Goal: Communication & Community: Answer question/provide support

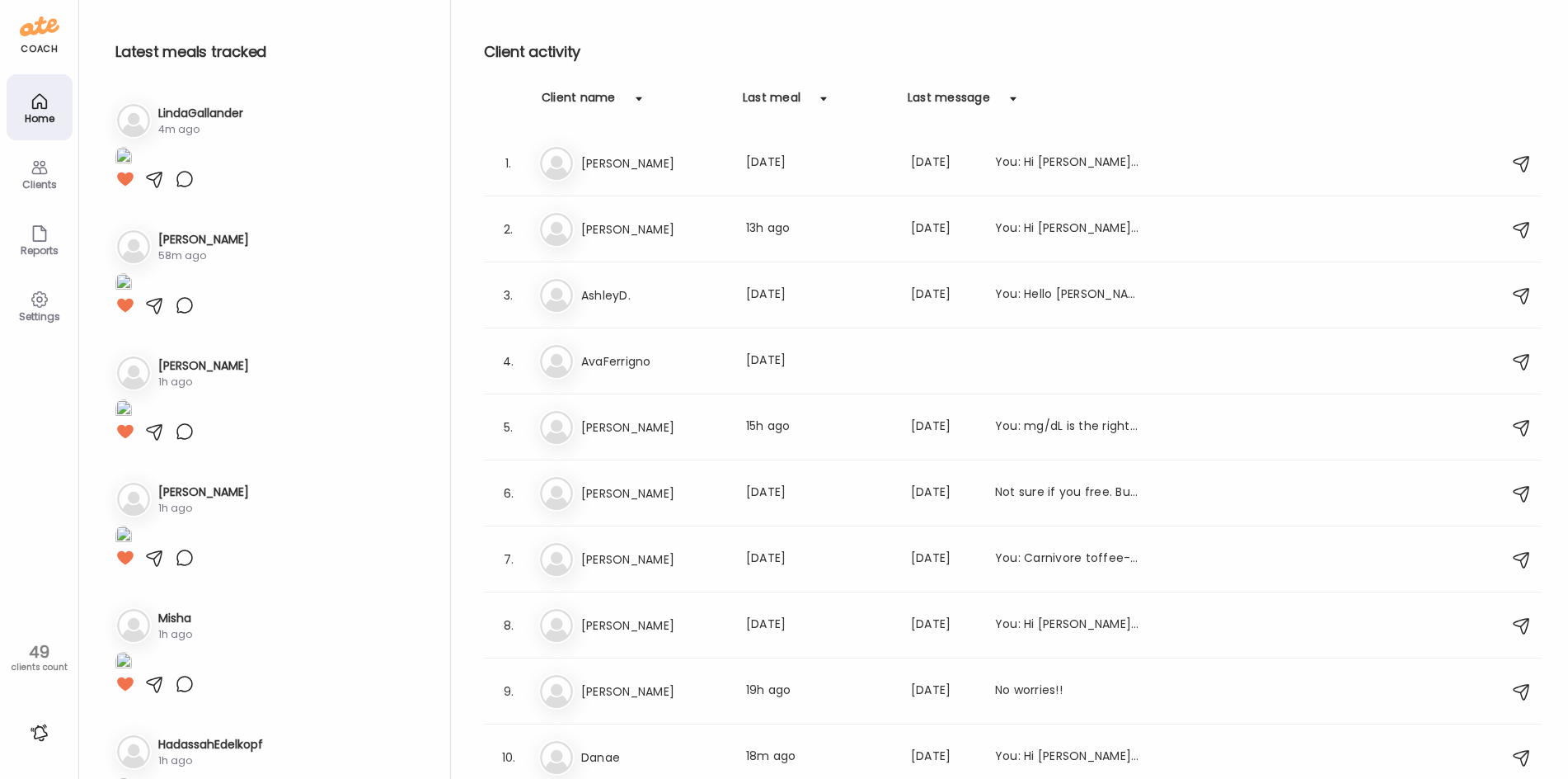
click at [123, 188] on div at bounding box center [126, 179] width 20 height 20
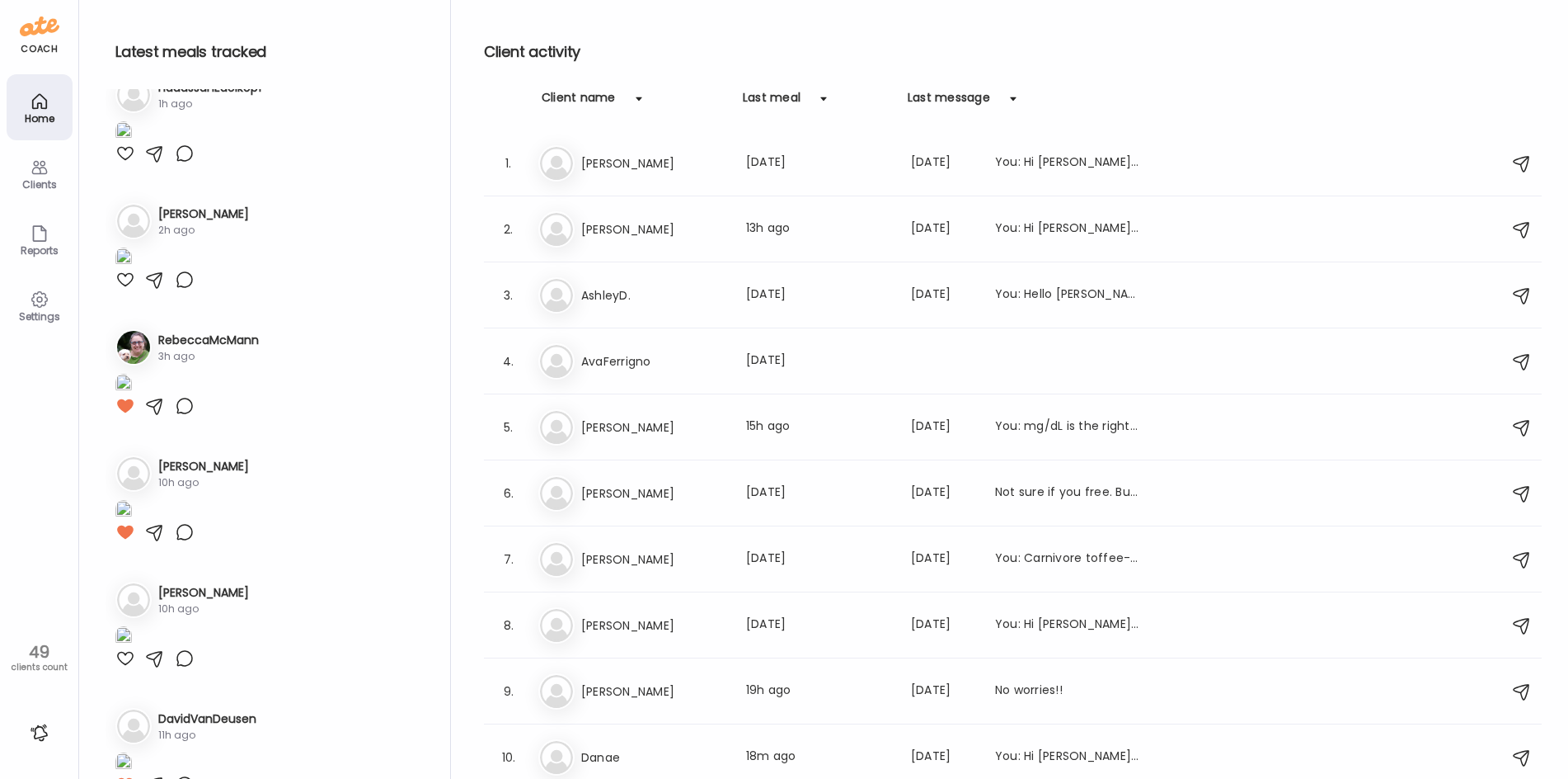
scroll to position [660, 0]
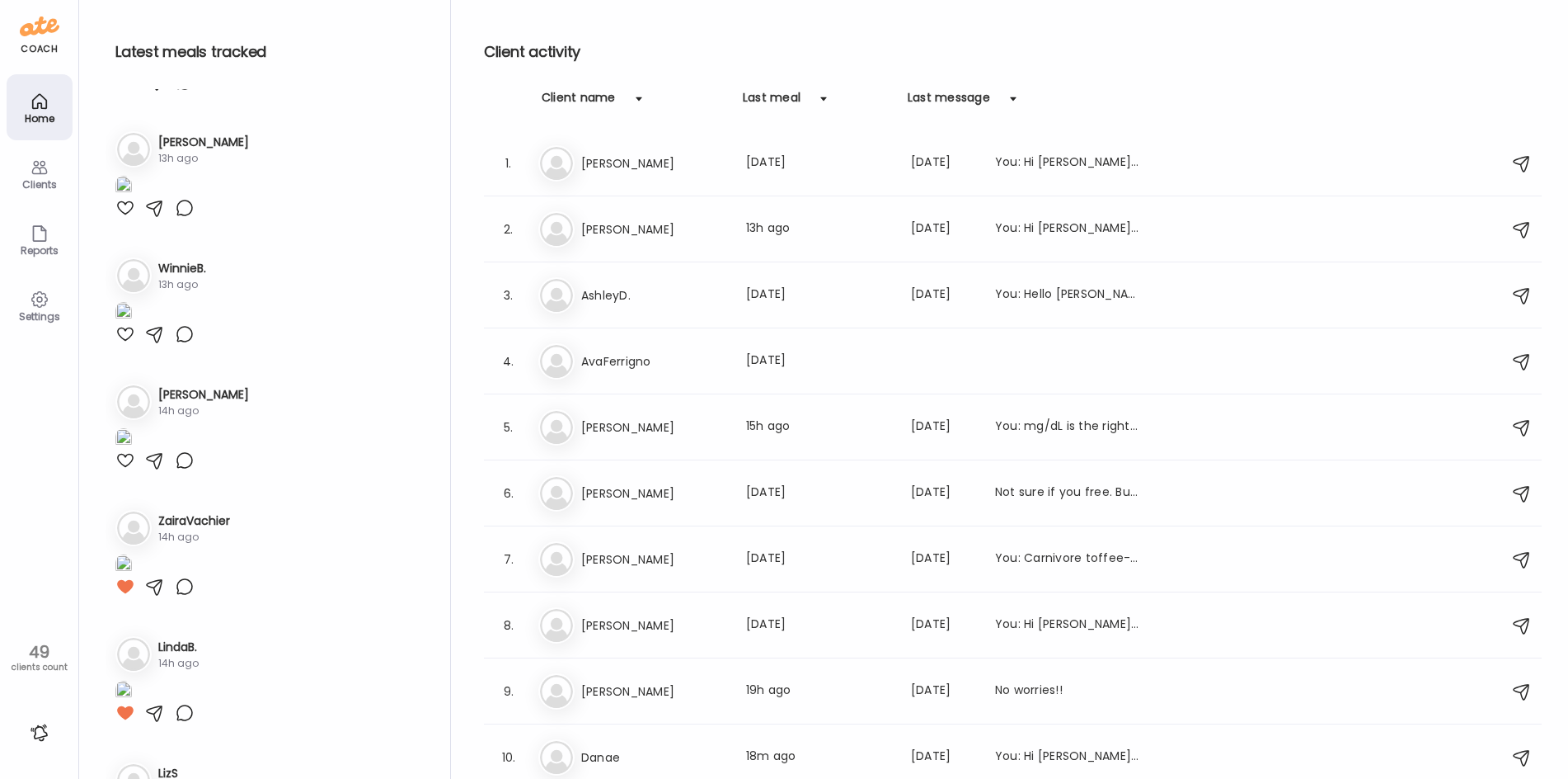
scroll to position [1402, 0]
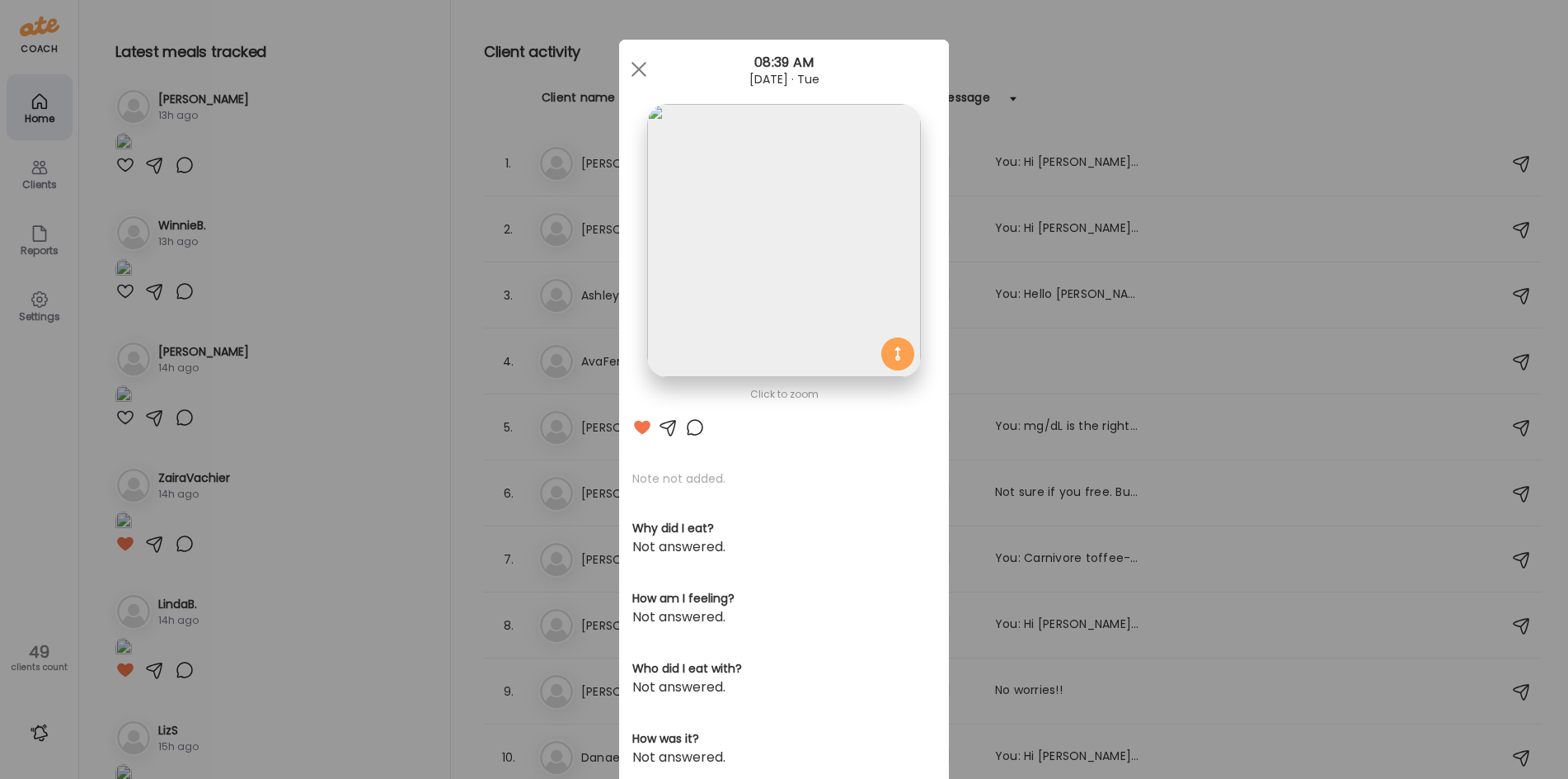
click at [719, 221] on img at bounding box center [783, 241] width 273 height 273
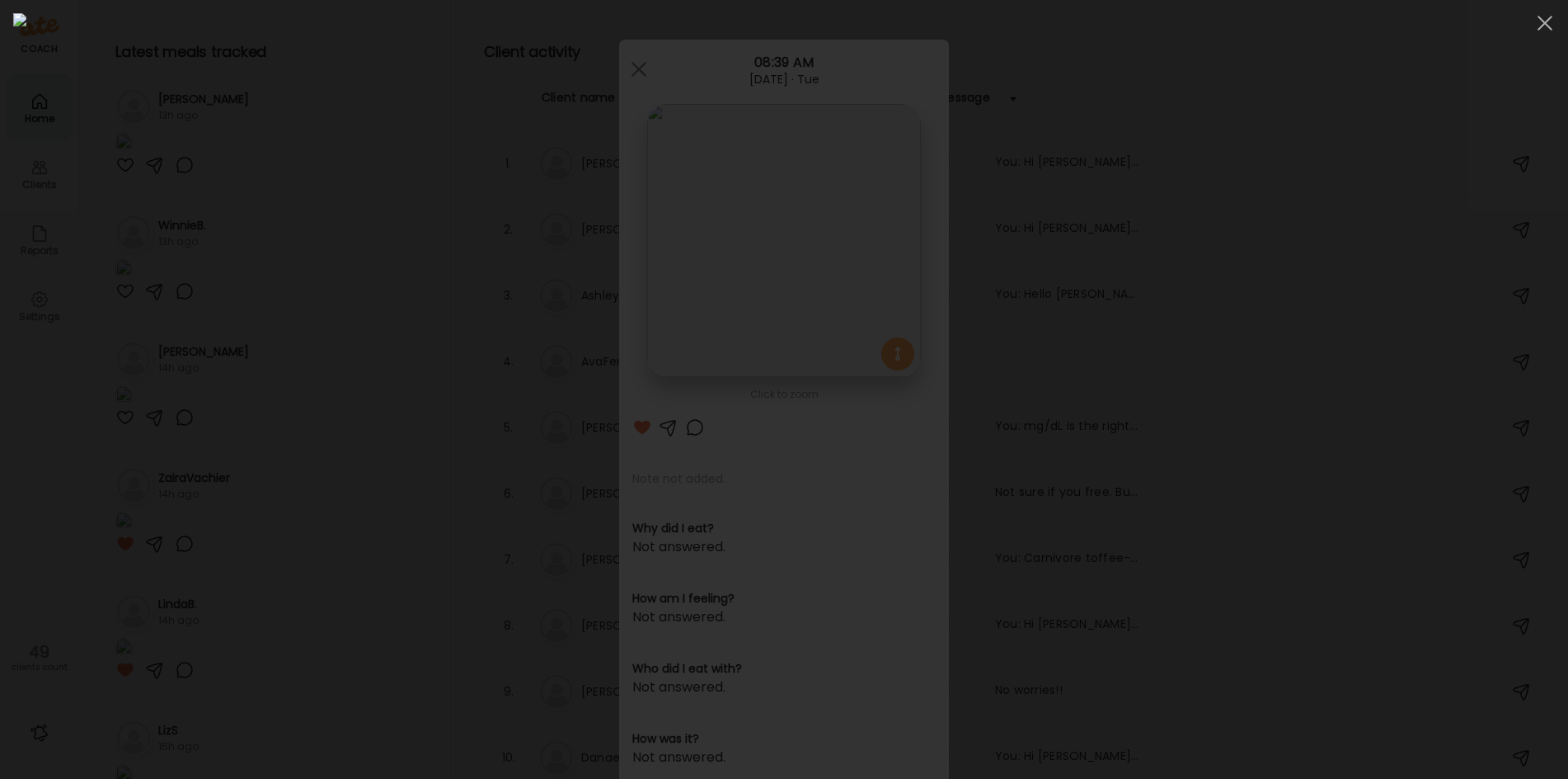
click at [214, 189] on div at bounding box center [784, 390] width 1541 height 752
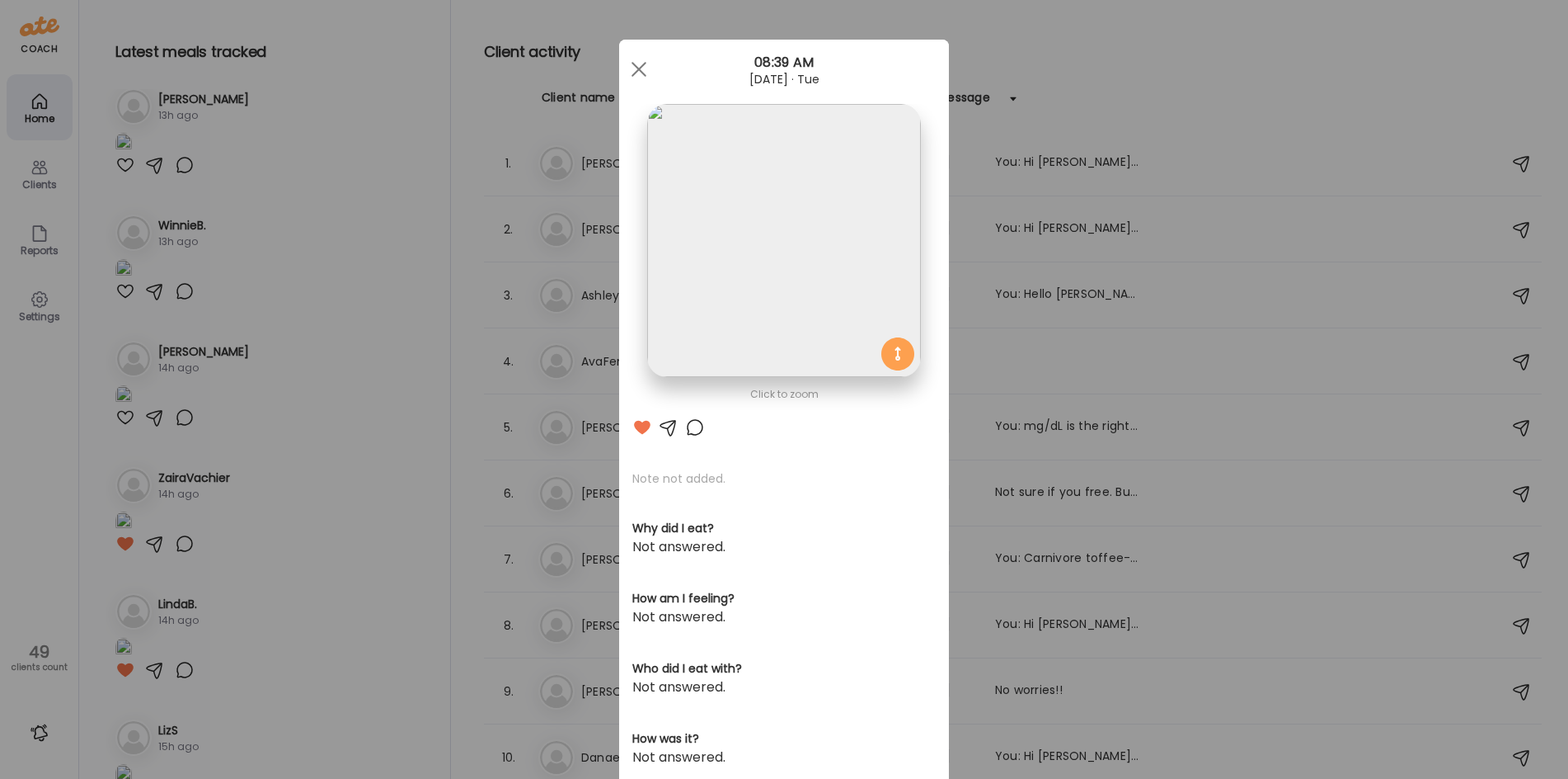
click at [397, 277] on div "Ate Coach Dashboard Wahoo! It’s official Take a moment to set up your Coach Pro…" at bounding box center [784, 390] width 1568 height 779
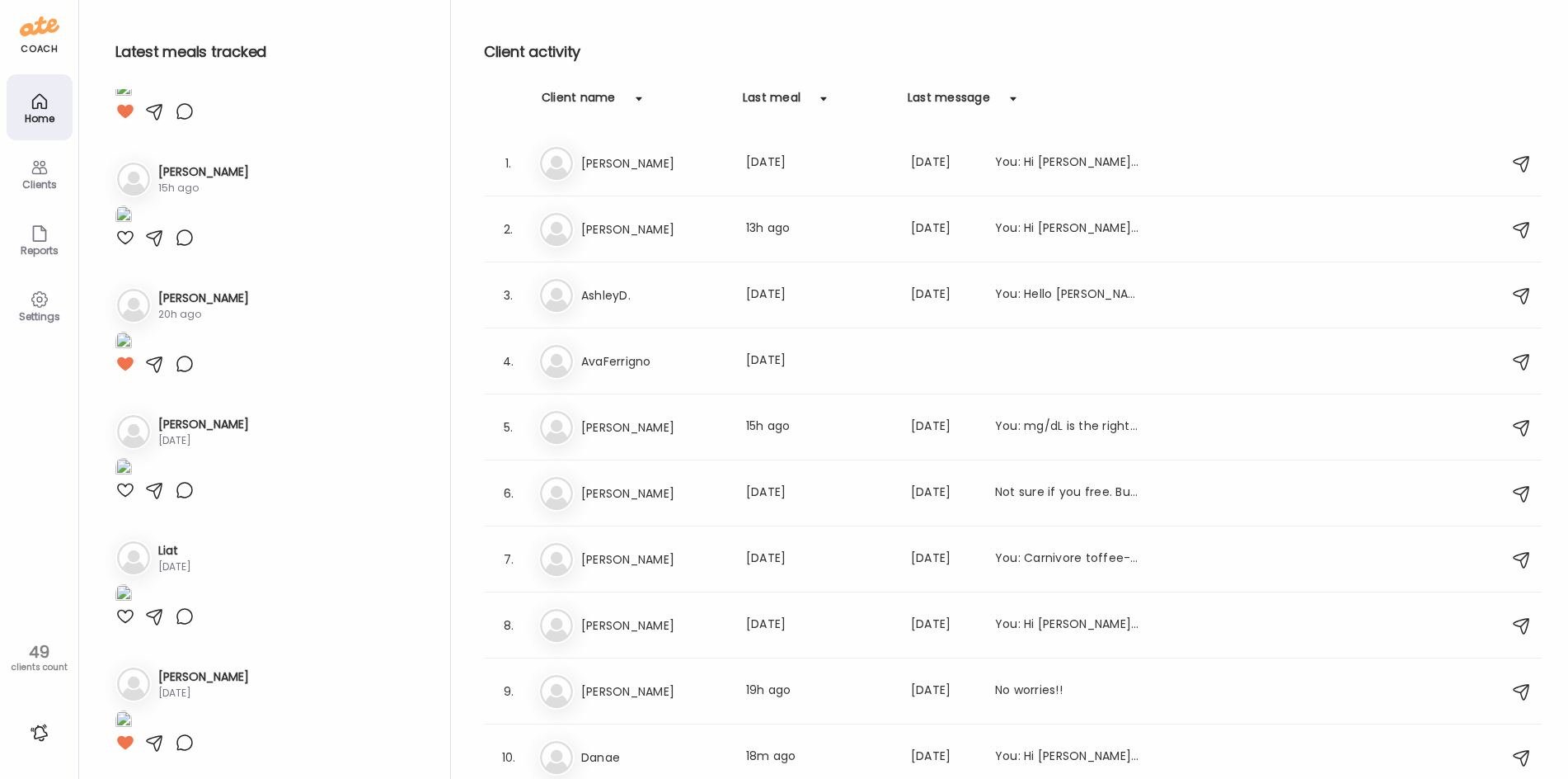
scroll to position [4289, 0]
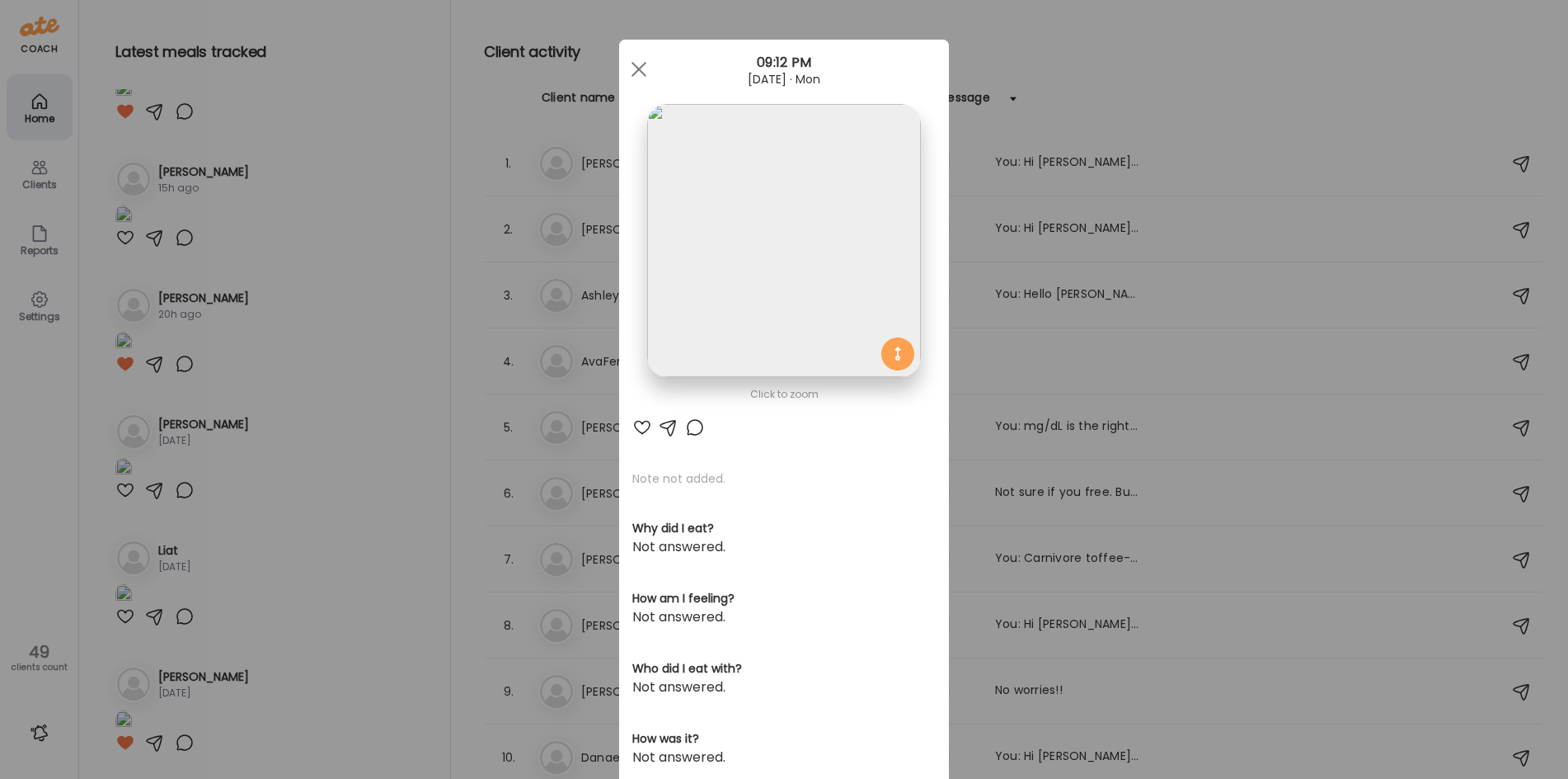
click at [777, 215] on img at bounding box center [783, 241] width 273 height 273
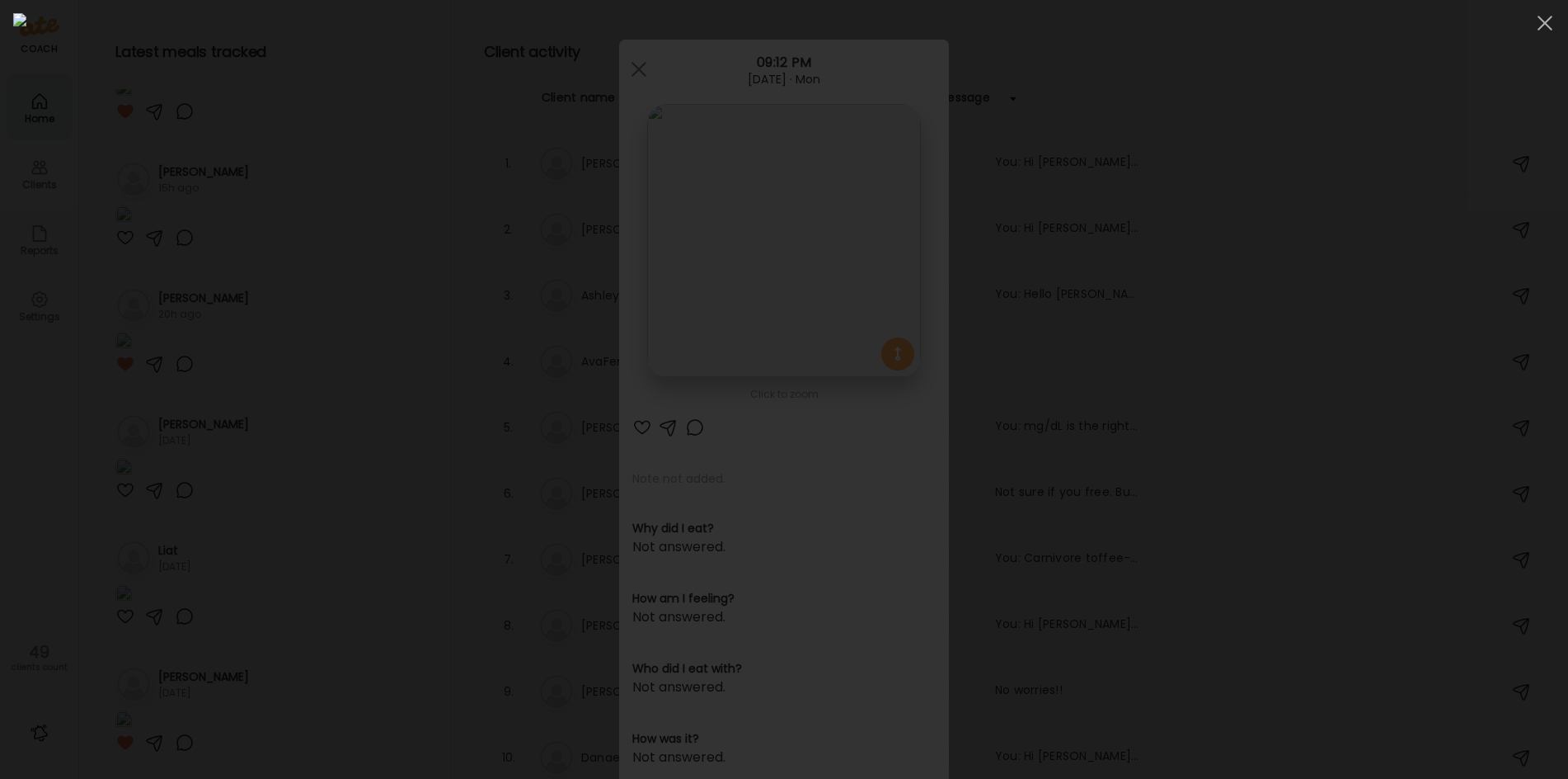
click at [333, 524] on div at bounding box center [784, 390] width 1541 height 752
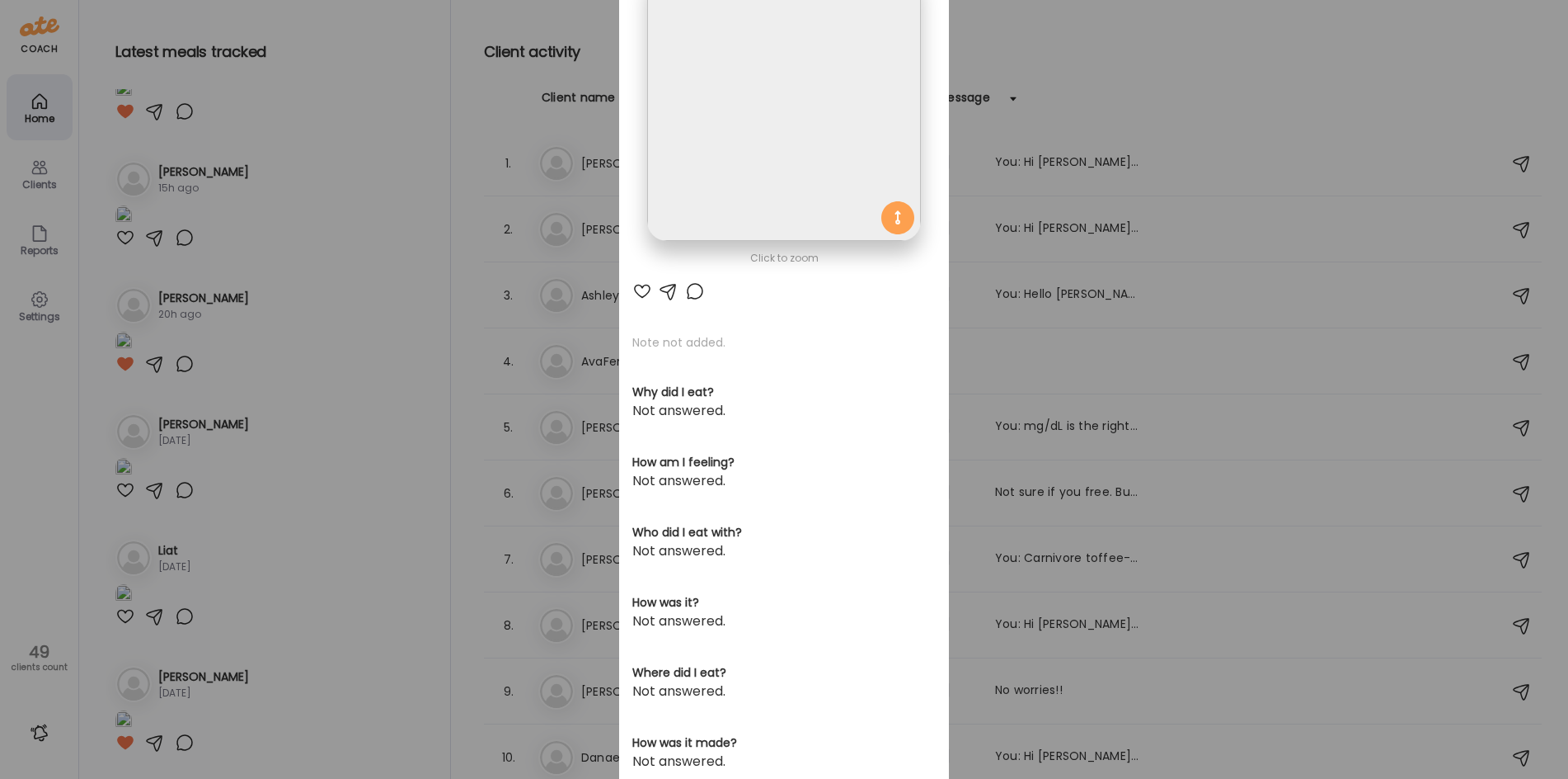
scroll to position [165, 0]
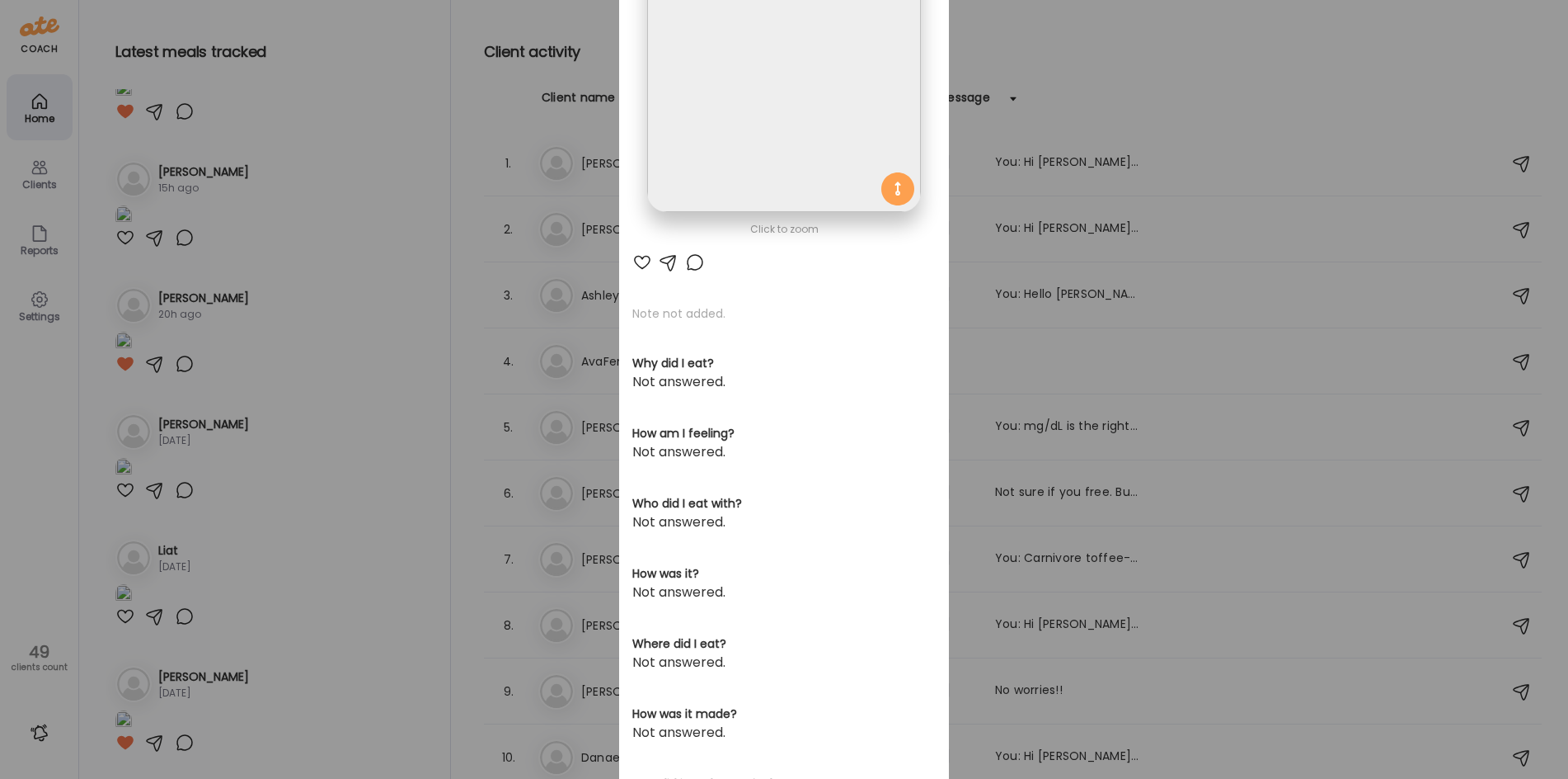
click at [360, 512] on div "Ate Coach Dashboard Wahoo! It’s official Take a moment to set up your Coach Pro…" at bounding box center [784, 390] width 1568 height 779
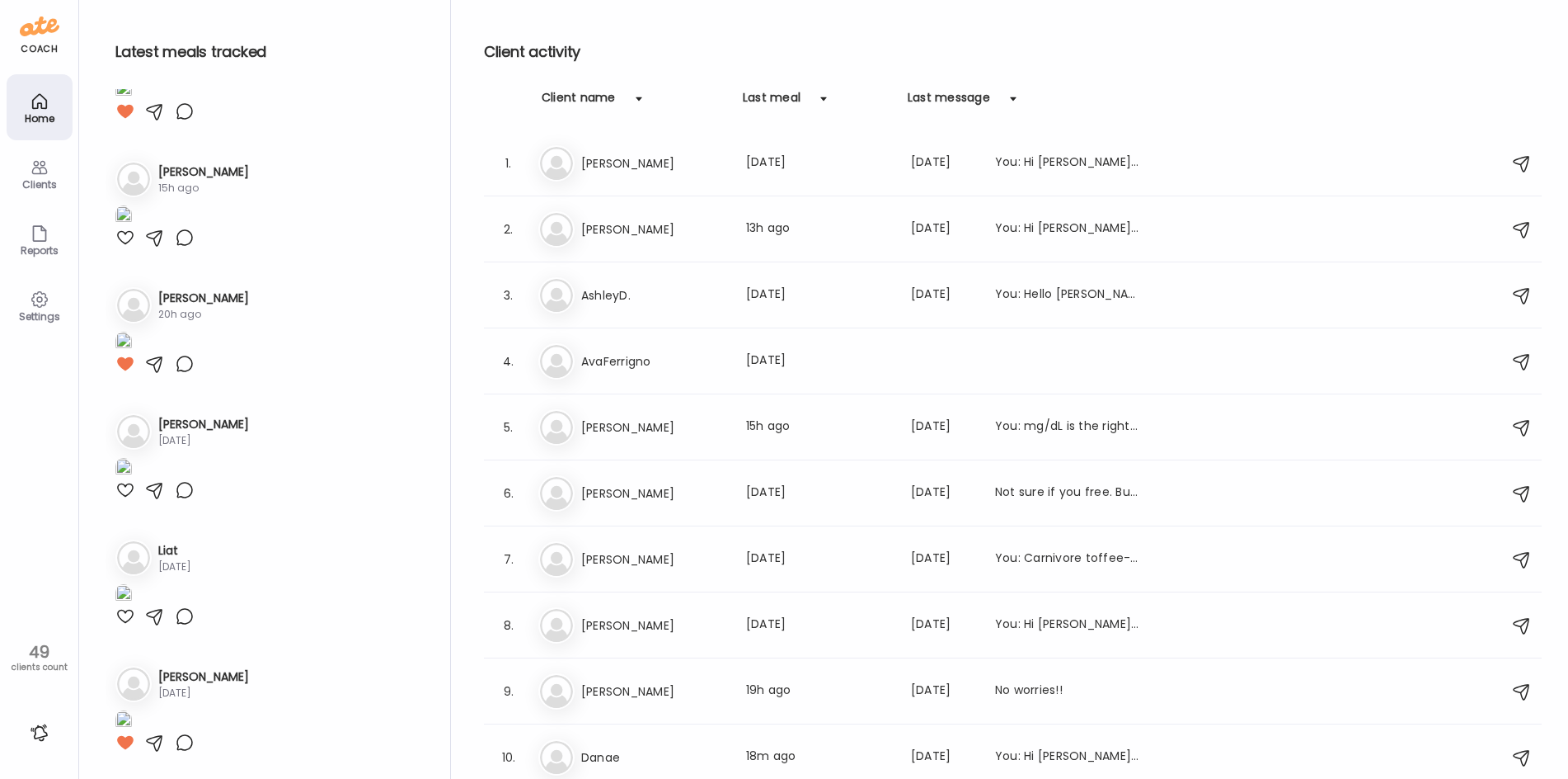
scroll to position [4949, 0]
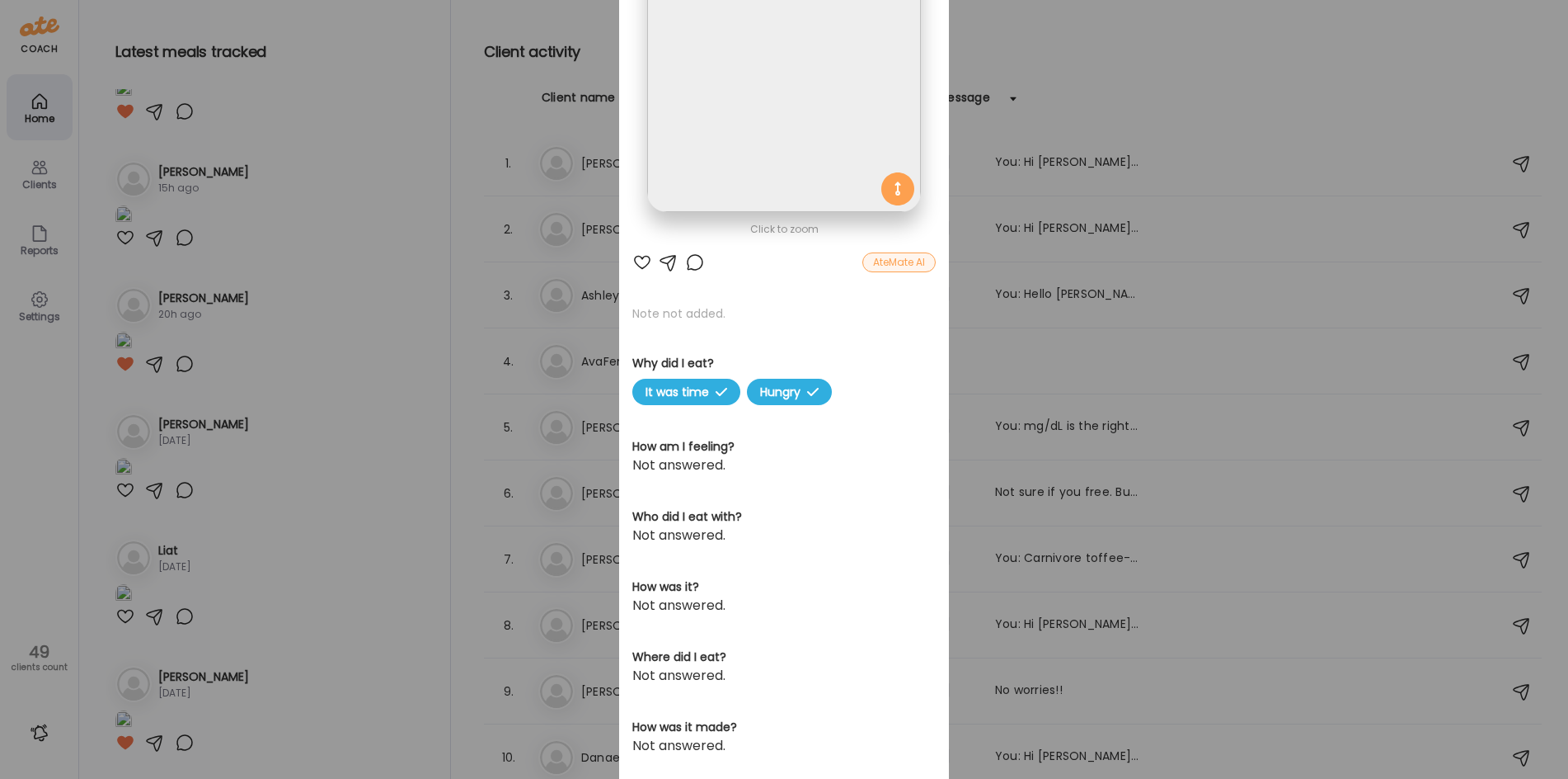
drag, startPoint x: 309, startPoint y: 647, endPoint x: 327, endPoint y: 493, distance: 155.0
click at [307, 646] on div "Ate Coach Dashboard Wahoo! It’s official Take a moment to set up your Coach Pro…" at bounding box center [784, 390] width 1568 height 779
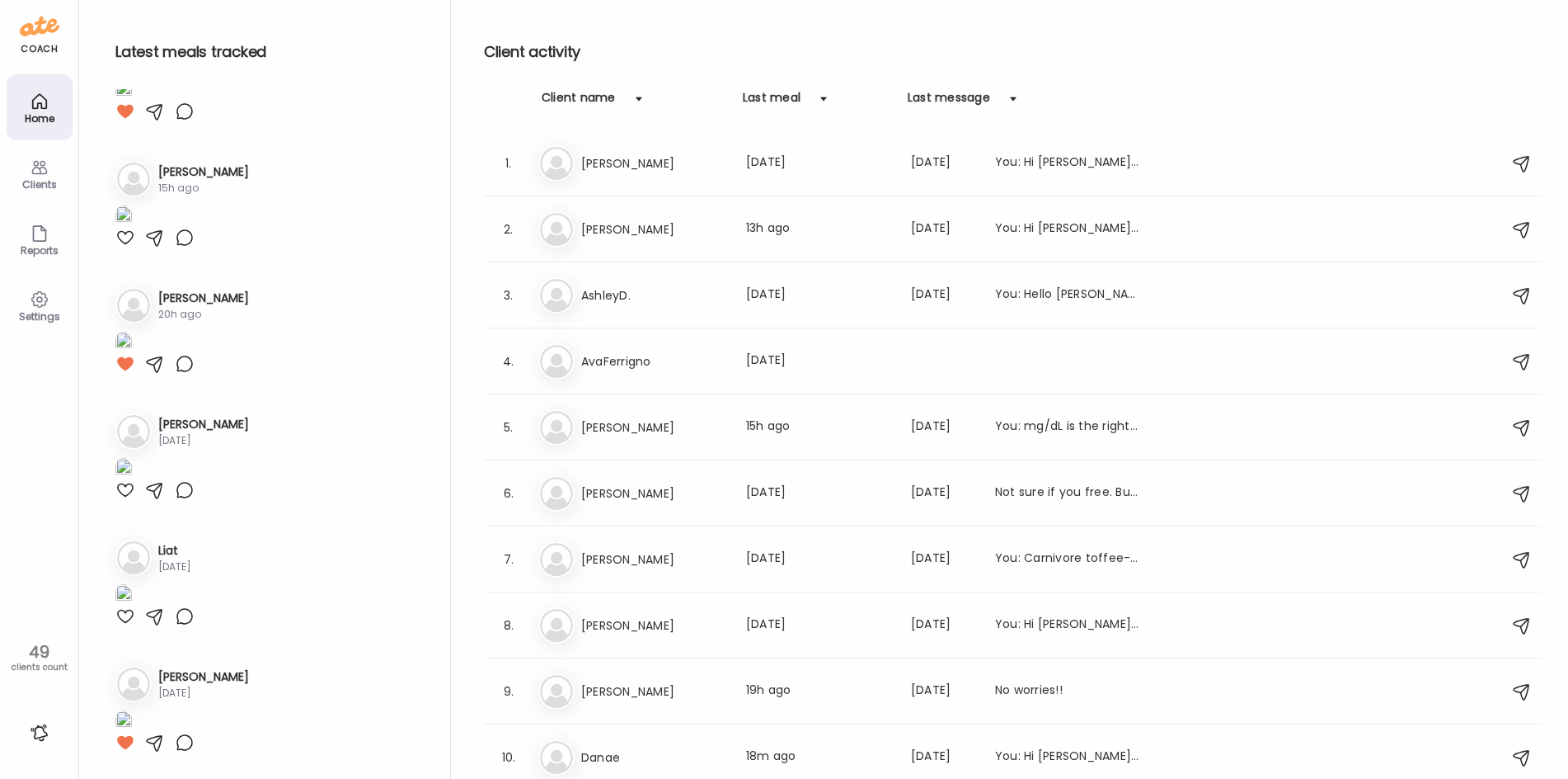
scroll to position [5278, 0]
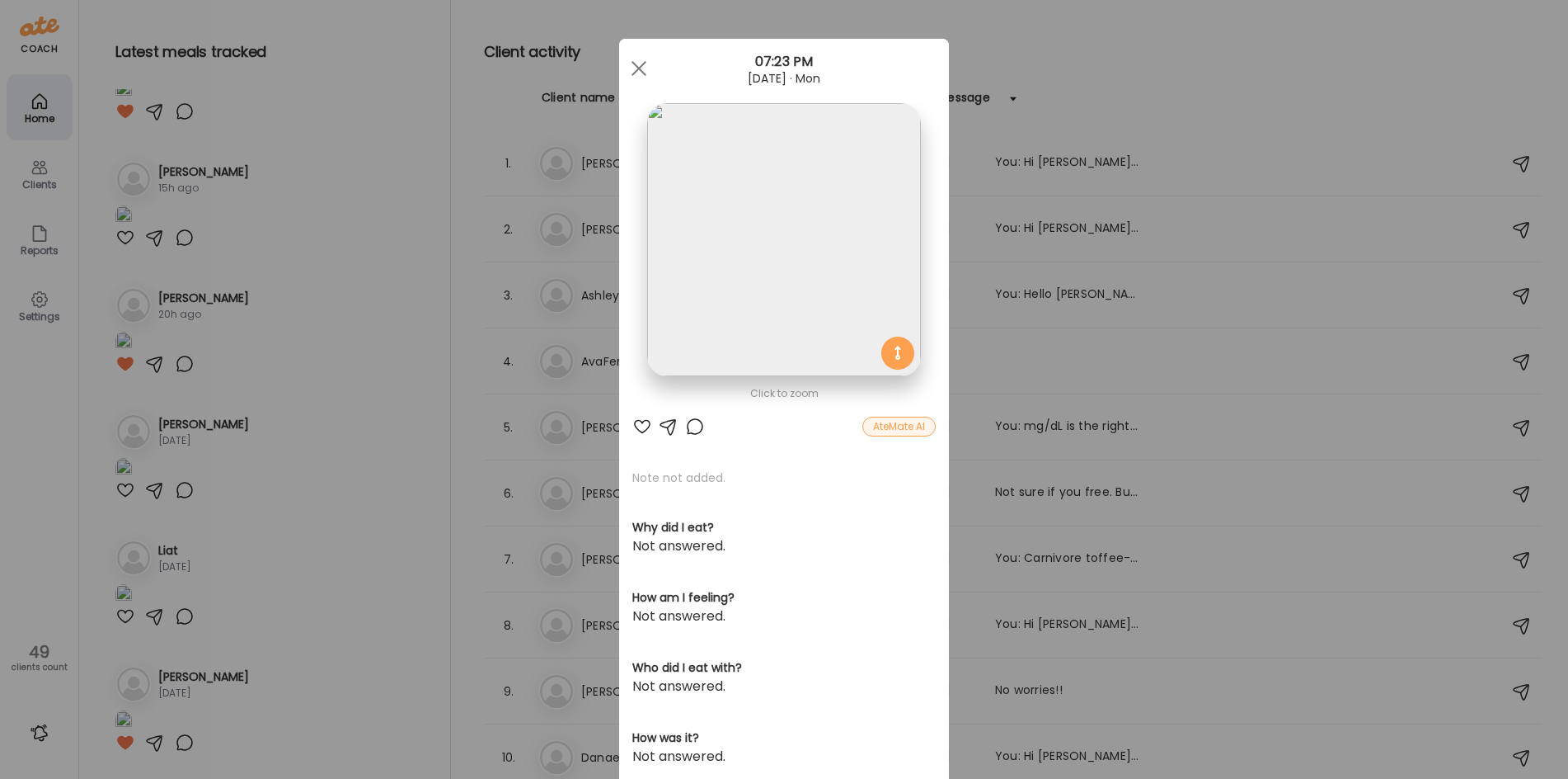
scroll to position [0, 0]
click at [638, 427] on div at bounding box center [642, 427] width 20 height 20
click at [686, 426] on div at bounding box center [695, 427] width 20 height 20
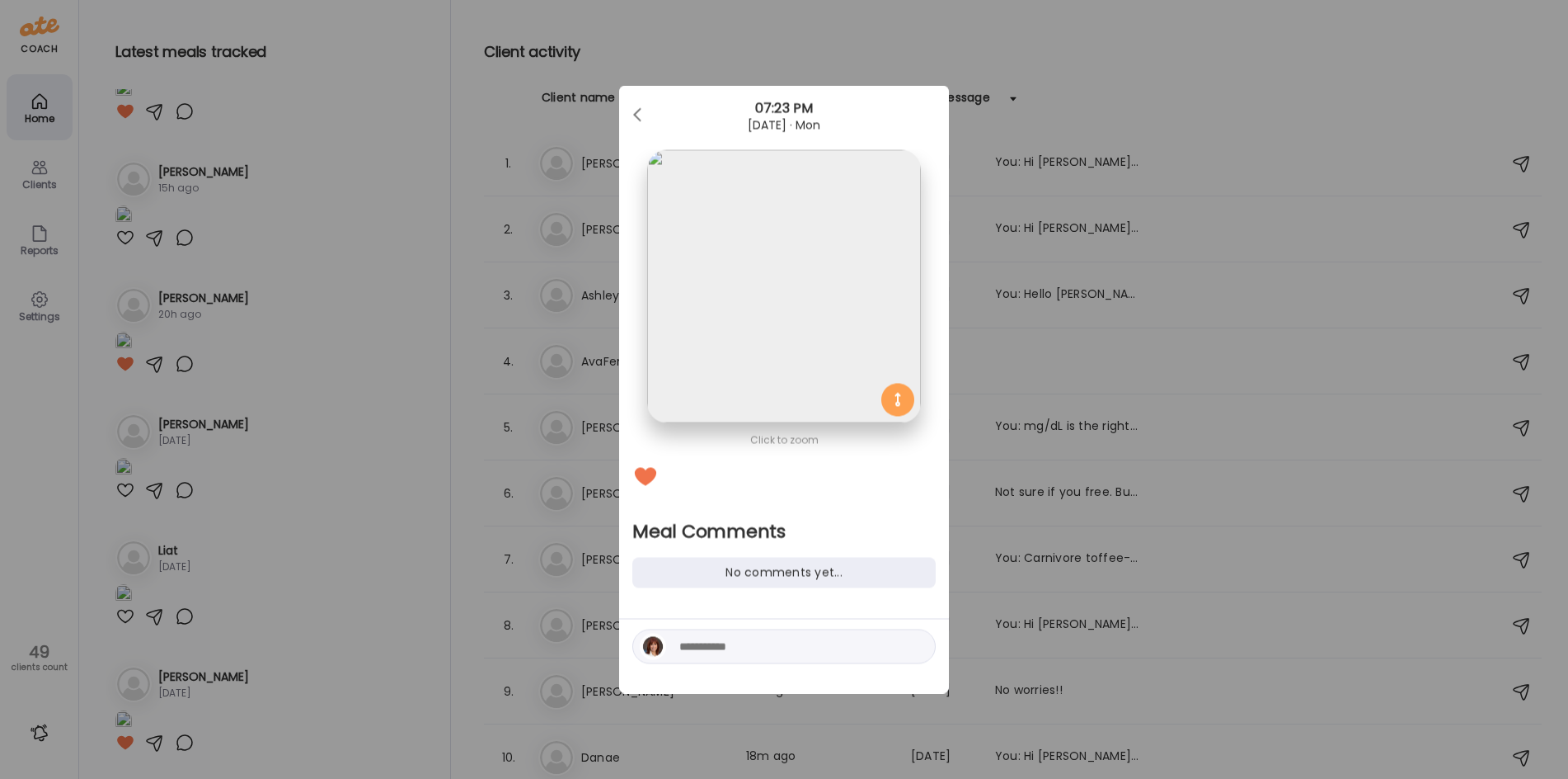
click at [697, 652] on textarea at bounding box center [790, 646] width 222 height 20
type textarea "**********"
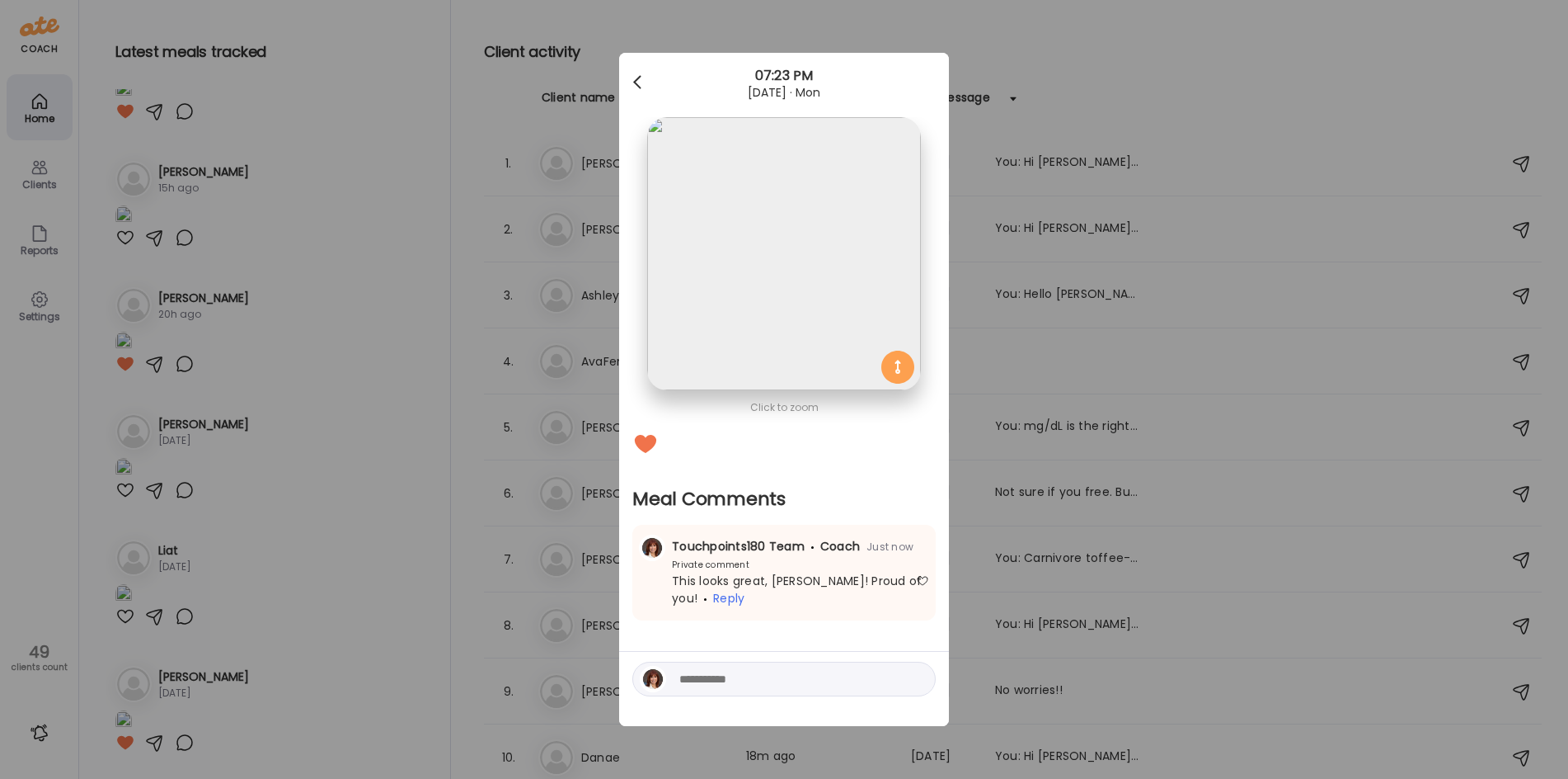
click at [638, 77] on span at bounding box center [637, 79] width 8 height 8
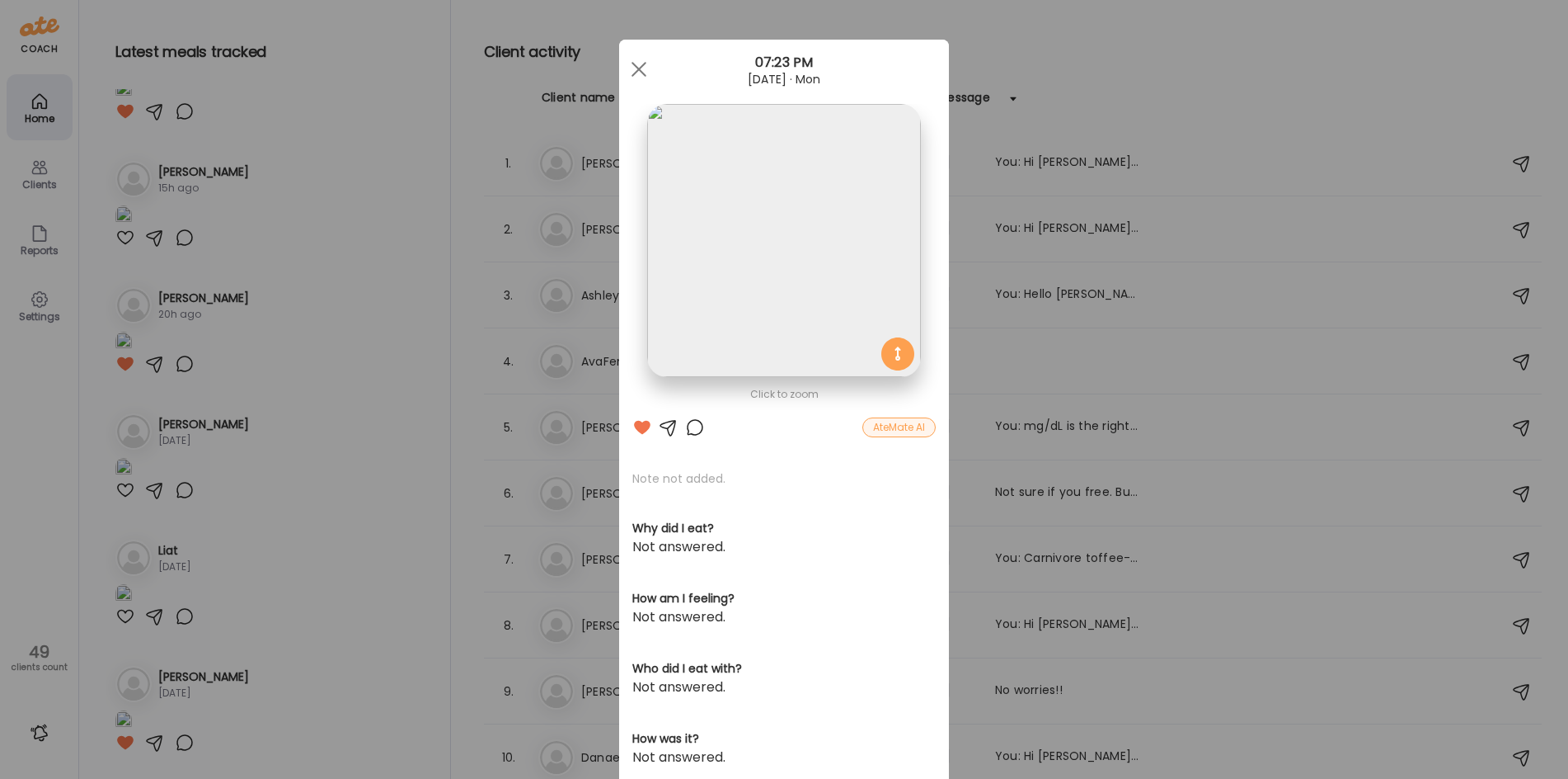
click at [433, 483] on div "Ate Coach Dashboard Wahoo! It’s official Take a moment to set up your Coach Pro…" at bounding box center [784, 390] width 1568 height 779
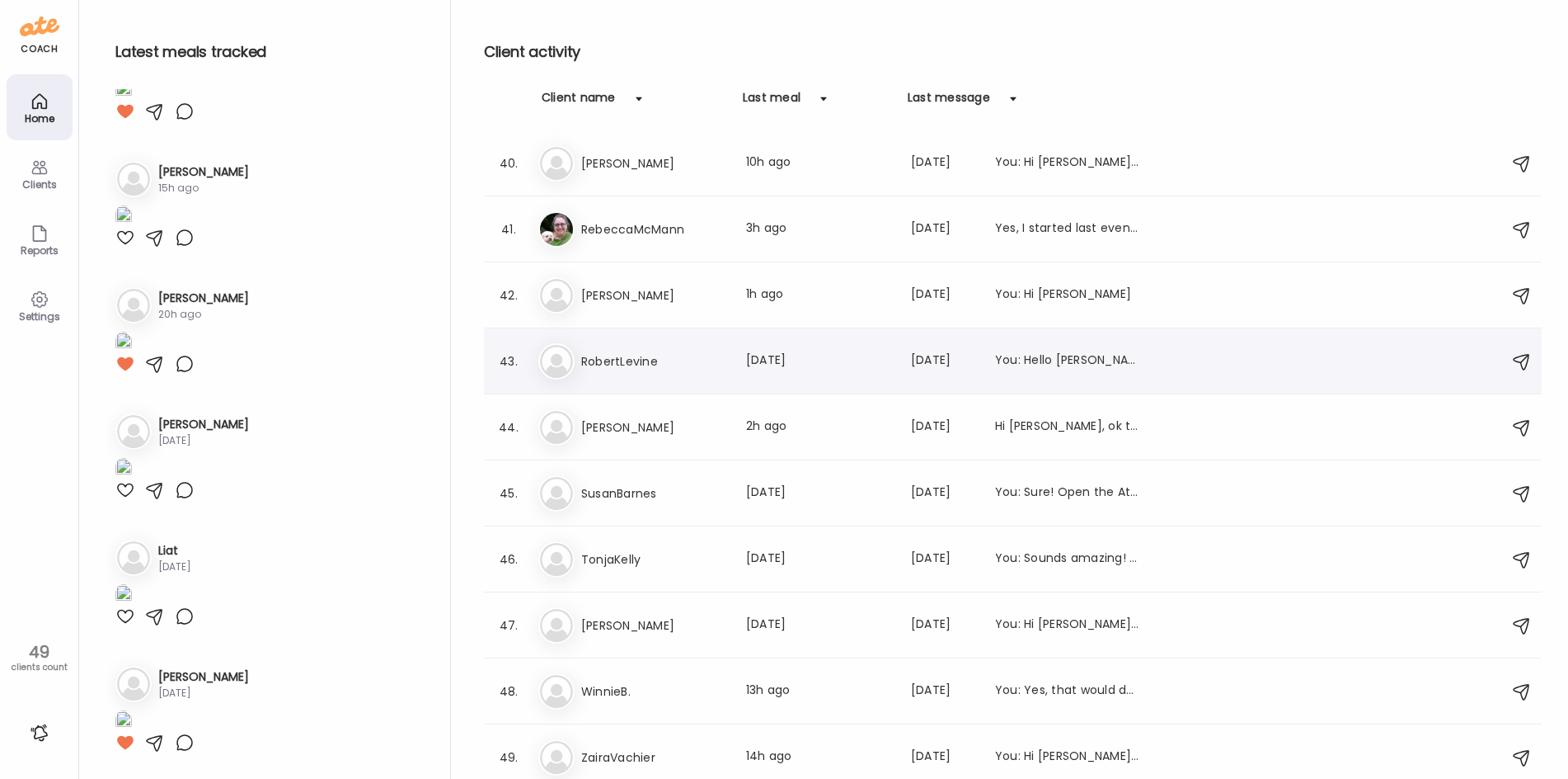
scroll to position [2577, 0]
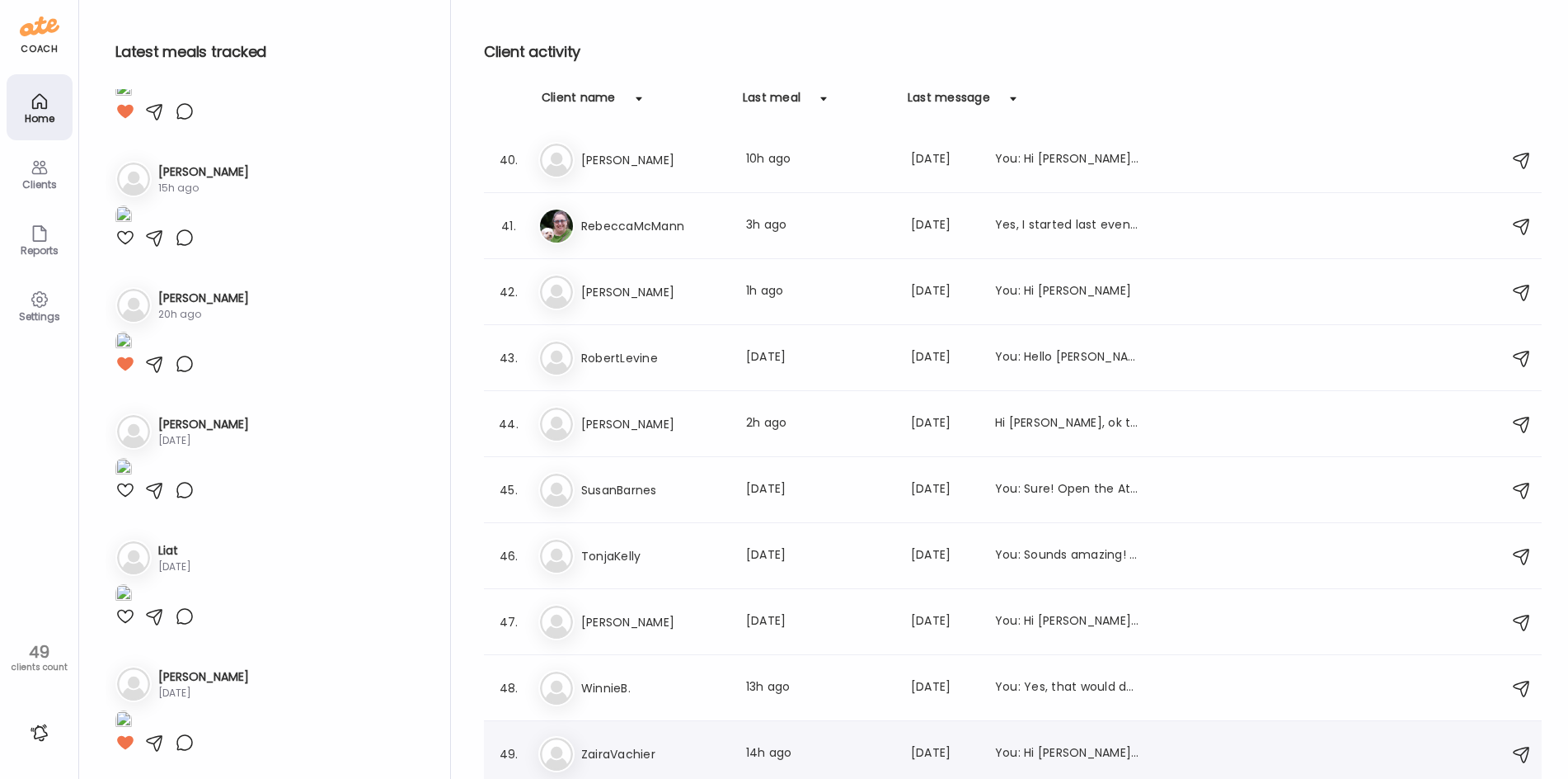
click at [621, 752] on h3 "ZairaVachier" at bounding box center [654, 754] width 145 height 20
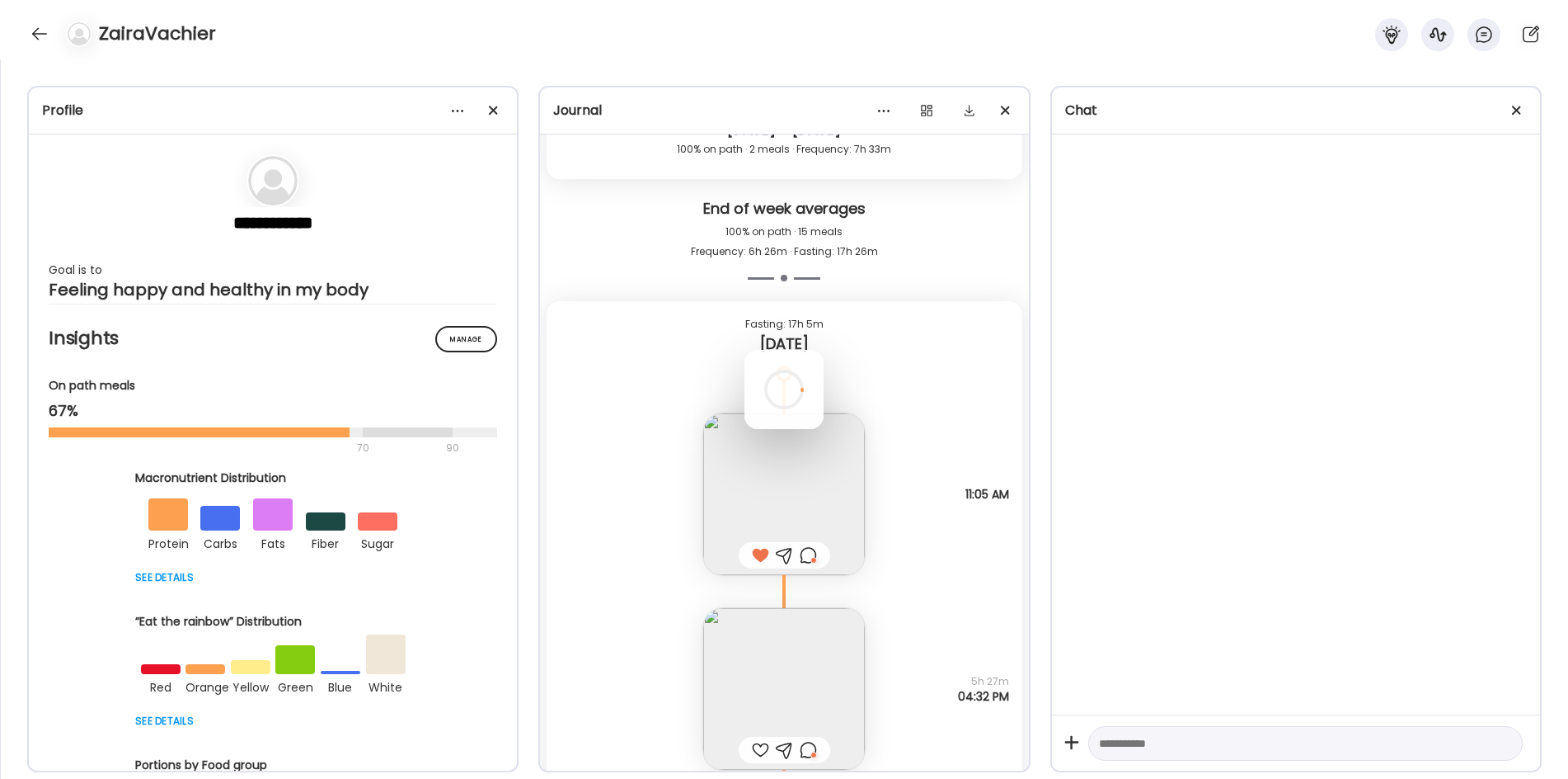
scroll to position [5338, 0]
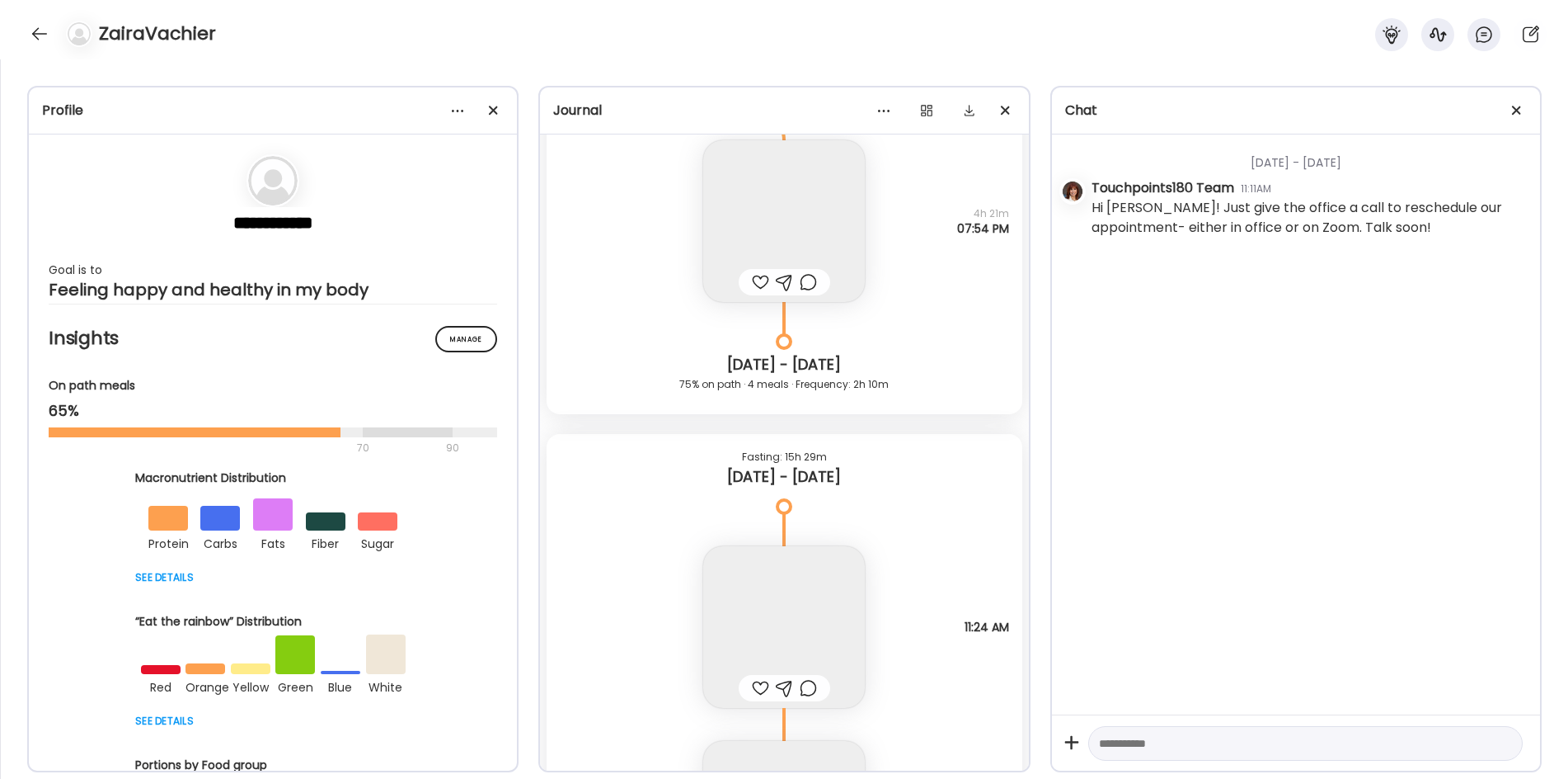
click at [1135, 738] on textarea at bounding box center [1290, 743] width 383 height 20
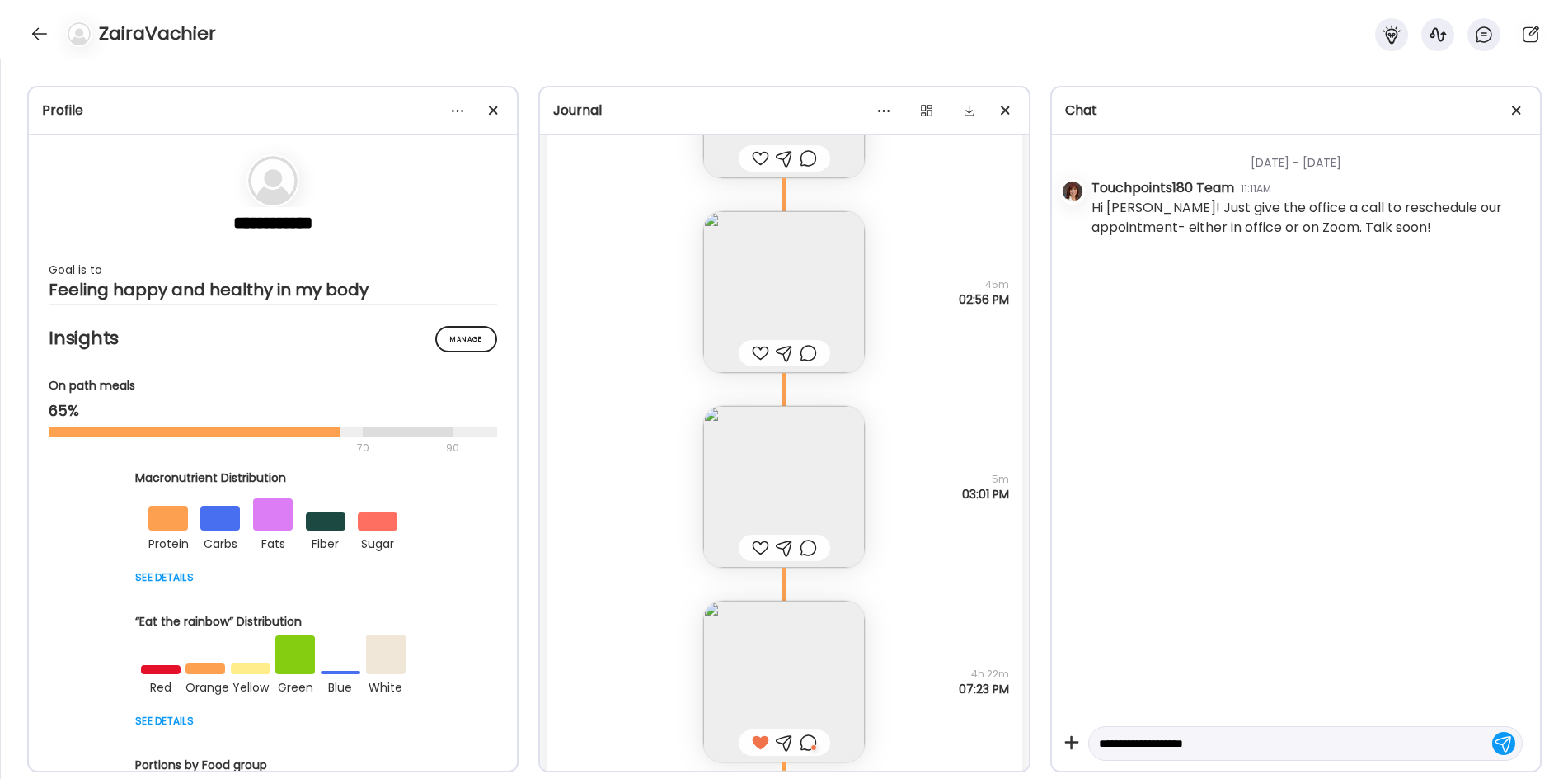
scroll to position [25298, 0]
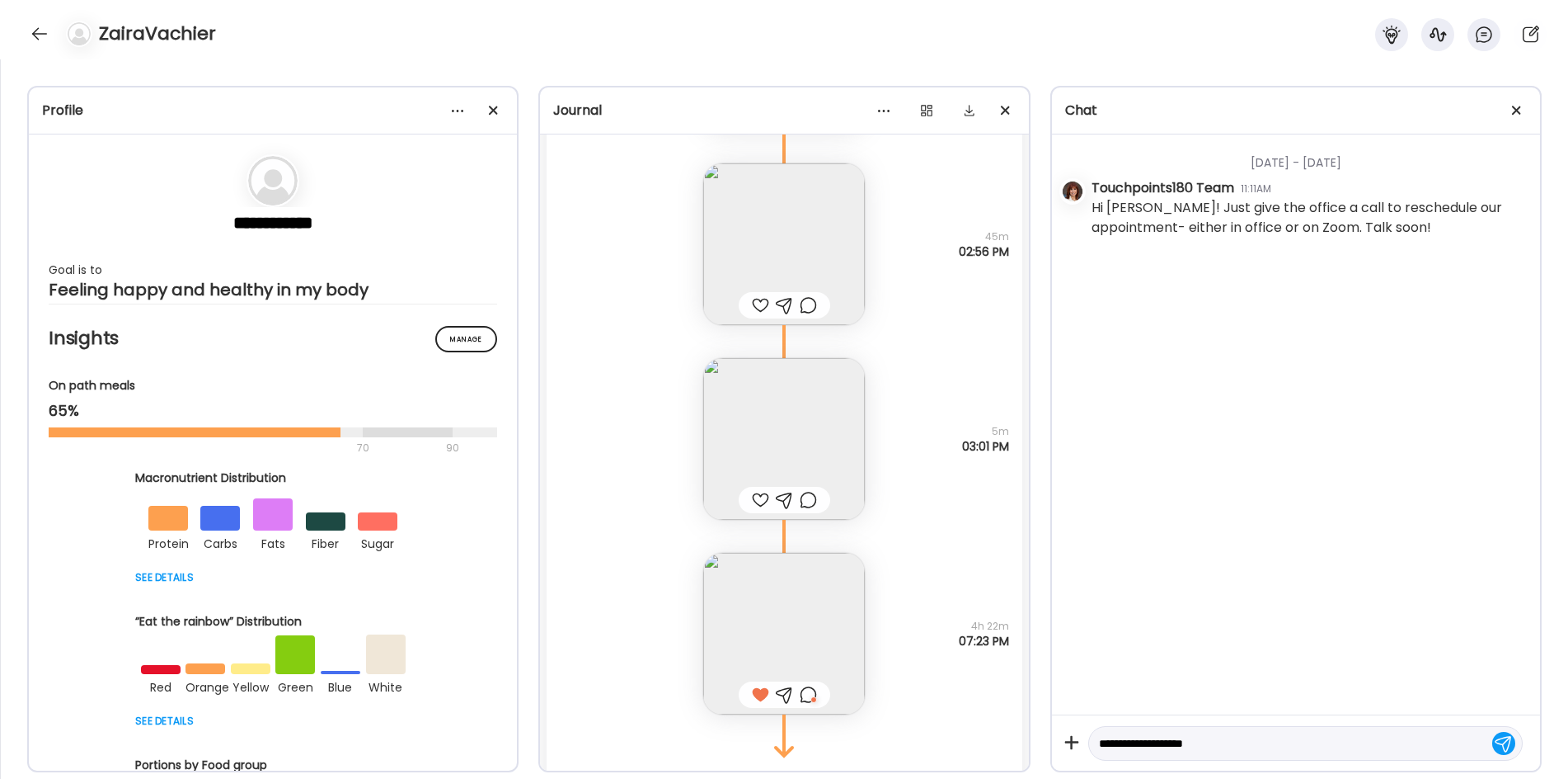
click at [1223, 737] on textarea "**********" at bounding box center [1290, 743] width 383 height 20
type textarea "**********"
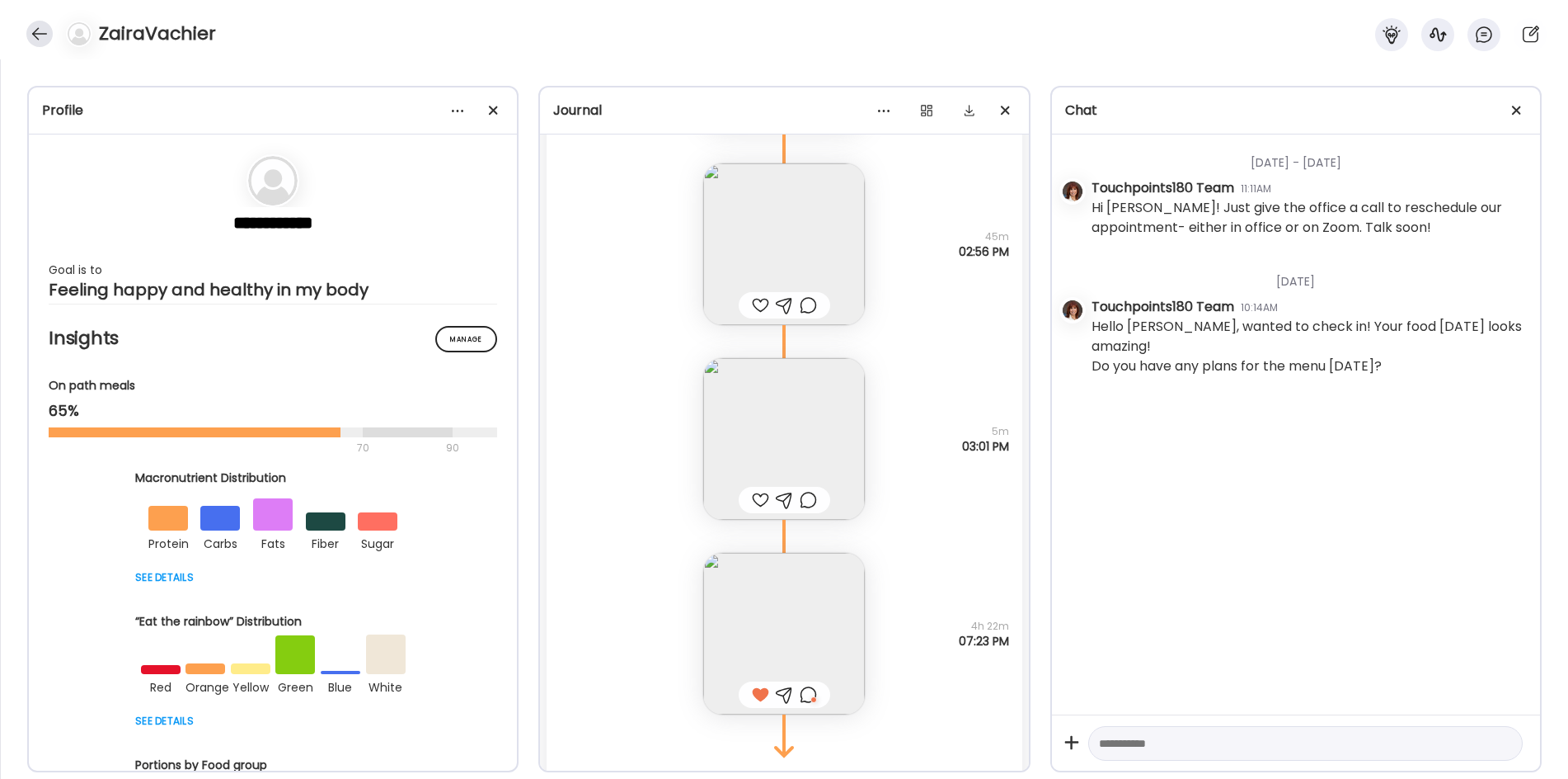
click at [39, 33] on div at bounding box center [39, 33] width 26 height 26
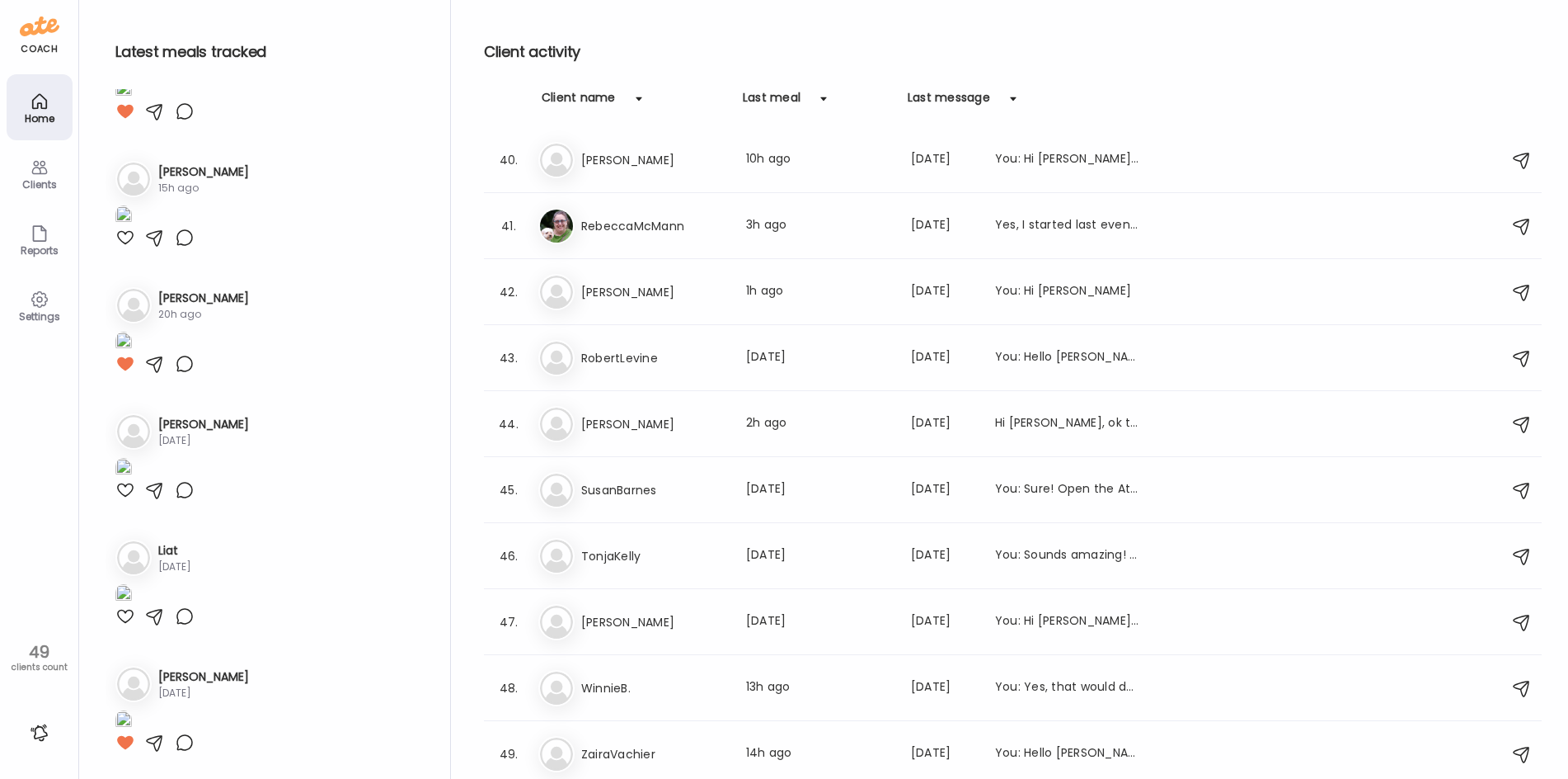
scroll to position [7340, 0]
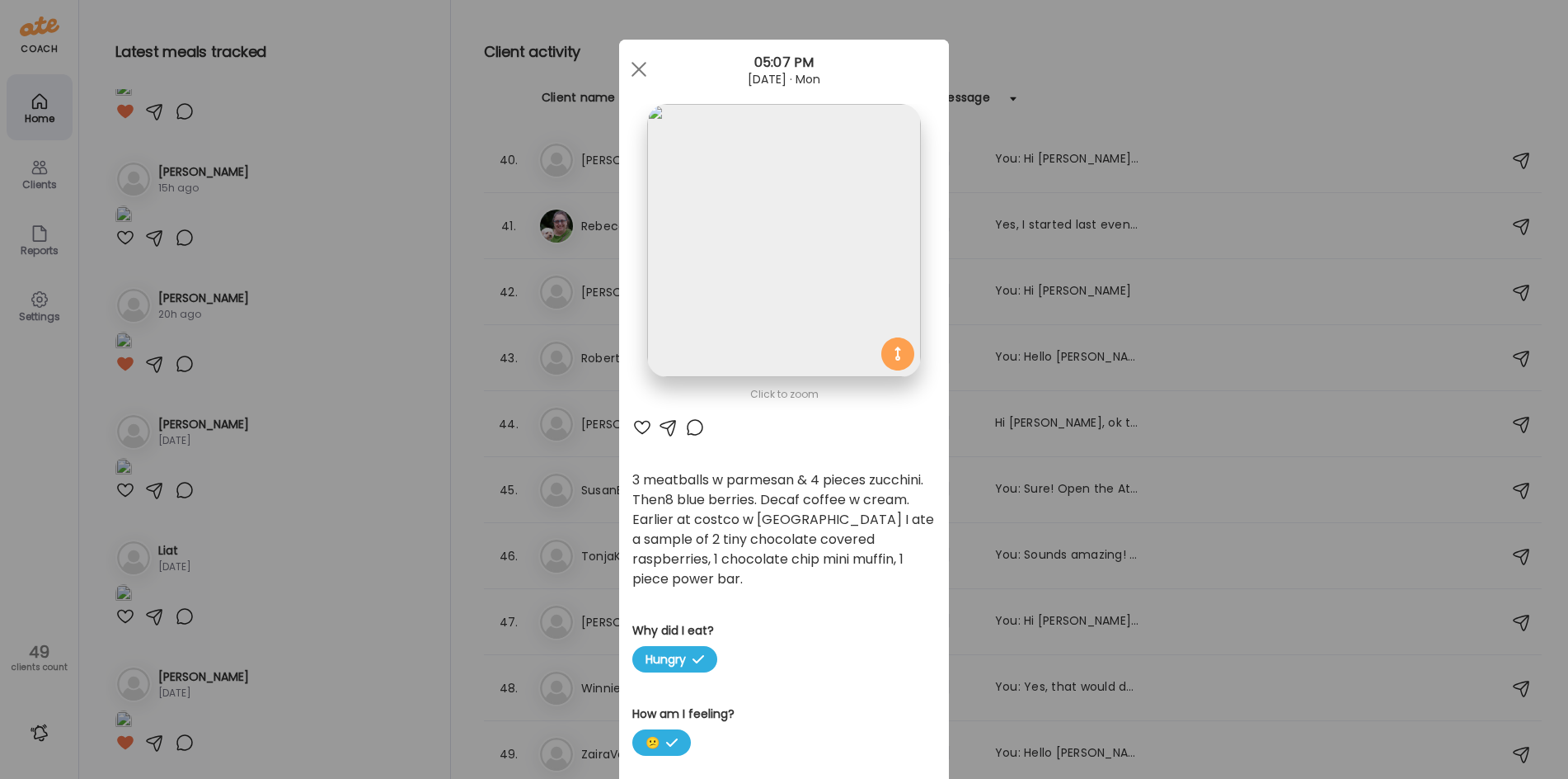
click at [413, 595] on div "Ate Coach Dashboard Wahoo! It’s official Take a moment to set up your Coach Pro…" at bounding box center [784, 390] width 1568 height 779
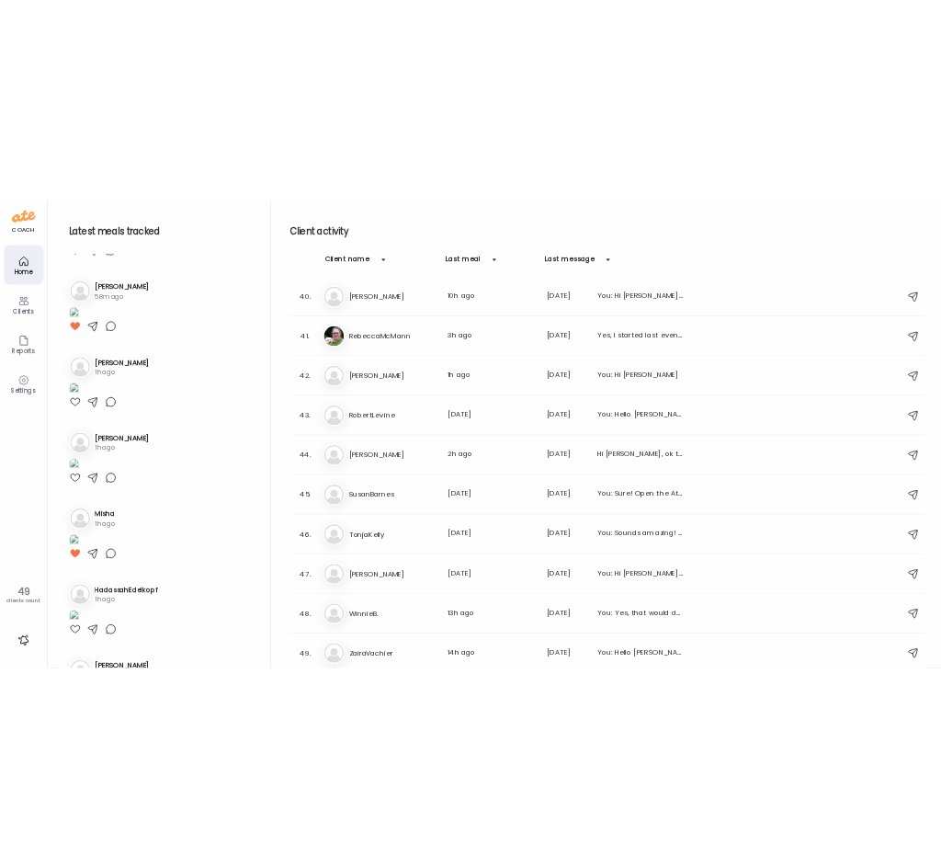
scroll to position [0, 0]
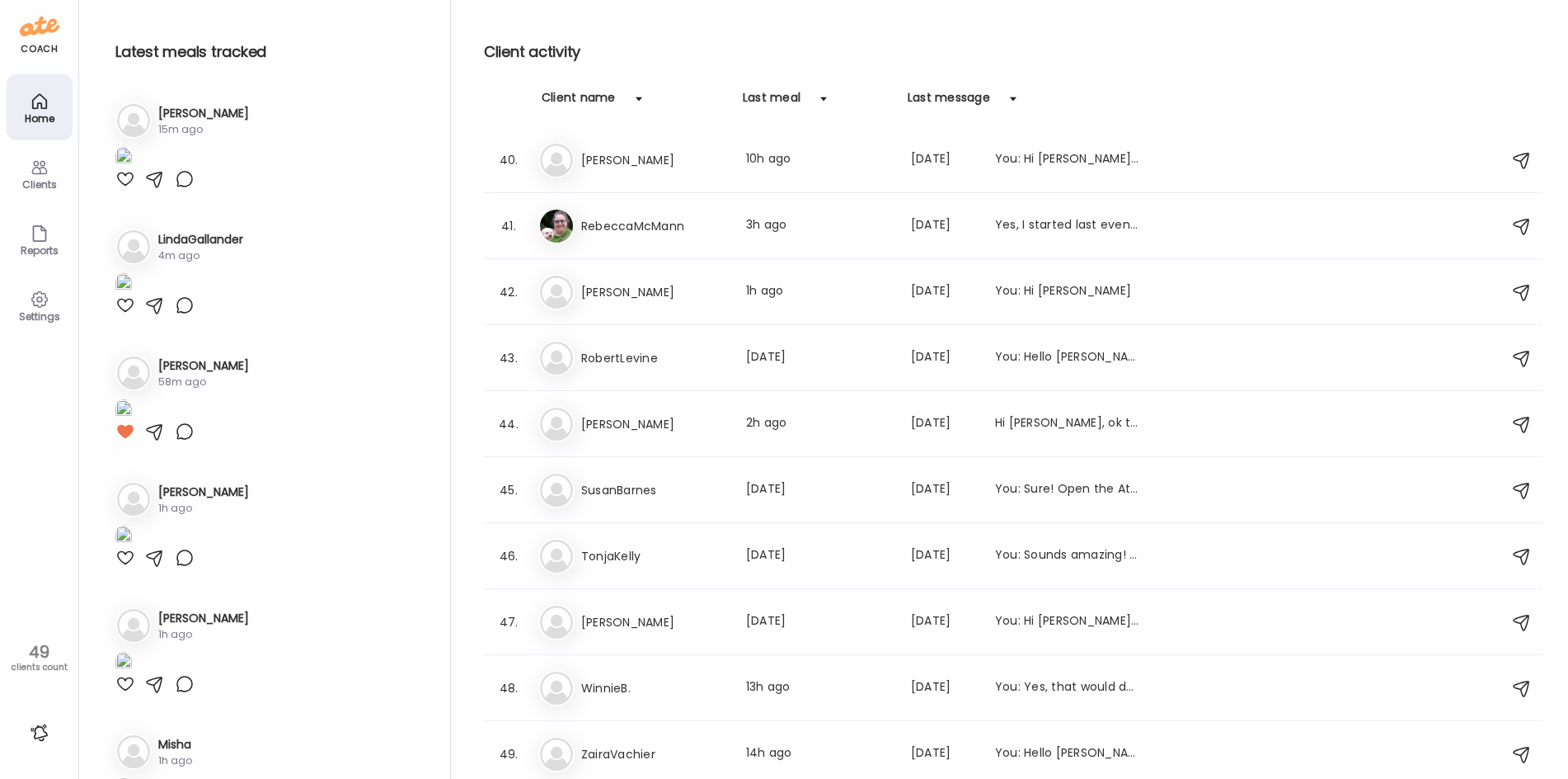
click at [132, 169] on img at bounding box center [124, 158] width 16 height 22
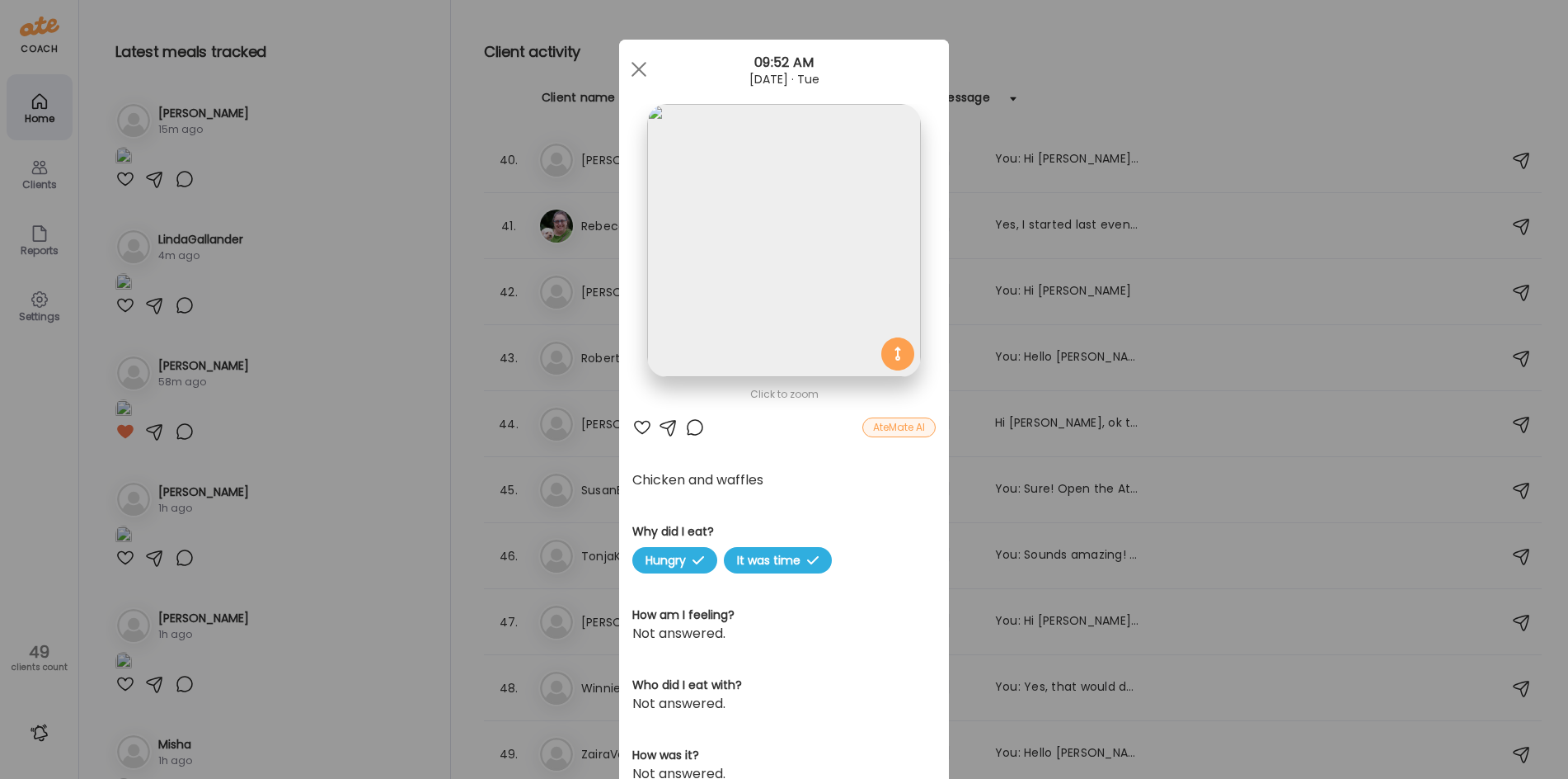
click at [807, 184] on img at bounding box center [783, 241] width 273 height 273
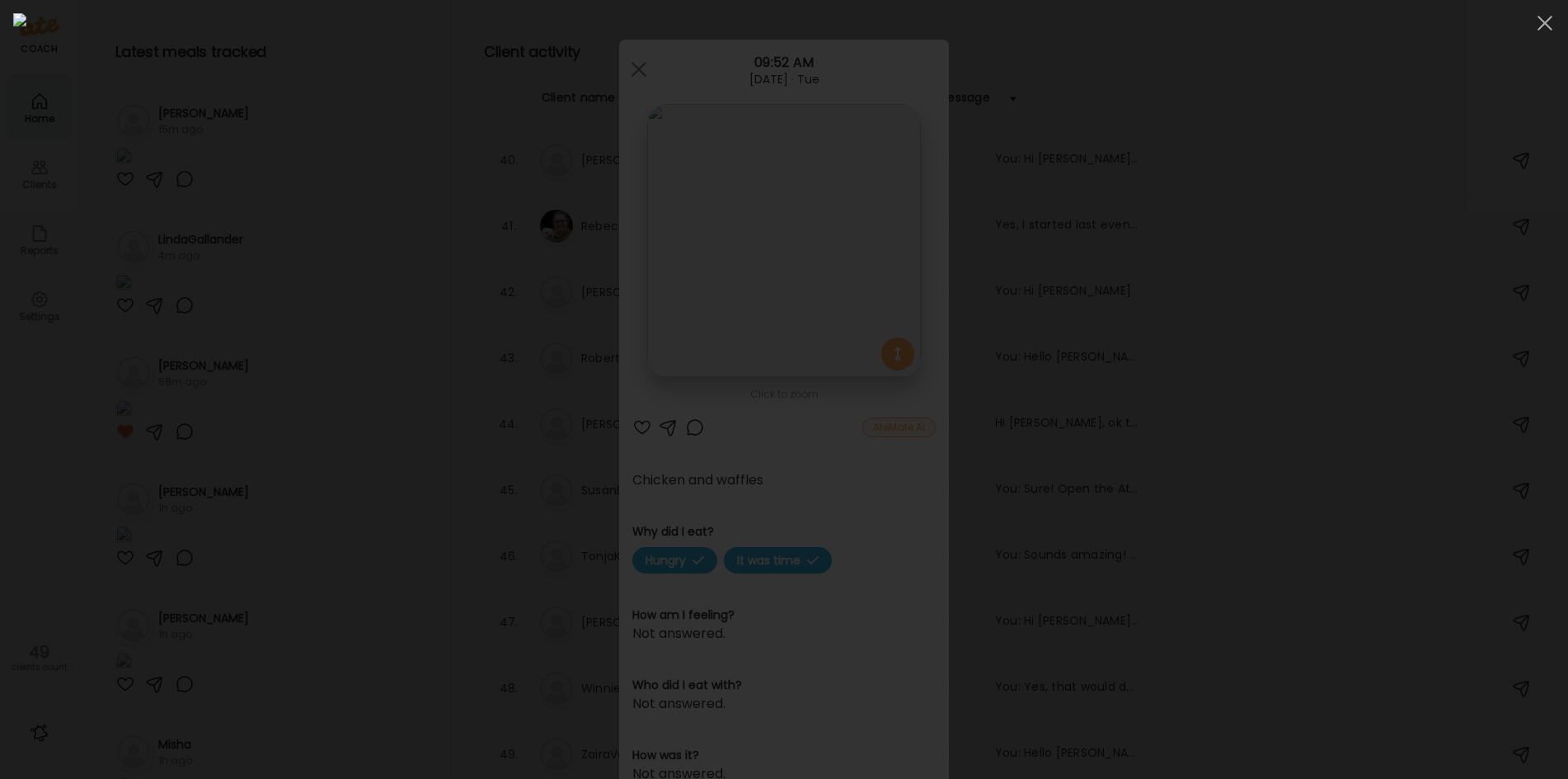
click at [308, 499] on div at bounding box center [784, 390] width 1541 height 752
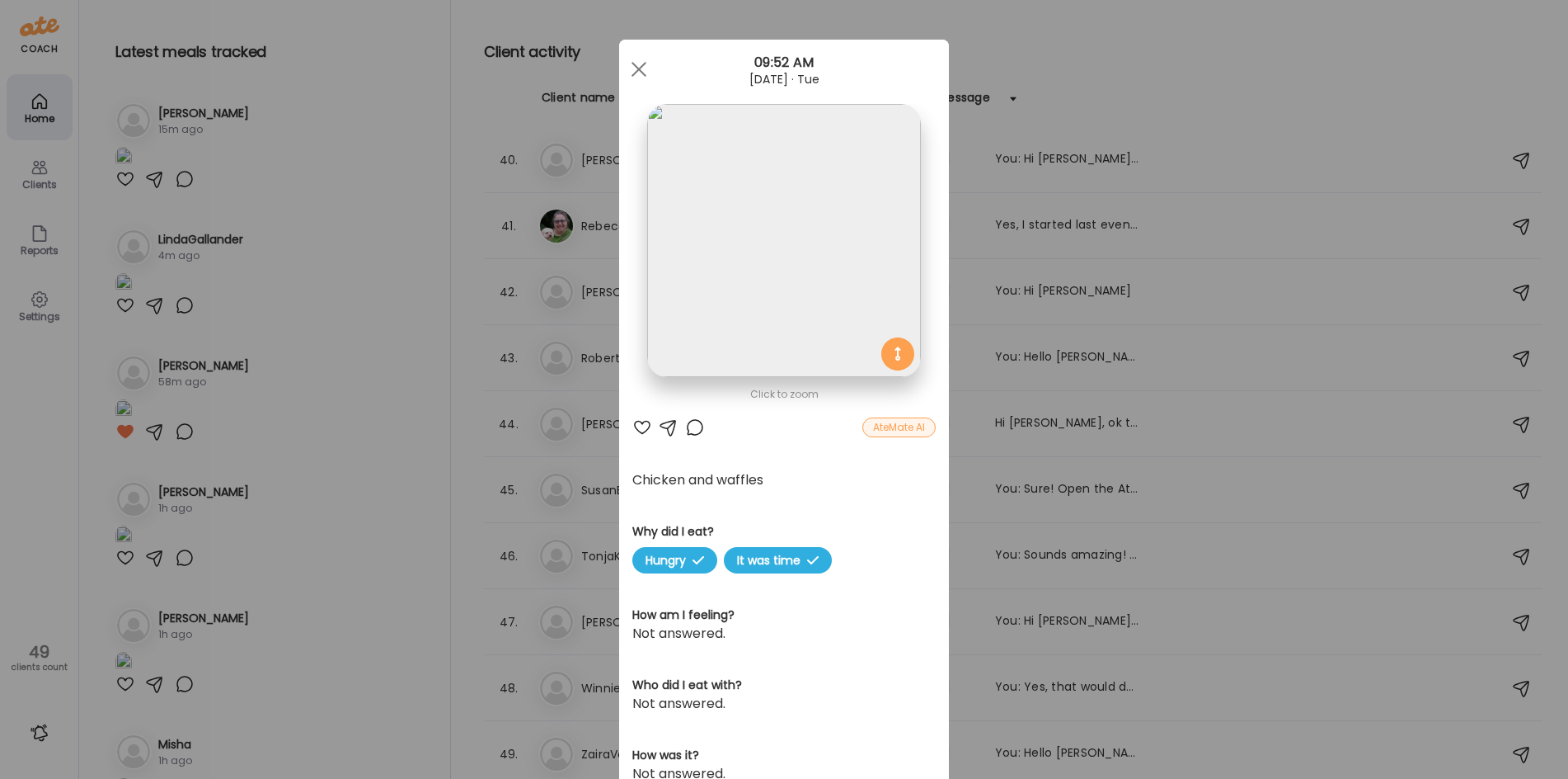
click at [308, 499] on div "Ate Coach Dashboard Wahoo! It’s official Take a moment to set up your Coach Pro…" at bounding box center [784, 390] width 1568 height 779
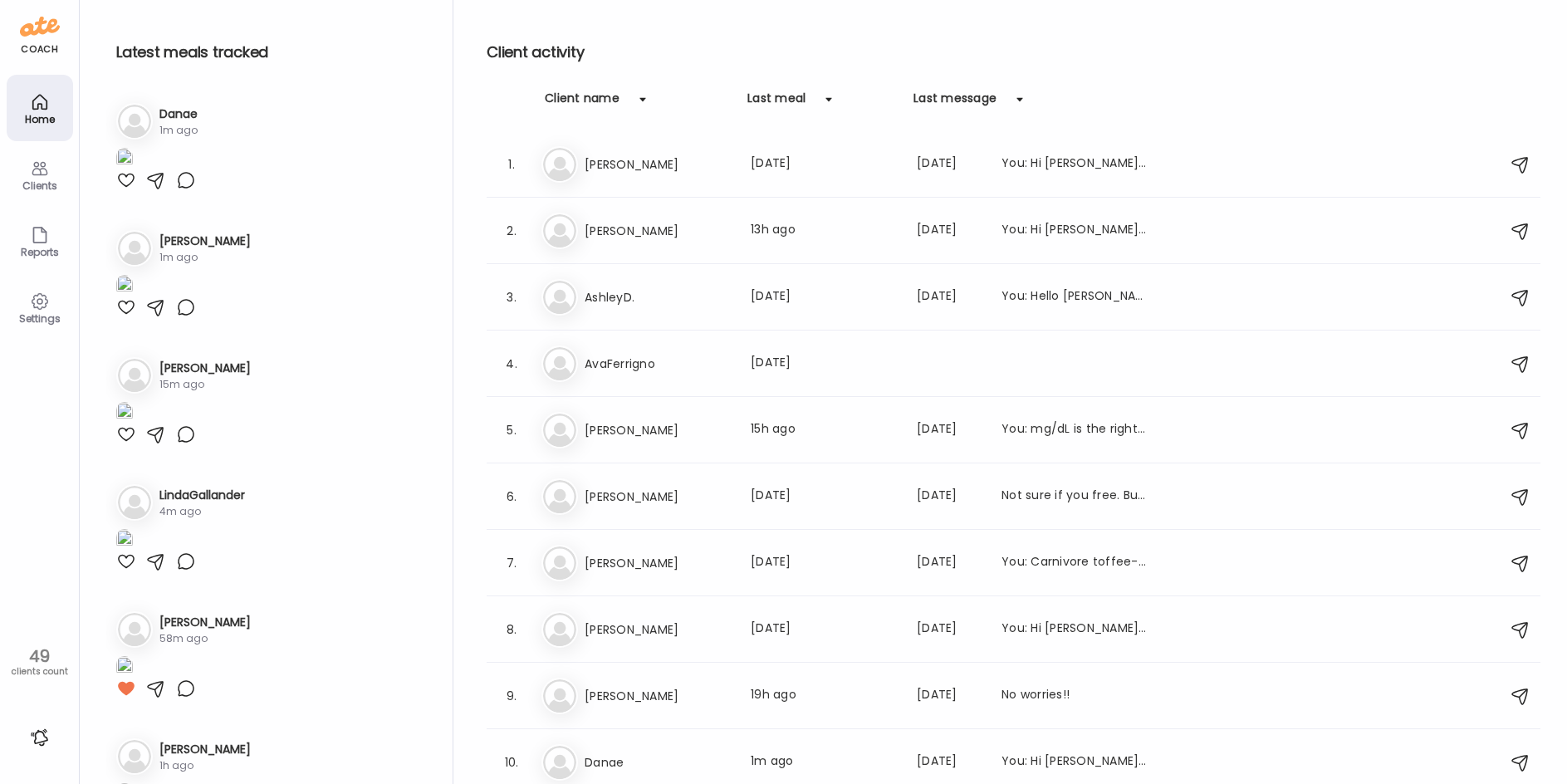
click at [133, 190] on div at bounding box center [127, 180] width 20 height 20
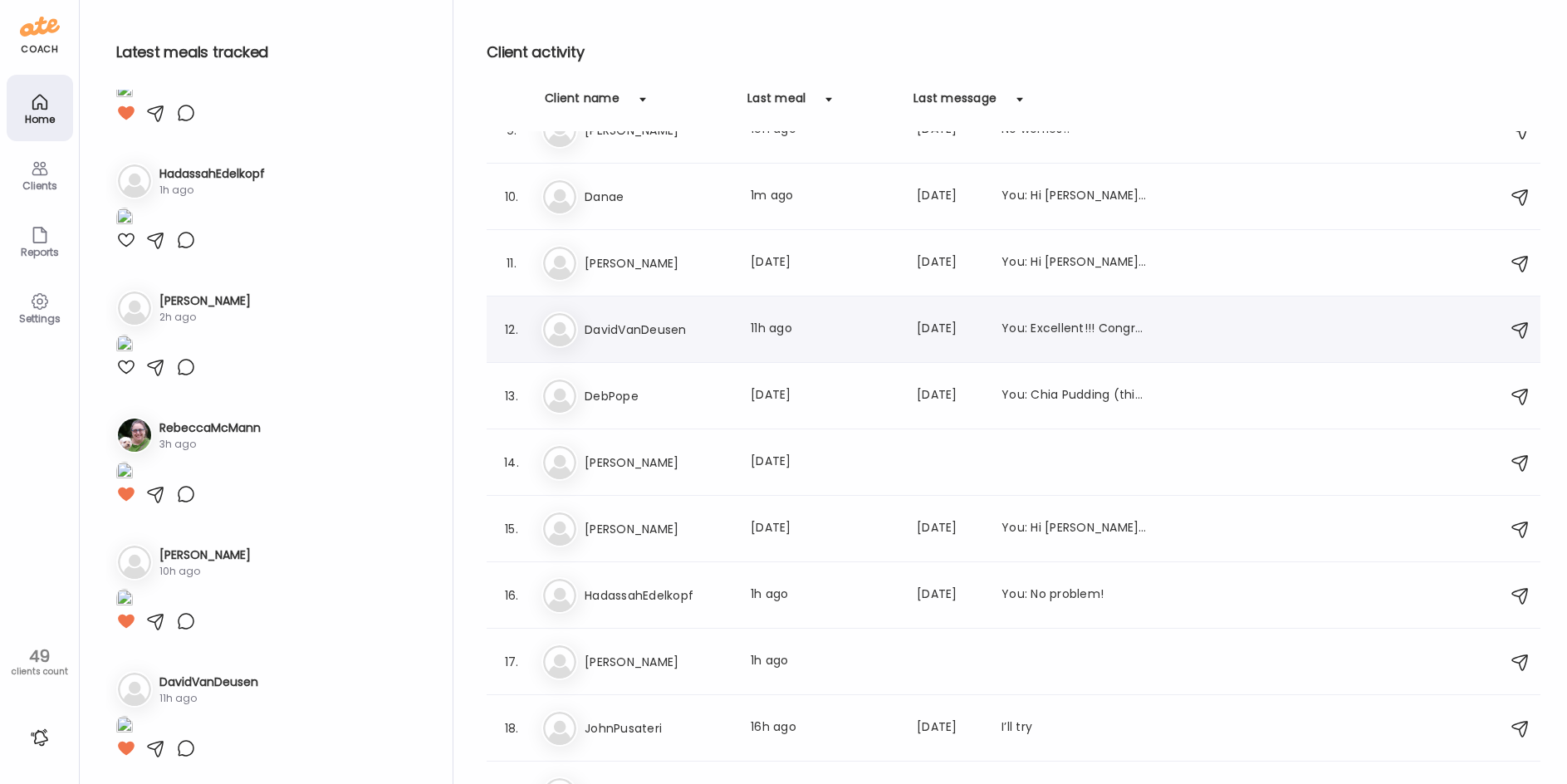
scroll to position [913, 0]
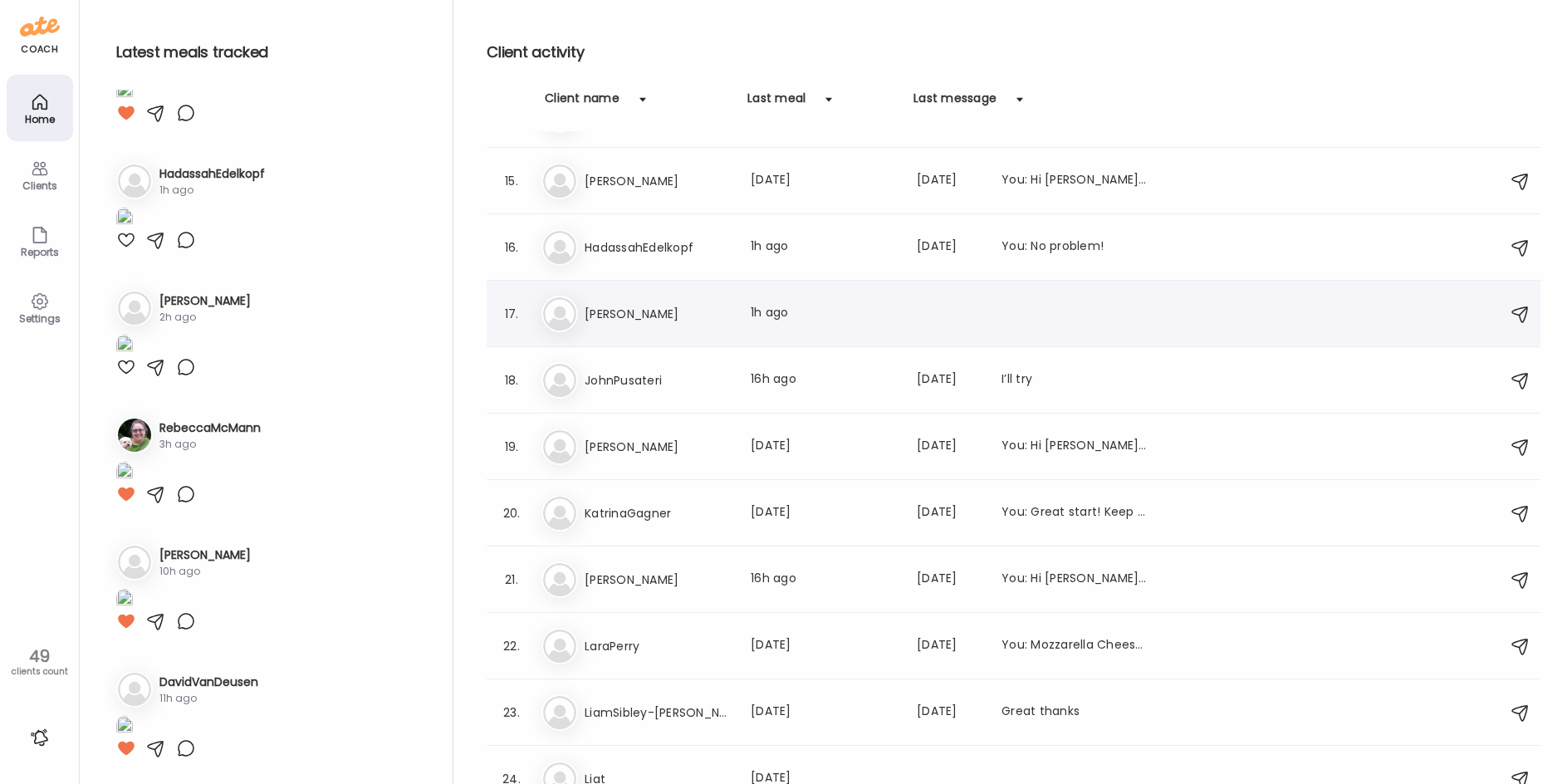
click at [658, 309] on h3 "[PERSON_NAME]" at bounding box center [658, 313] width 146 height 20
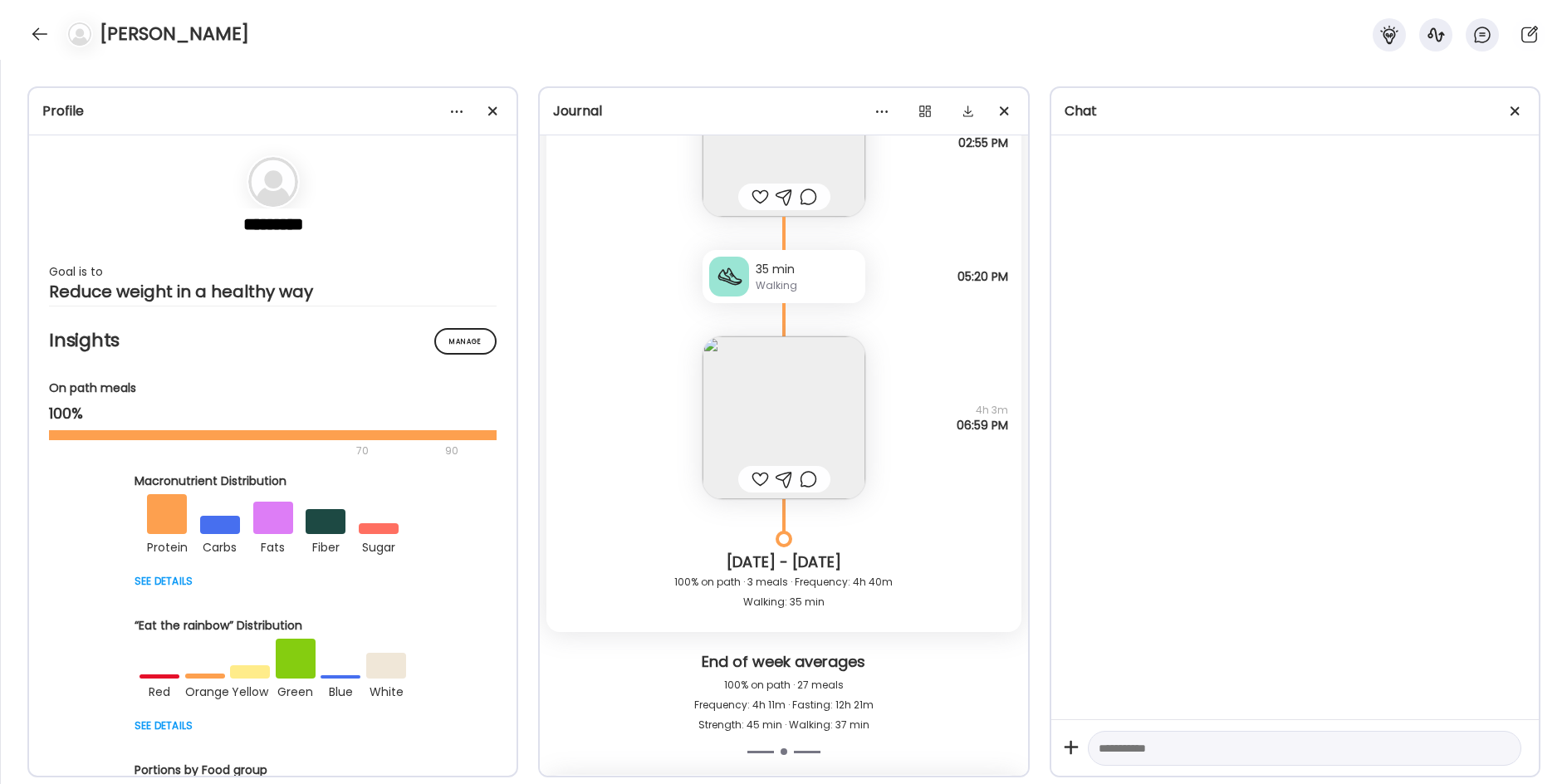
scroll to position [31861, 0]
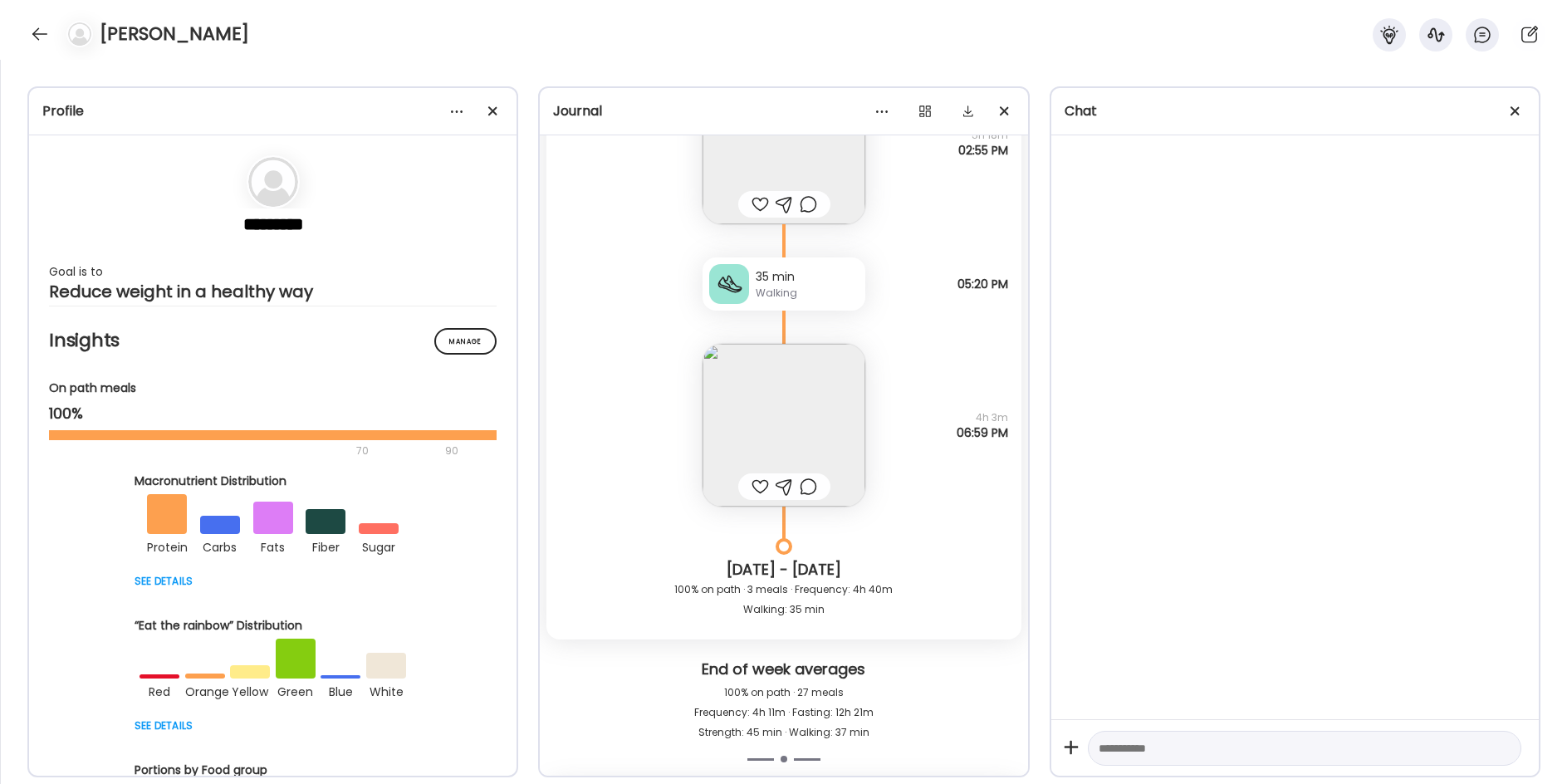
click at [768, 409] on img at bounding box center [784, 425] width 163 height 163
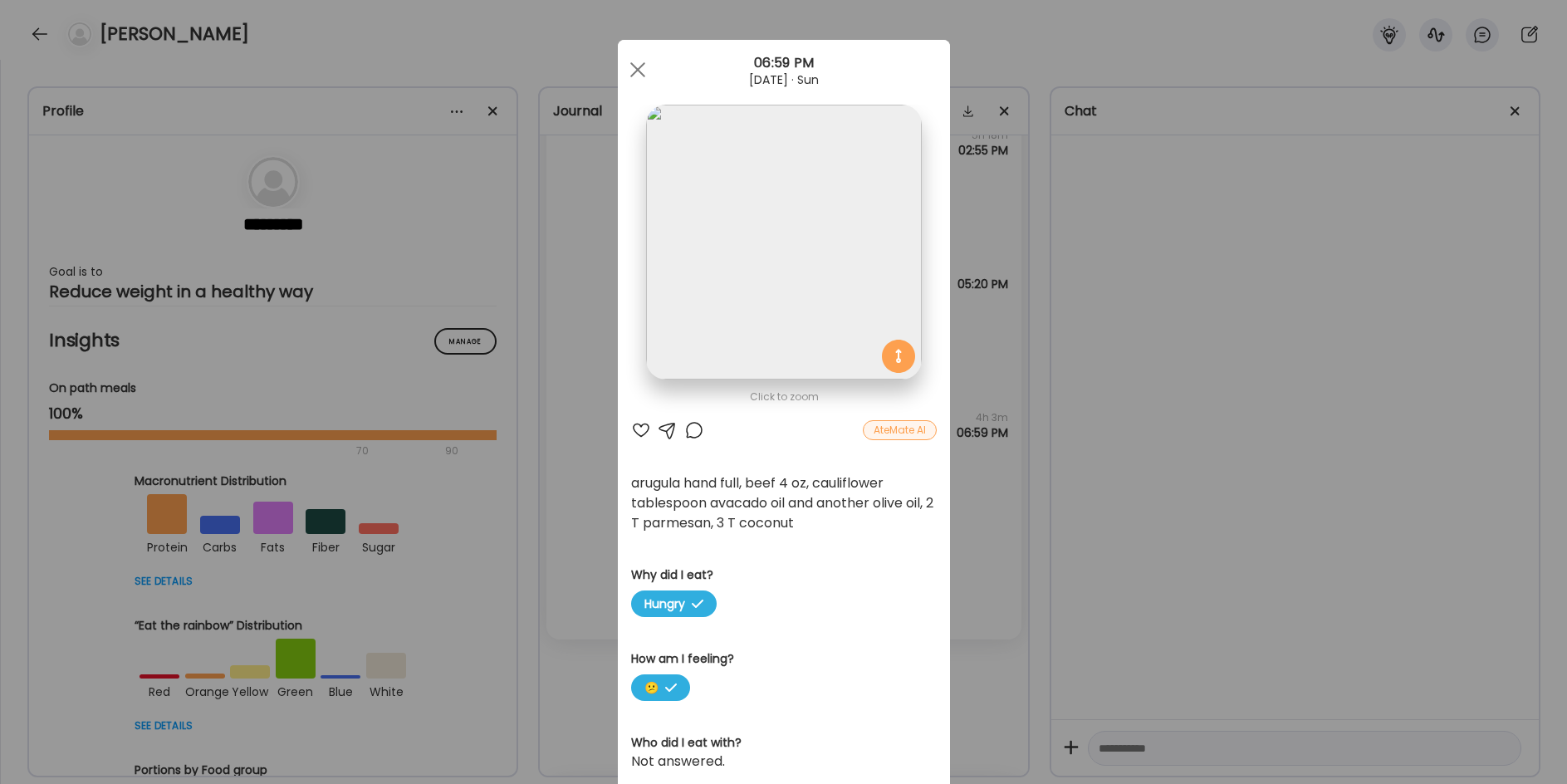
click at [956, 526] on div "Ate Coach Dashboard Wahoo! It’s official Take a moment to set up your Coach Pro…" at bounding box center [784, 392] width 1567 height 784
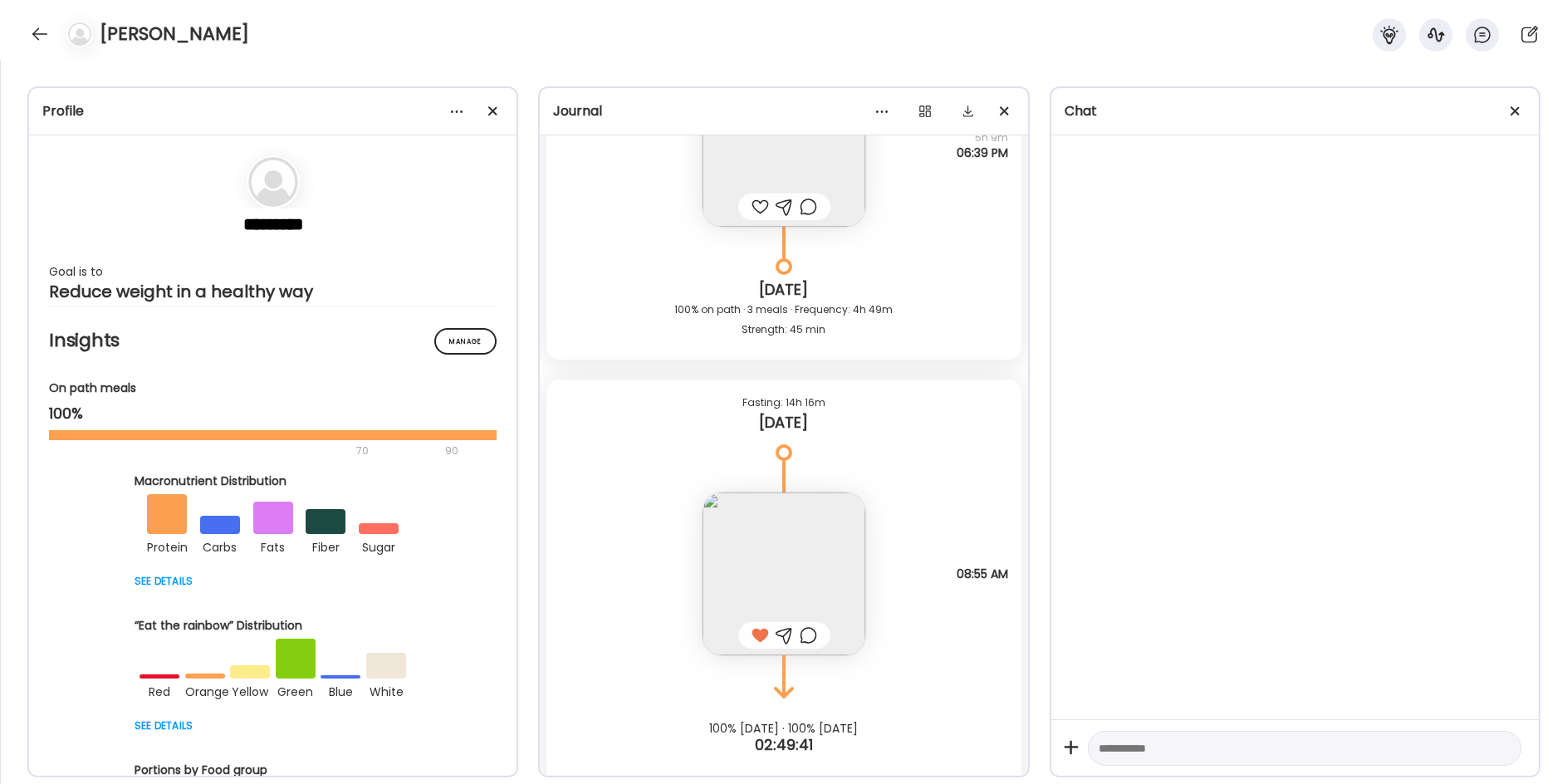
scroll to position [33189, 0]
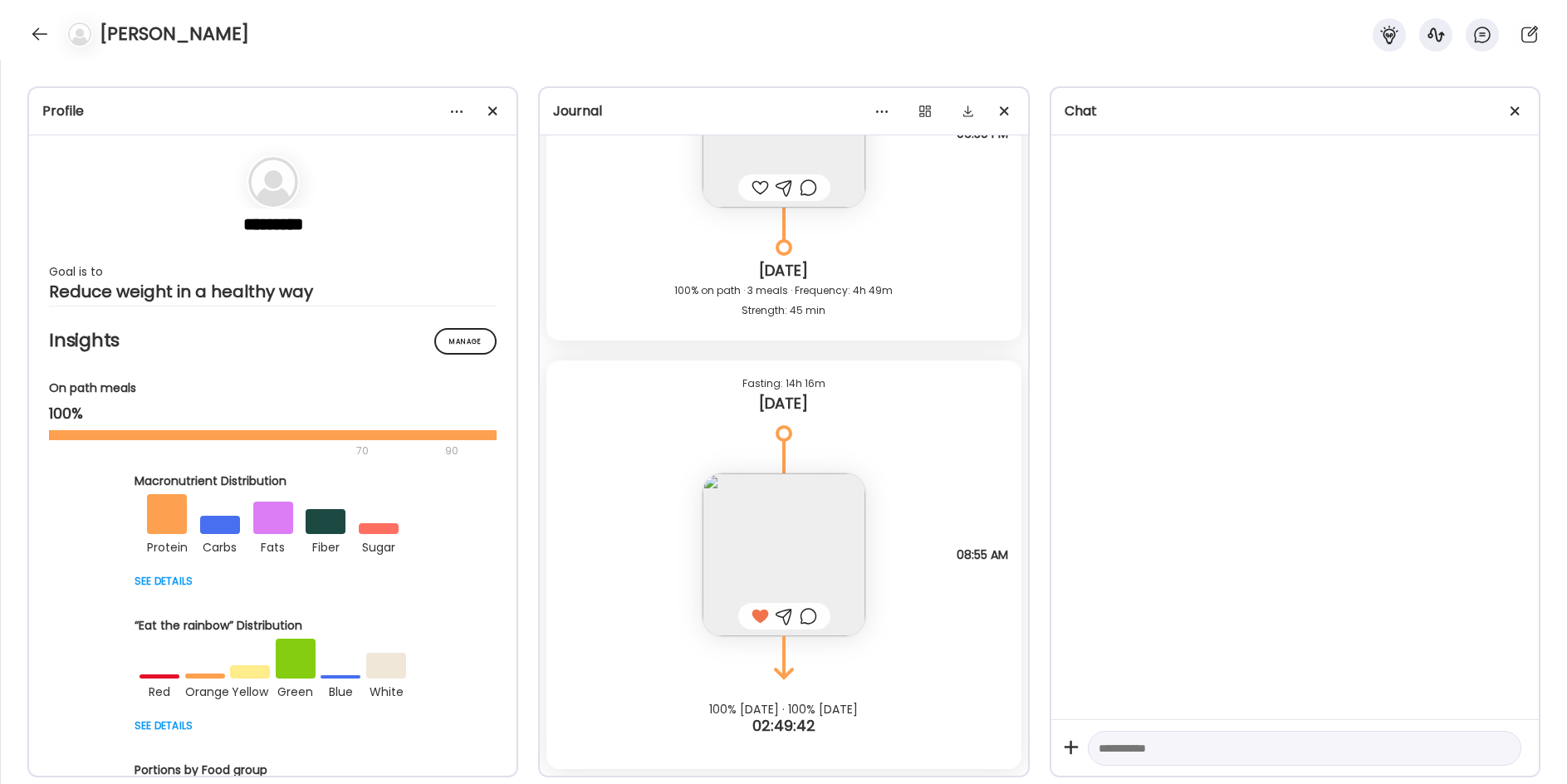
click at [797, 526] on img at bounding box center [784, 555] width 163 height 163
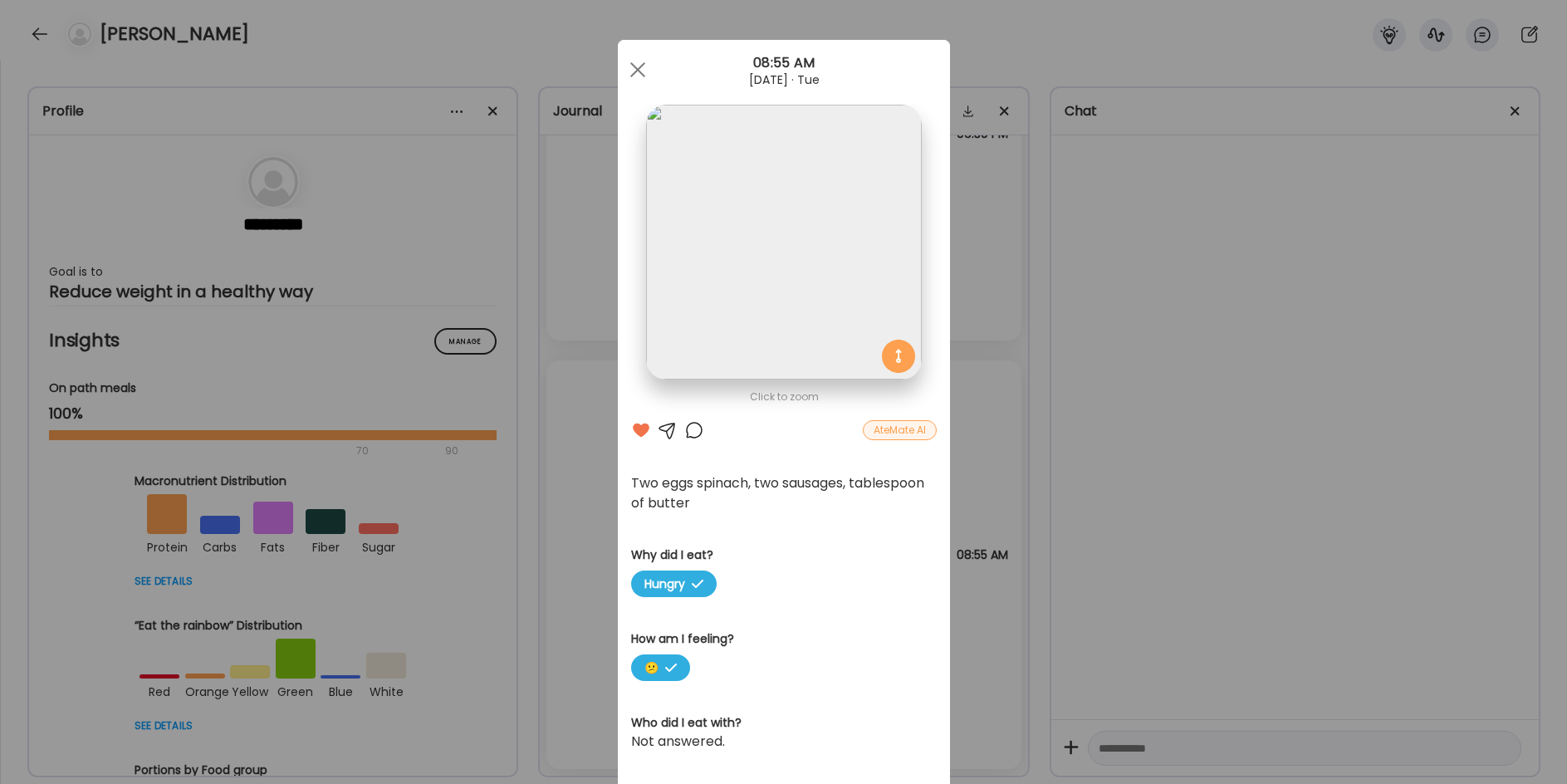
click at [552, 535] on div "Ate Coach Dashboard Wahoo! It’s official Take a moment to set up your Coach Pro…" at bounding box center [784, 392] width 1567 height 784
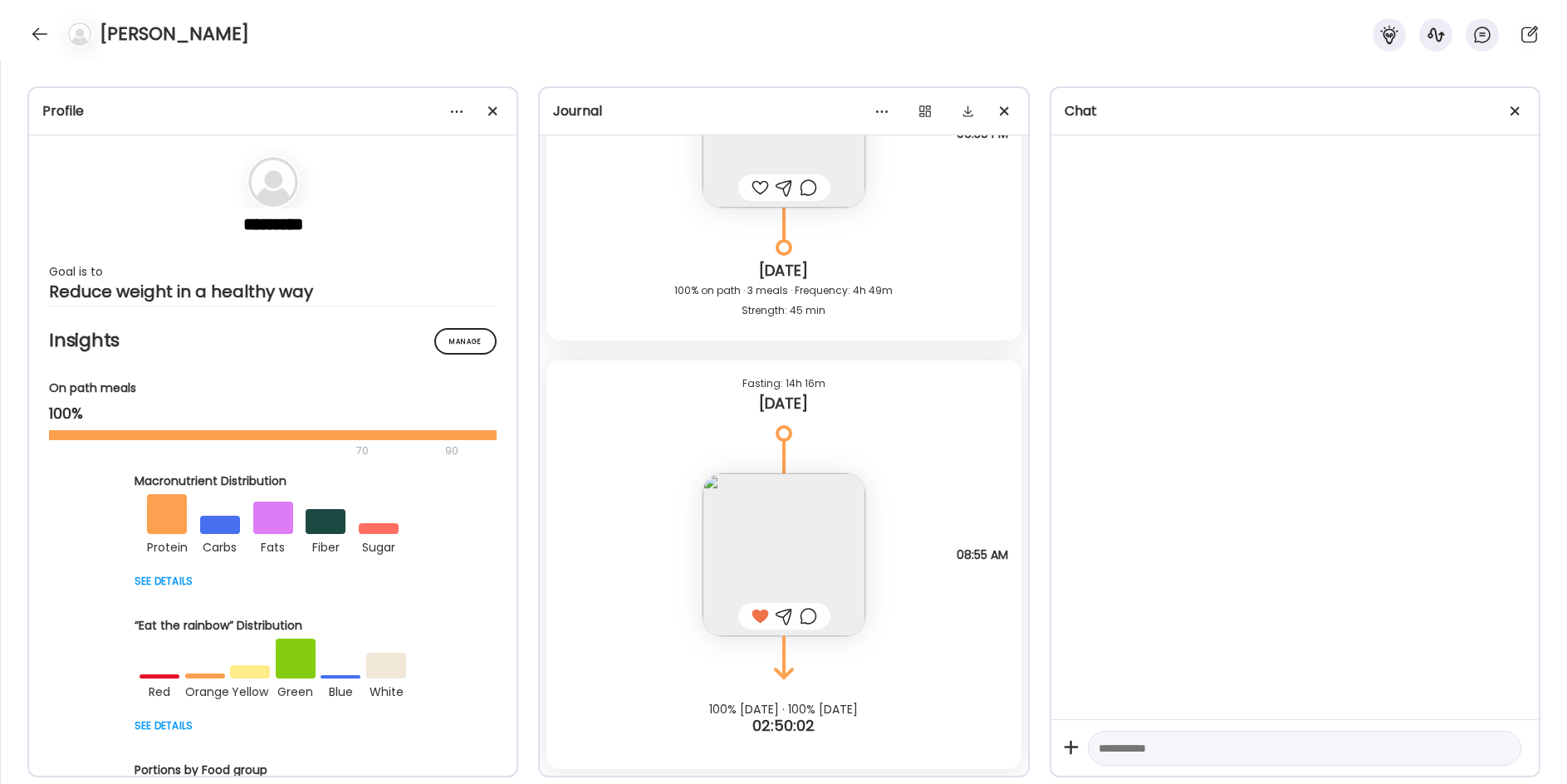
click at [727, 532] on img at bounding box center [784, 555] width 163 height 163
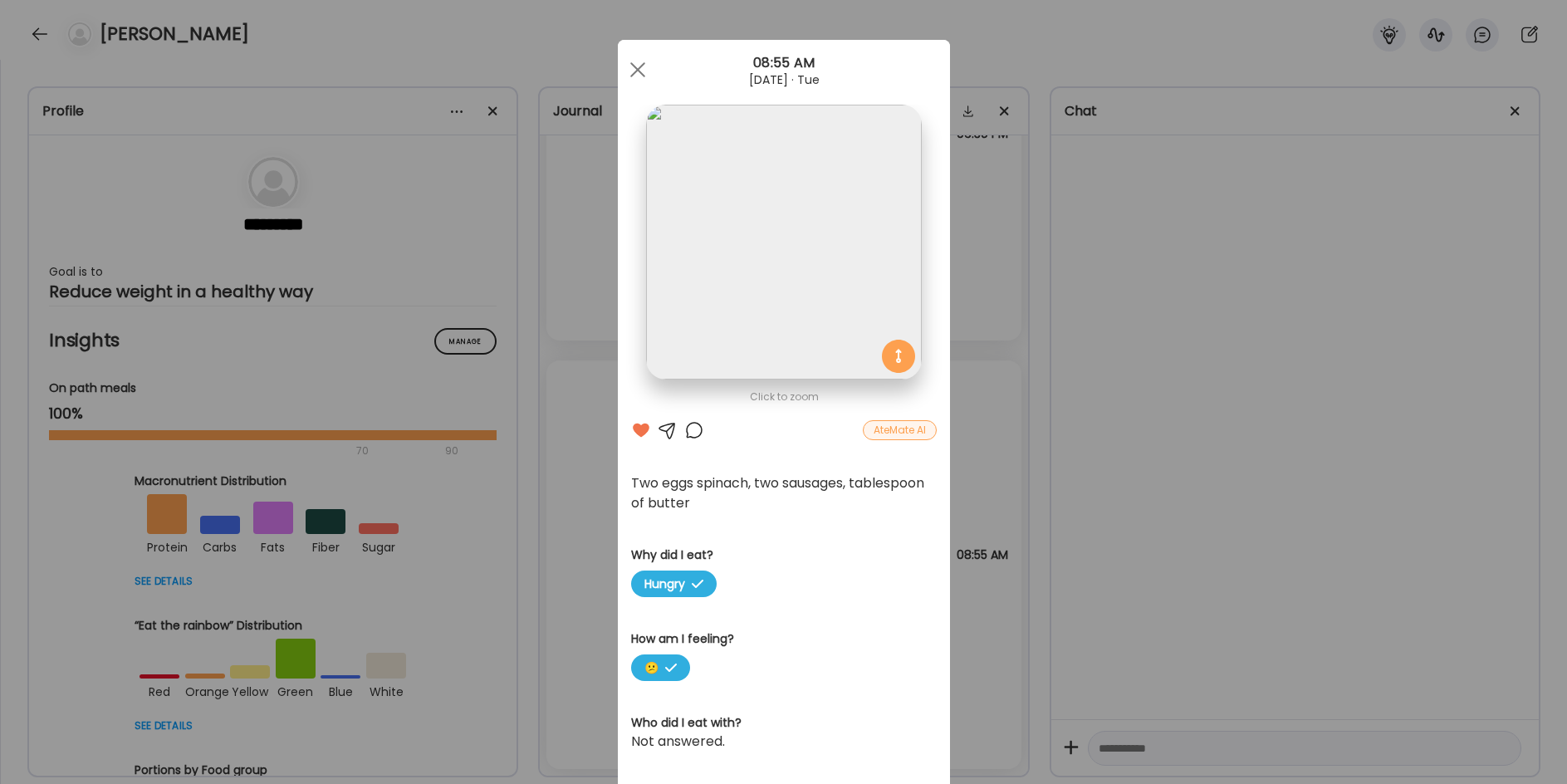
click at [554, 510] on div "Ate Coach Dashboard Wahoo! It’s official Take a moment to set up your Coach Pro…" at bounding box center [784, 392] width 1567 height 784
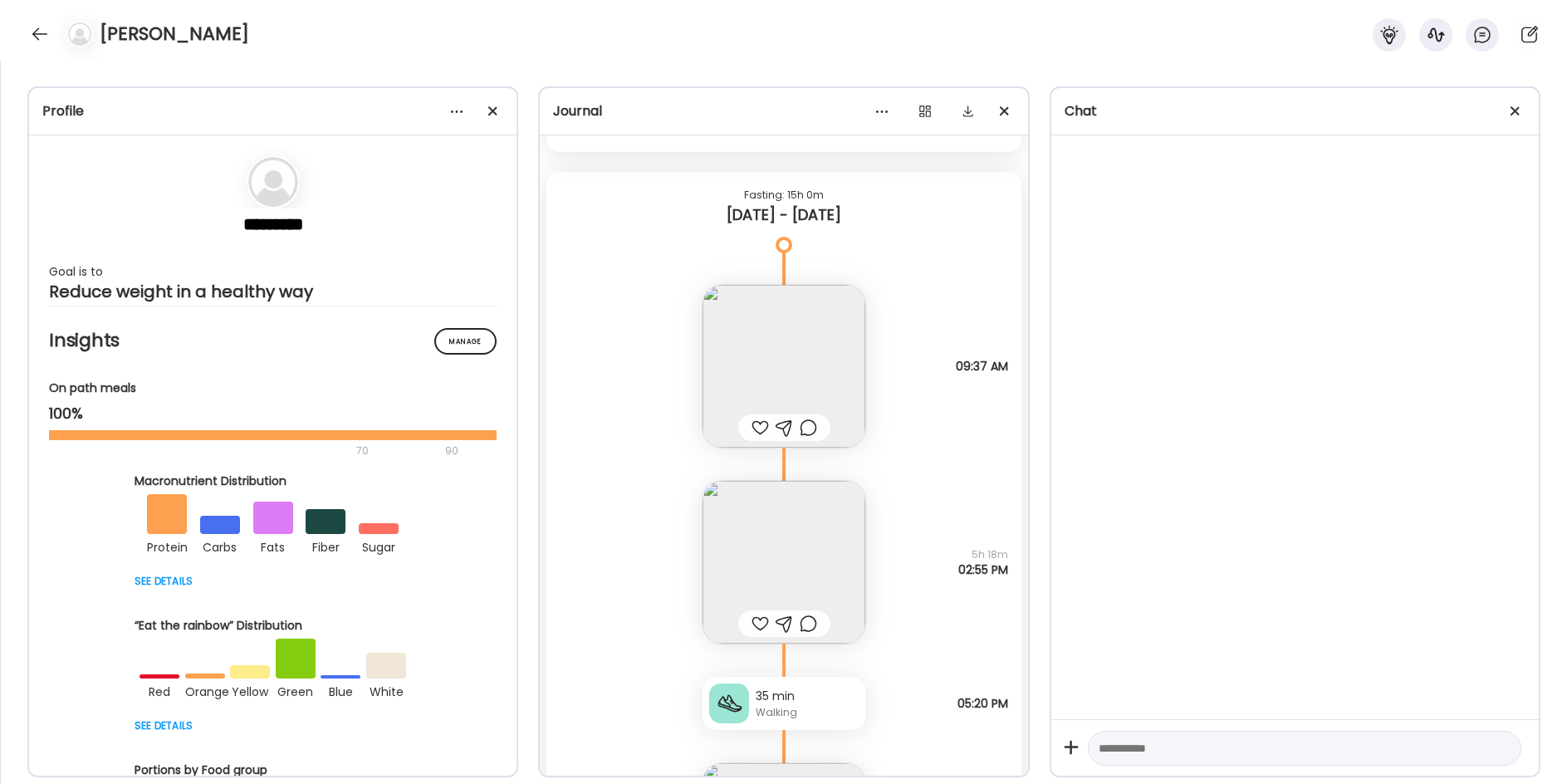
scroll to position [31529, 0]
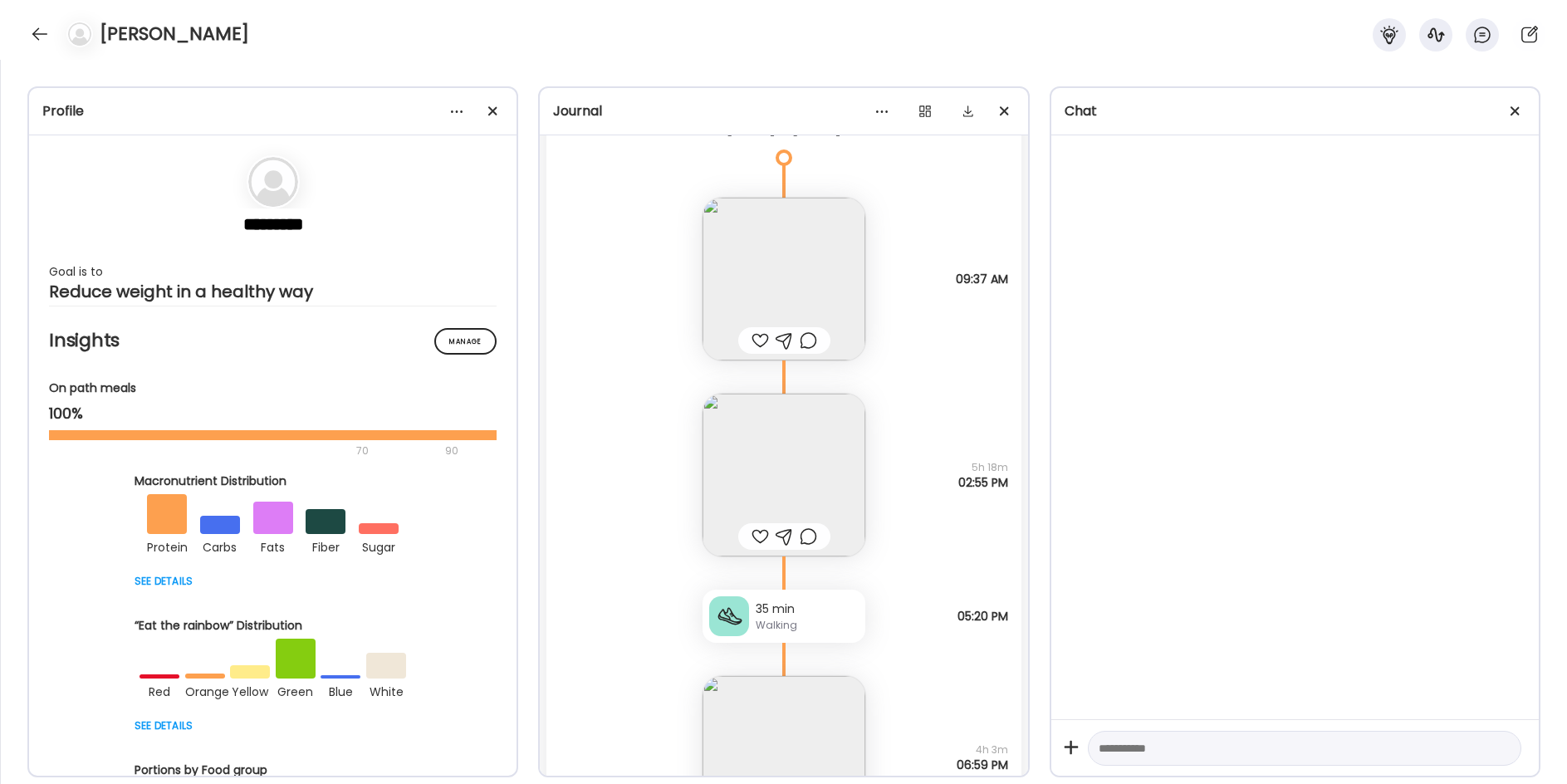
click at [760, 458] on img at bounding box center [784, 475] width 163 height 163
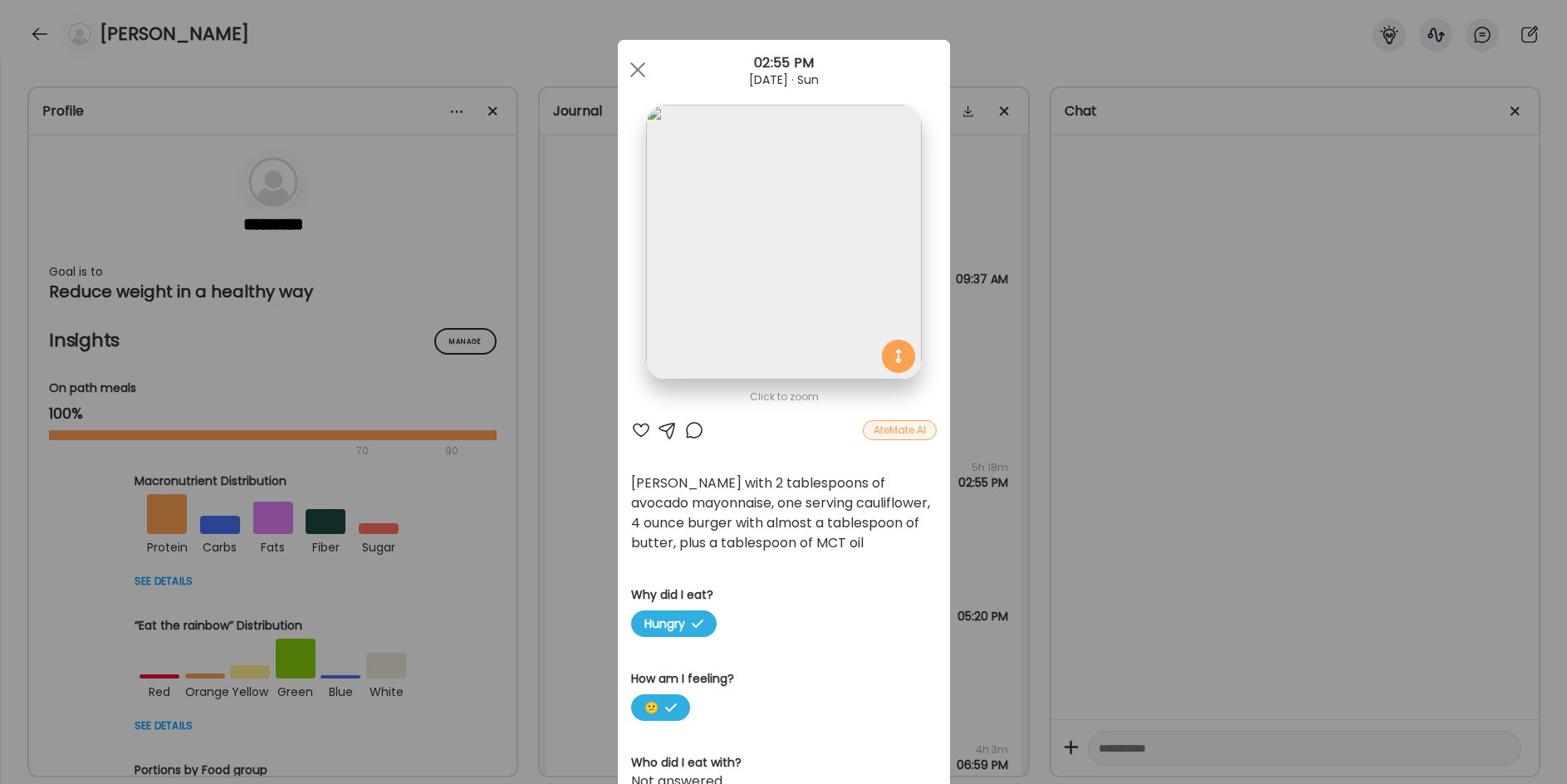
click at [742, 225] on img at bounding box center [784, 242] width 275 height 275
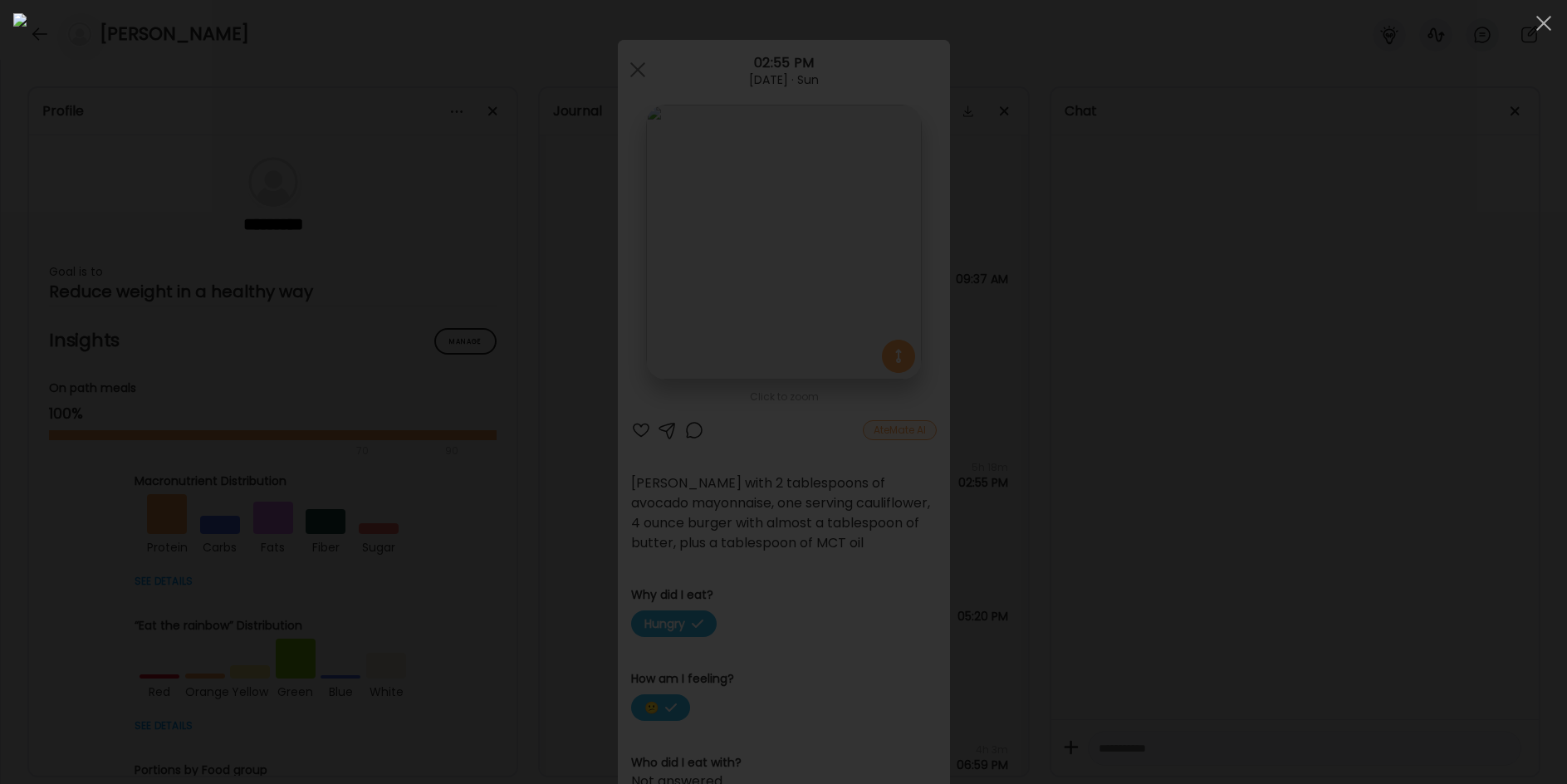
click at [353, 354] on div at bounding box center [784, 392] width 1541 height 757
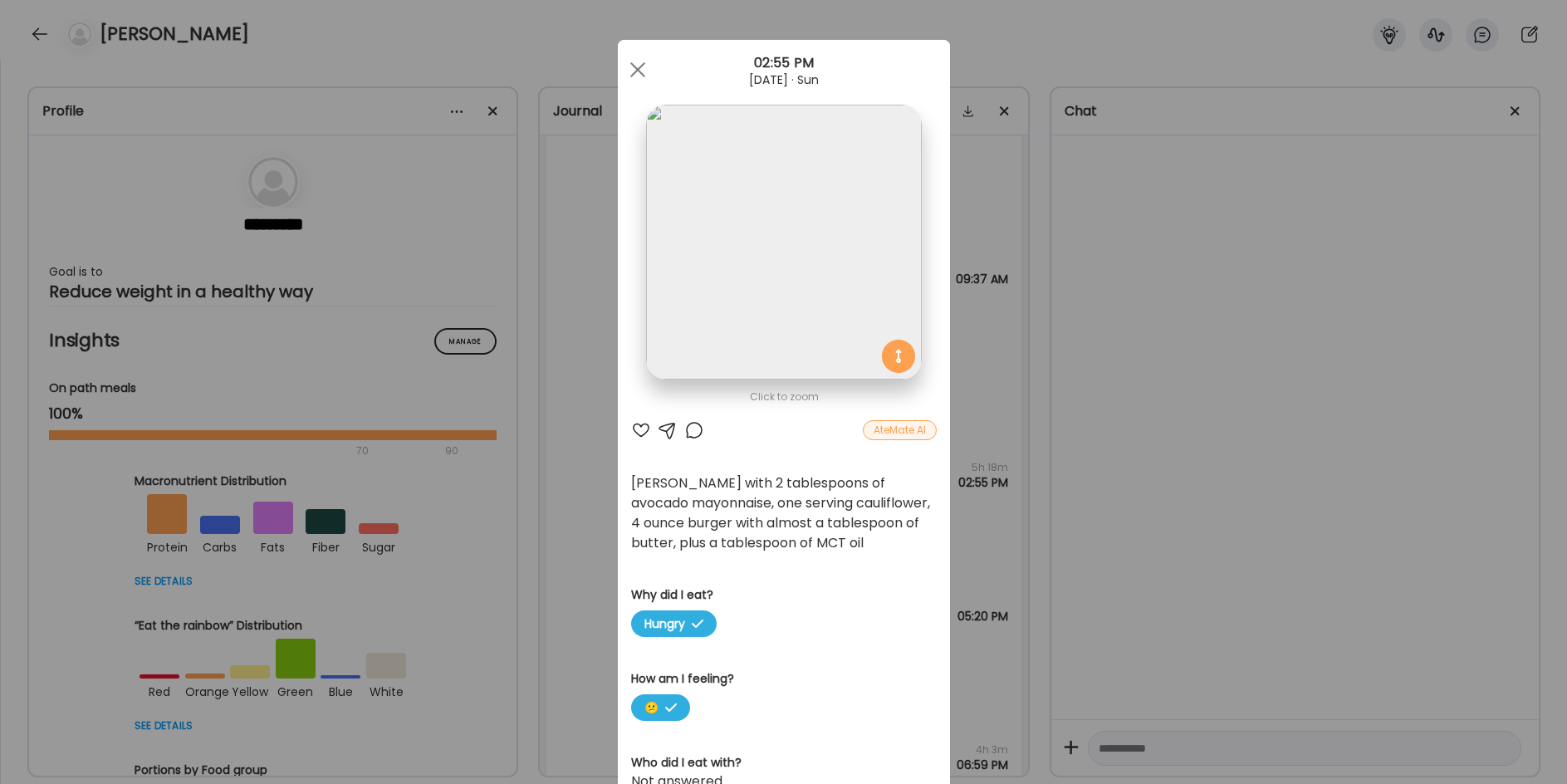
click at [558, 460] on div "Ate Coach Dashboard Wahoo! It’s official Take a moment to set up your Coach Pro…" at bounding box center [784, 392] width 1567 height 784
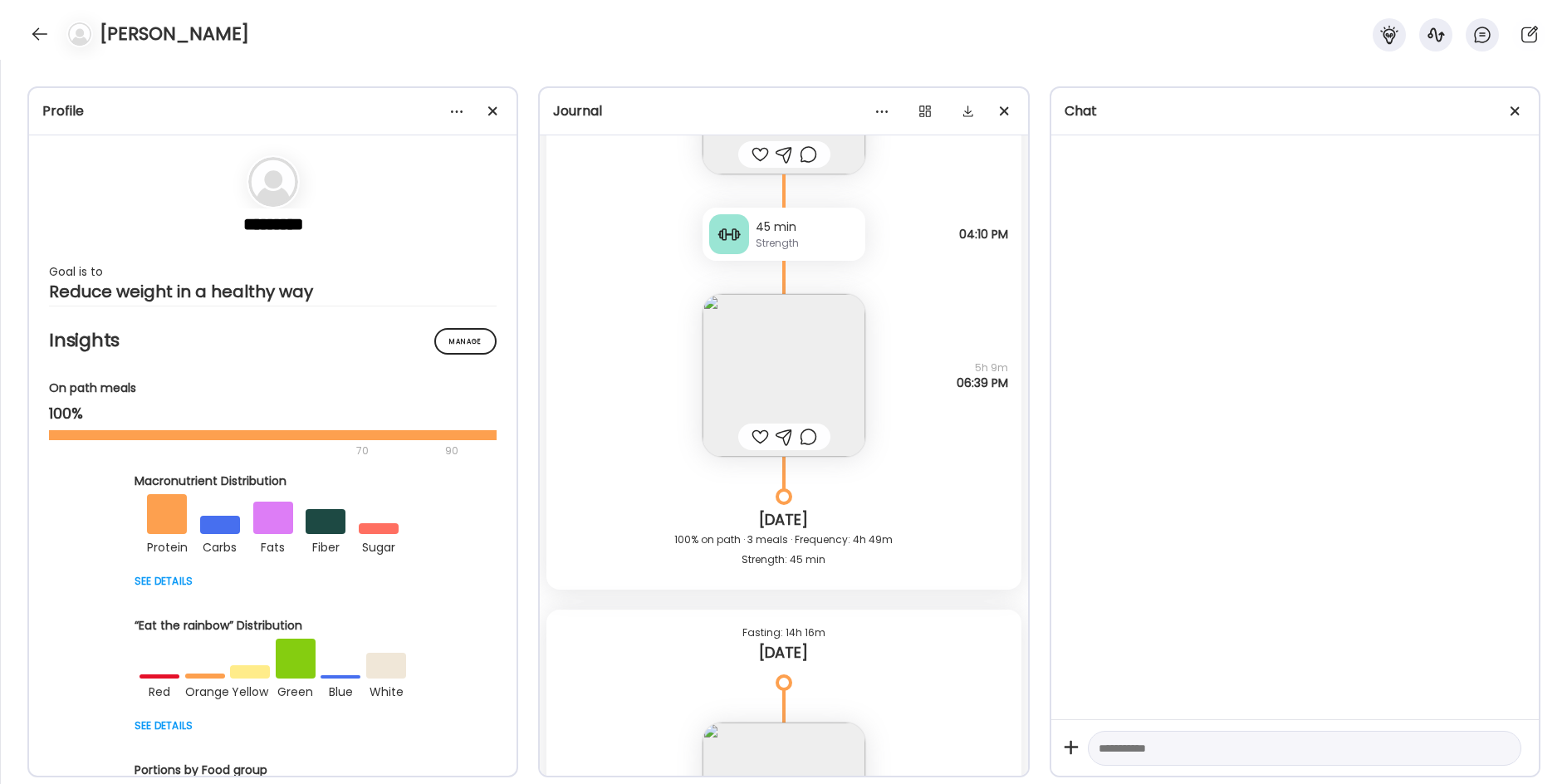
scroll to position [33189, 0]
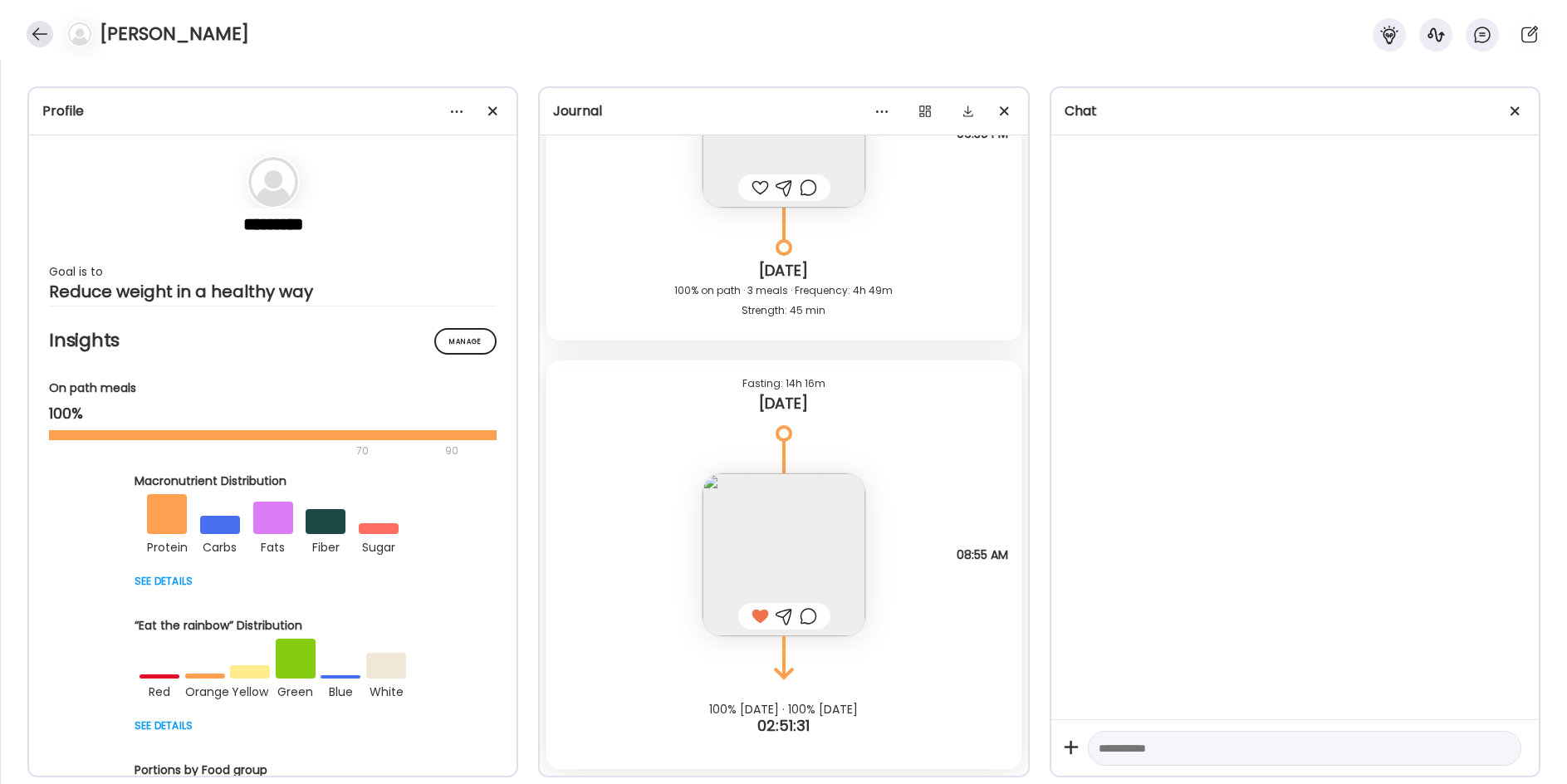
click at [33, 38] on div at bounding box center [39, 33] width 26 height 26
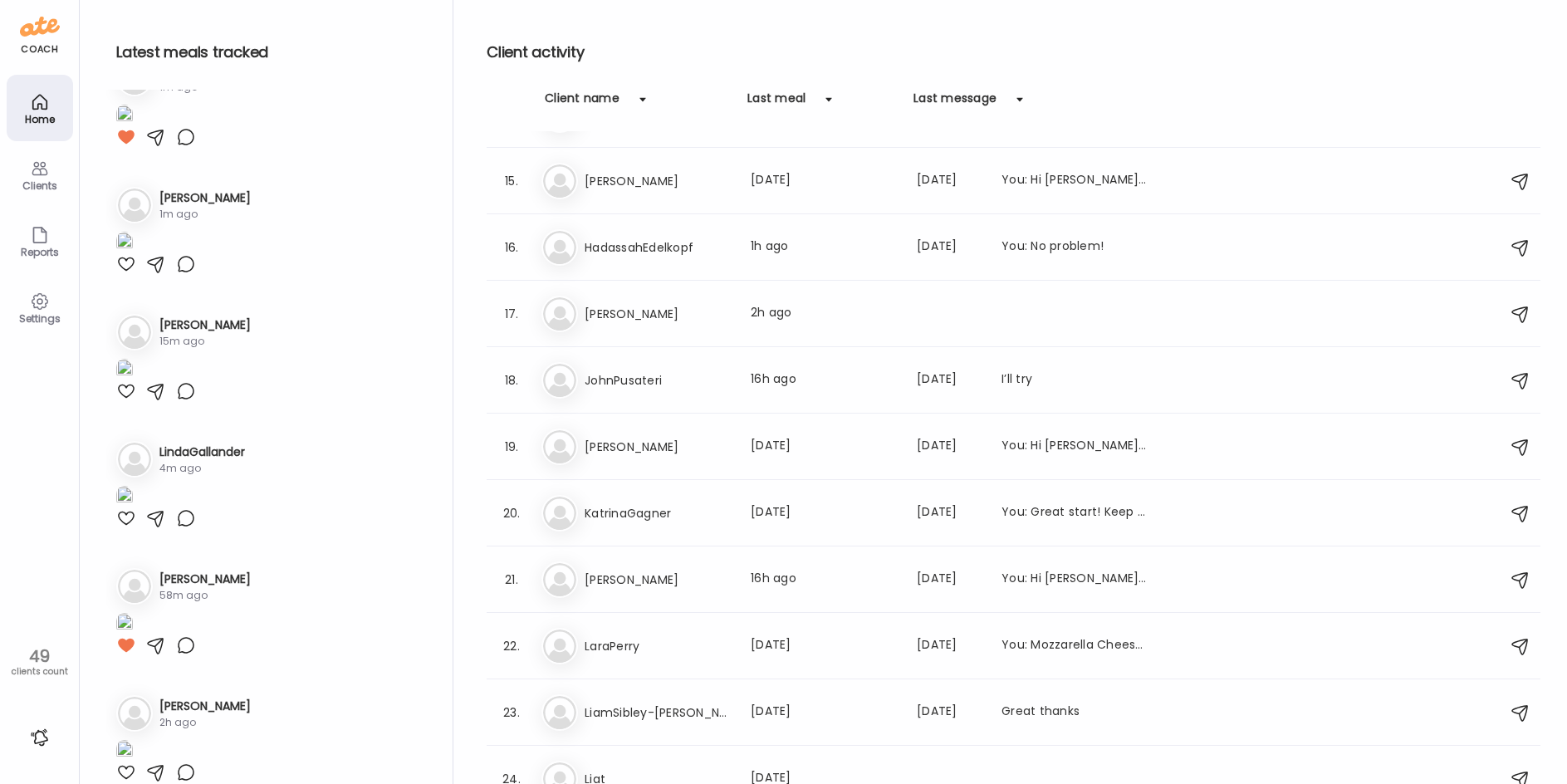
scroll to position [0, 0]
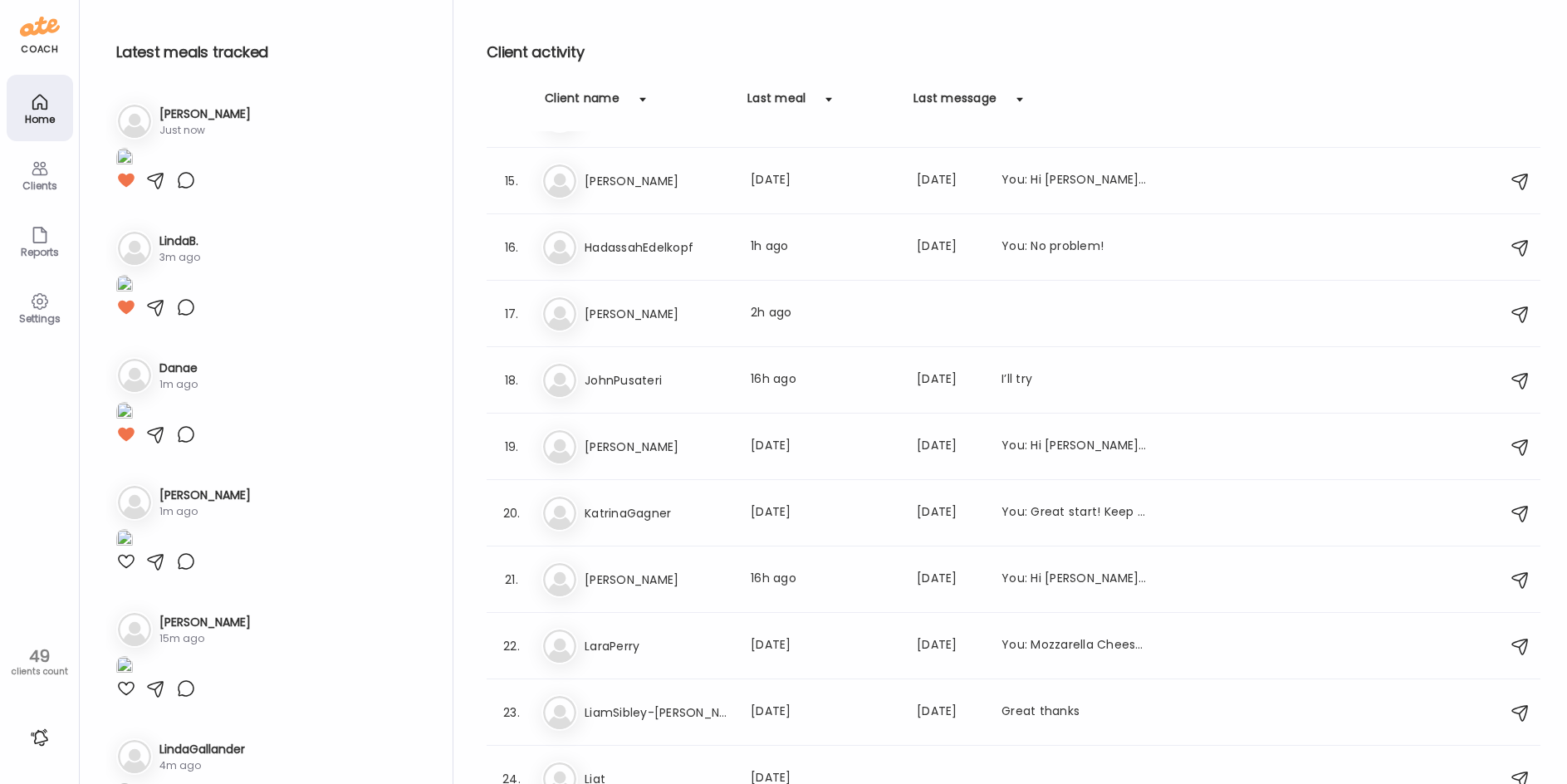
click at [125, 190] on div at bounding box center [127, 180] width 20 height 20
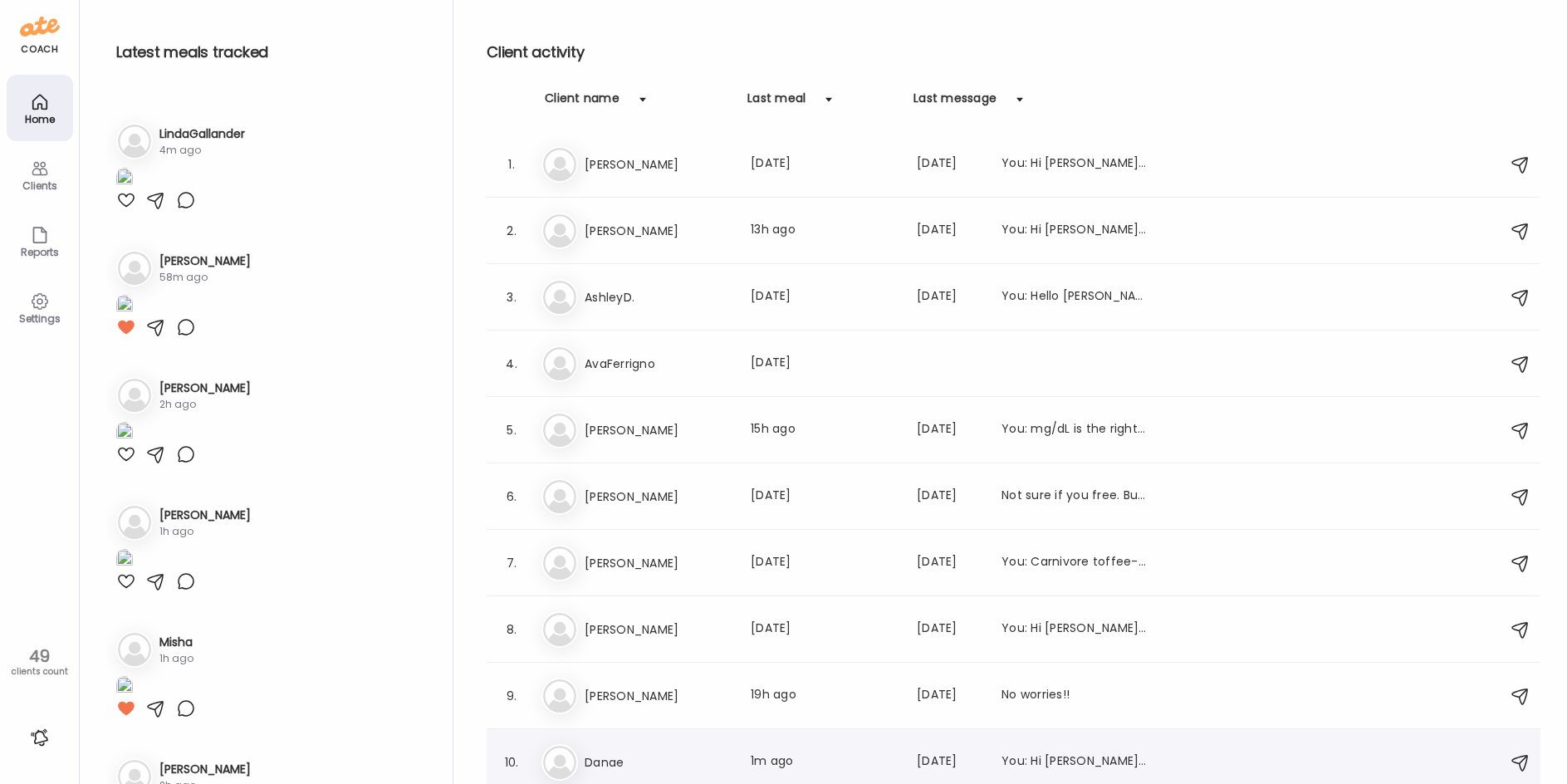
click at [650, 770] on h3 "Danae" at bounding box center [658, 762] width 146 height 20
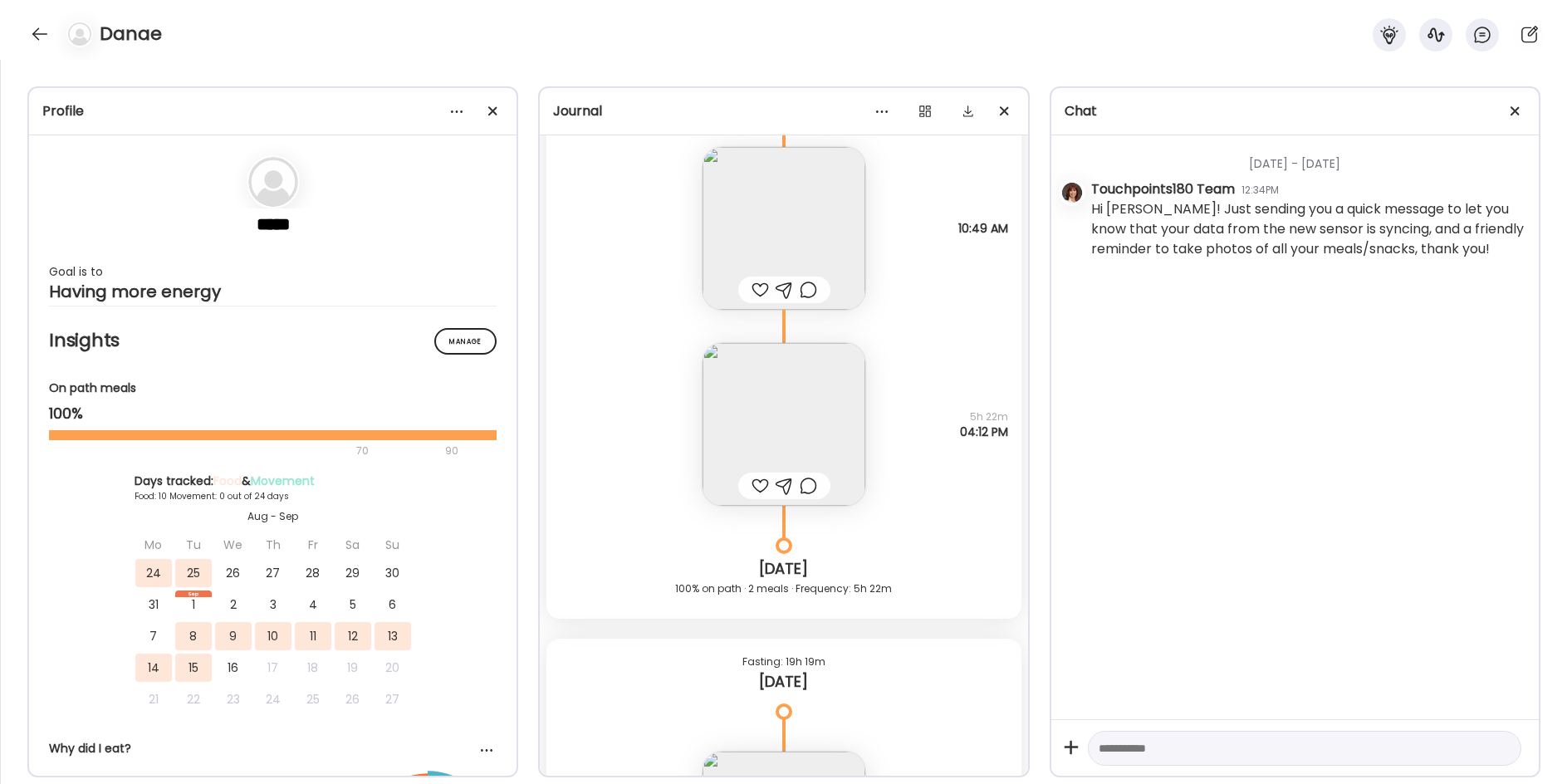
scroll to position [9154, 0]
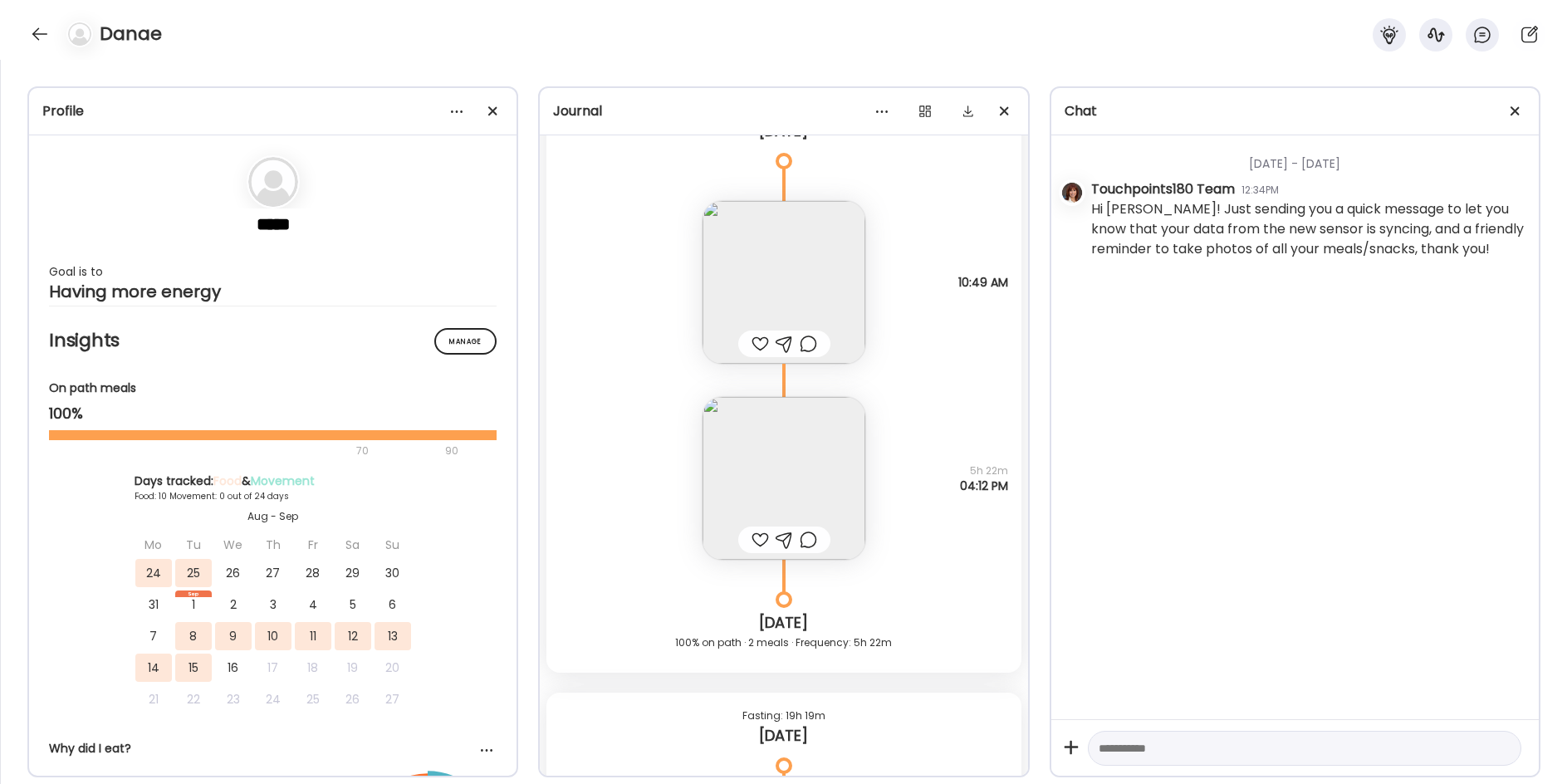
click at [787, 485] on img at bounding box center [784, 478] width 163 height 163
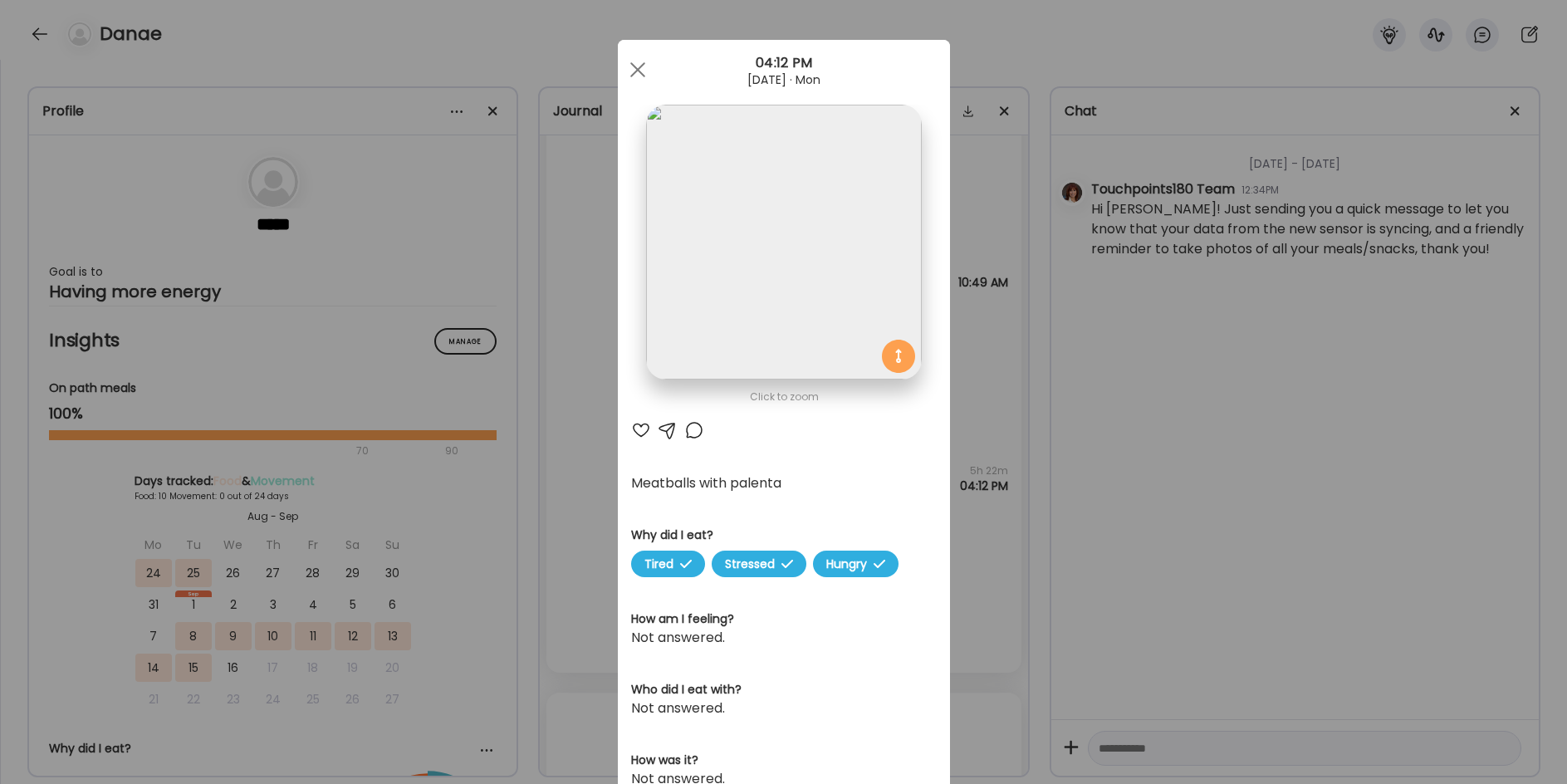
click at [565, 532] on div "Ate Coach Dashboard Wahoo! It’s official Take a moment to set up your Coach Pro…" at bounding box center [784, 392] width 1567 height 784
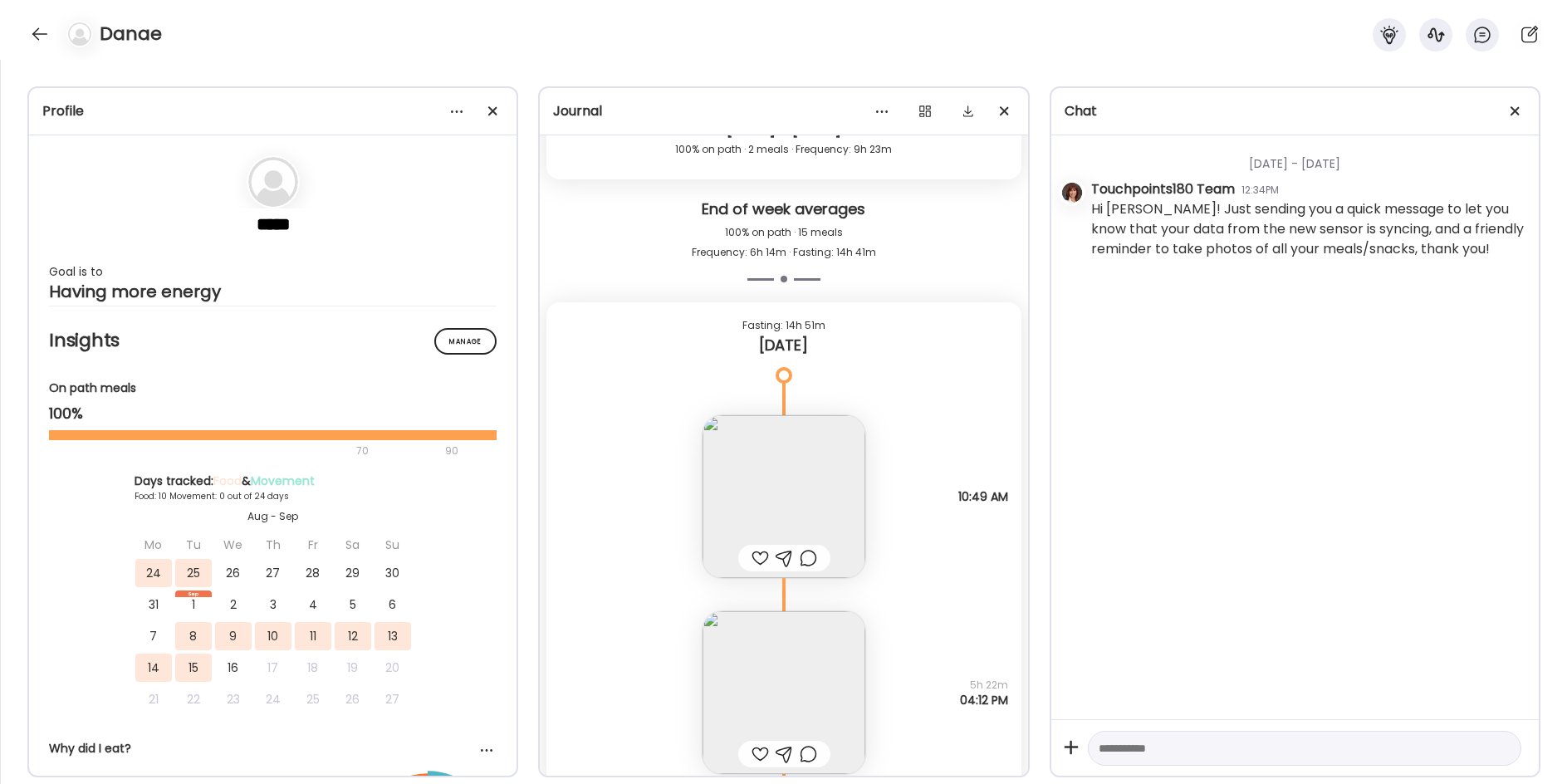
scroll to position [8906, 0]
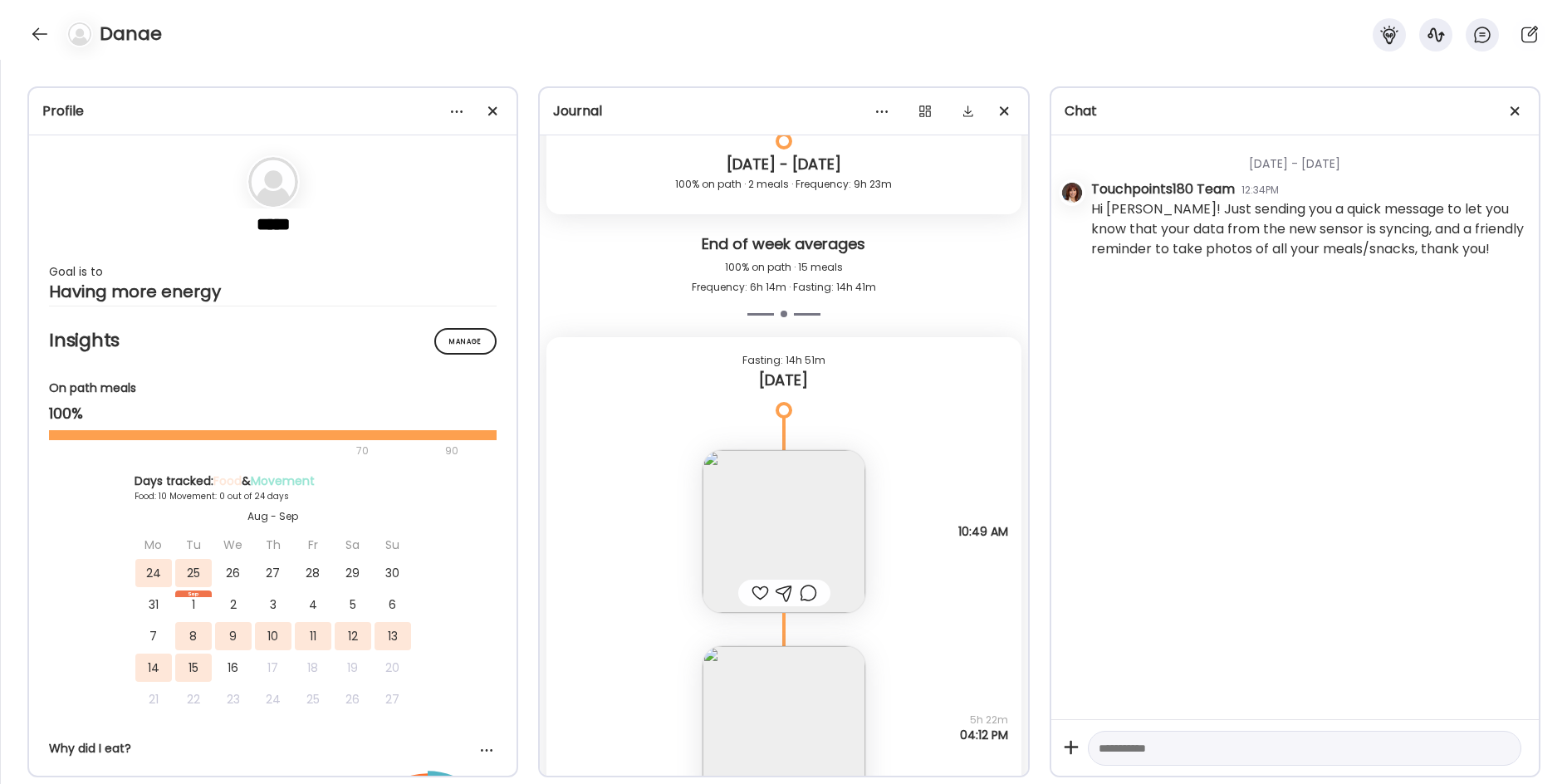
click at [793, 542] on img at bounding box center [784, 531] width 163 height 163
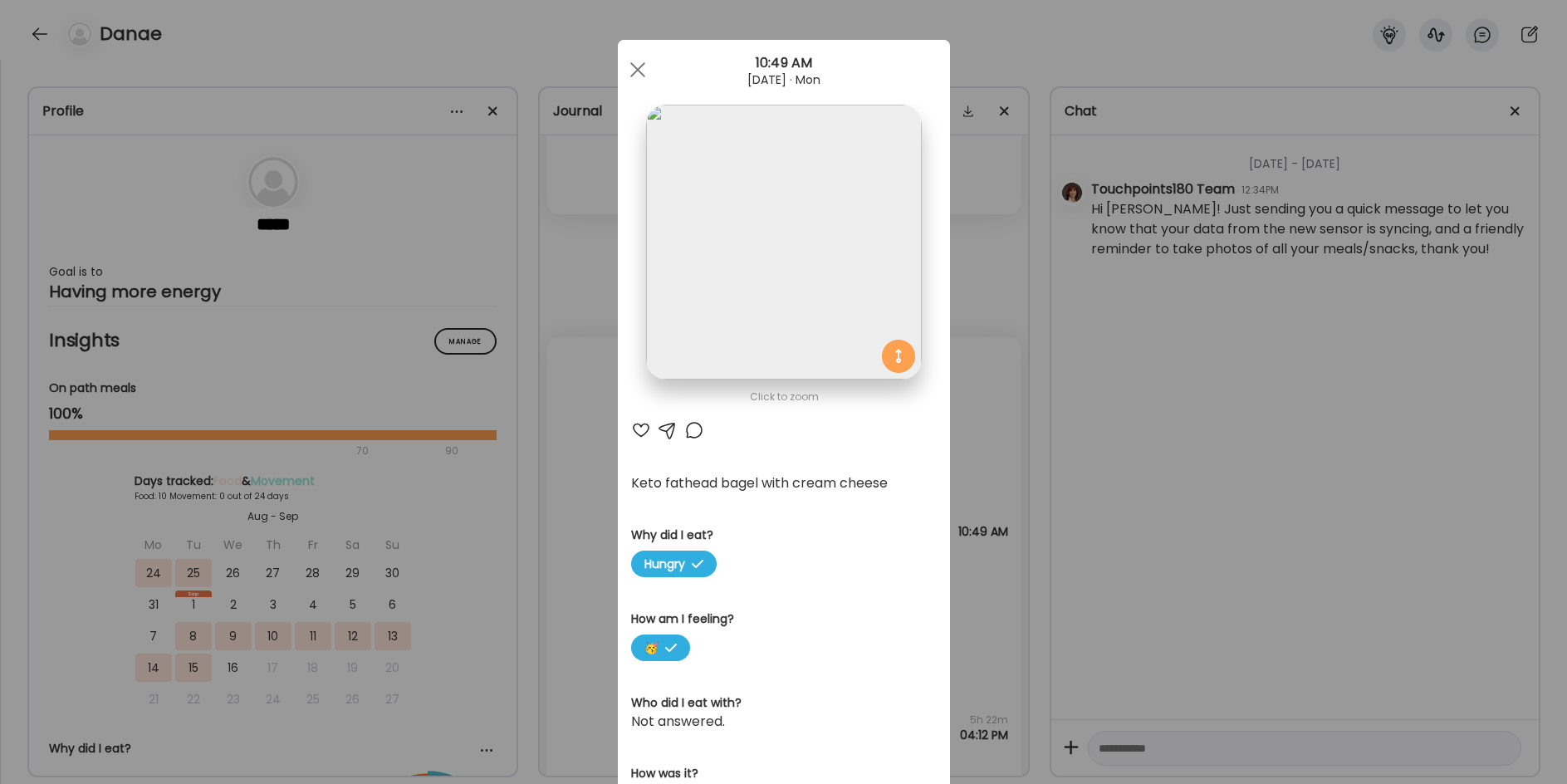
click at [800, 266] on img at bounding box center [784, 242] width 275 height 275
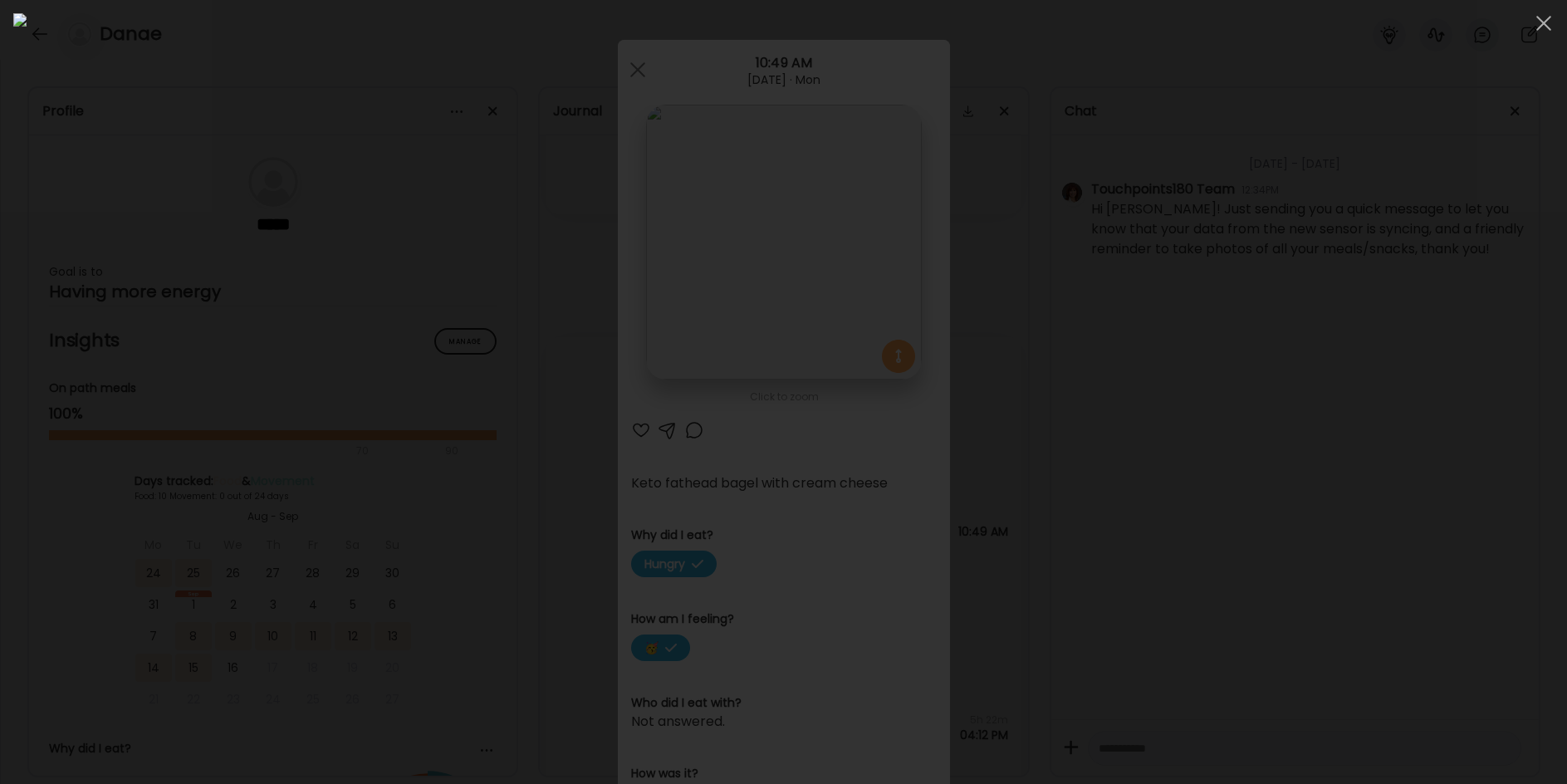
click at [370, 506] on div at bounding box center [784, 392] width 1541 height 757
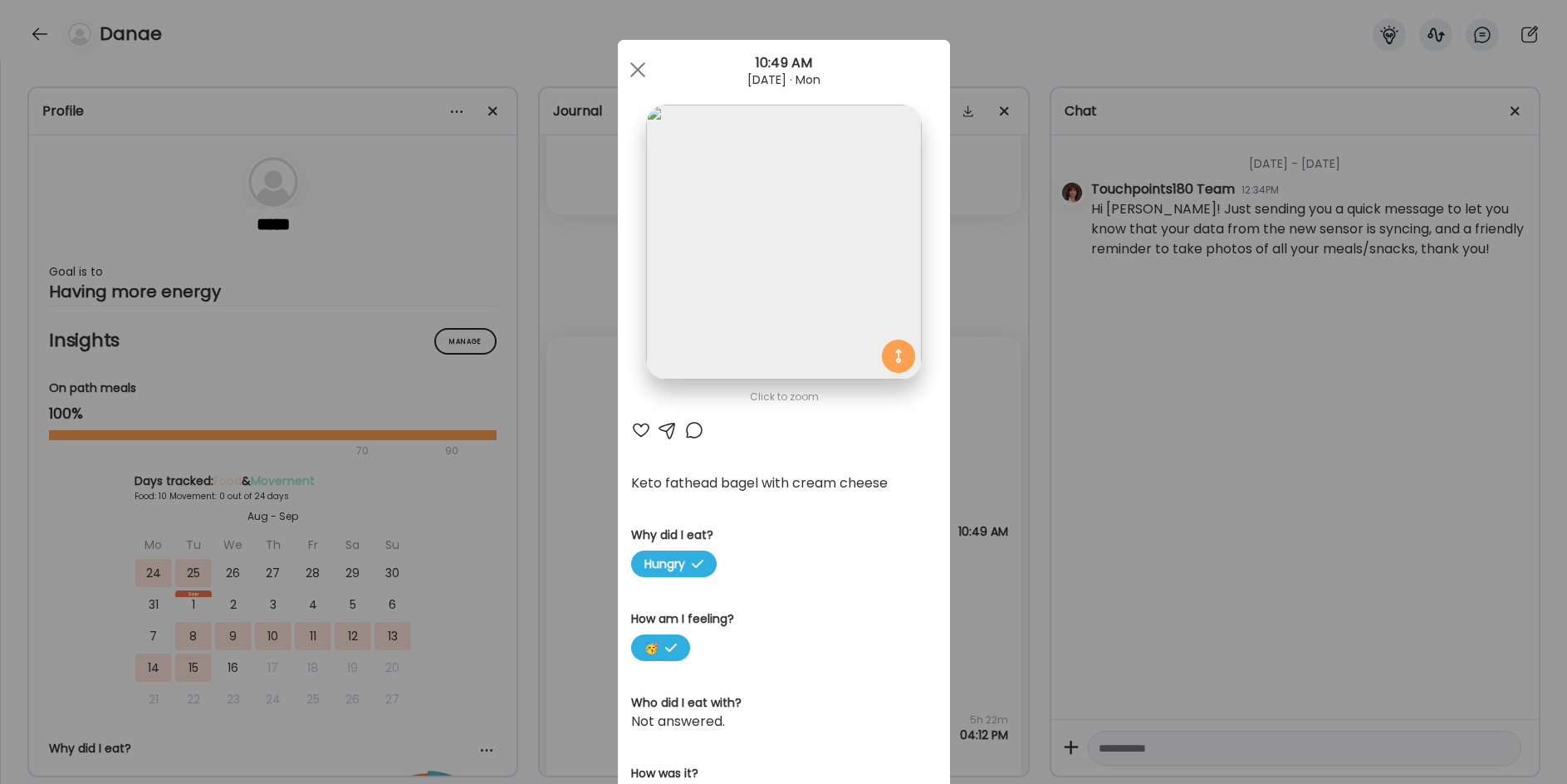
click at [546, 508] on div "Ate Coach Dashboard Wahoo! It’s official Take a moment to set up your Coach Pro…" at bounding box center [784, 392] width 1567 height 784
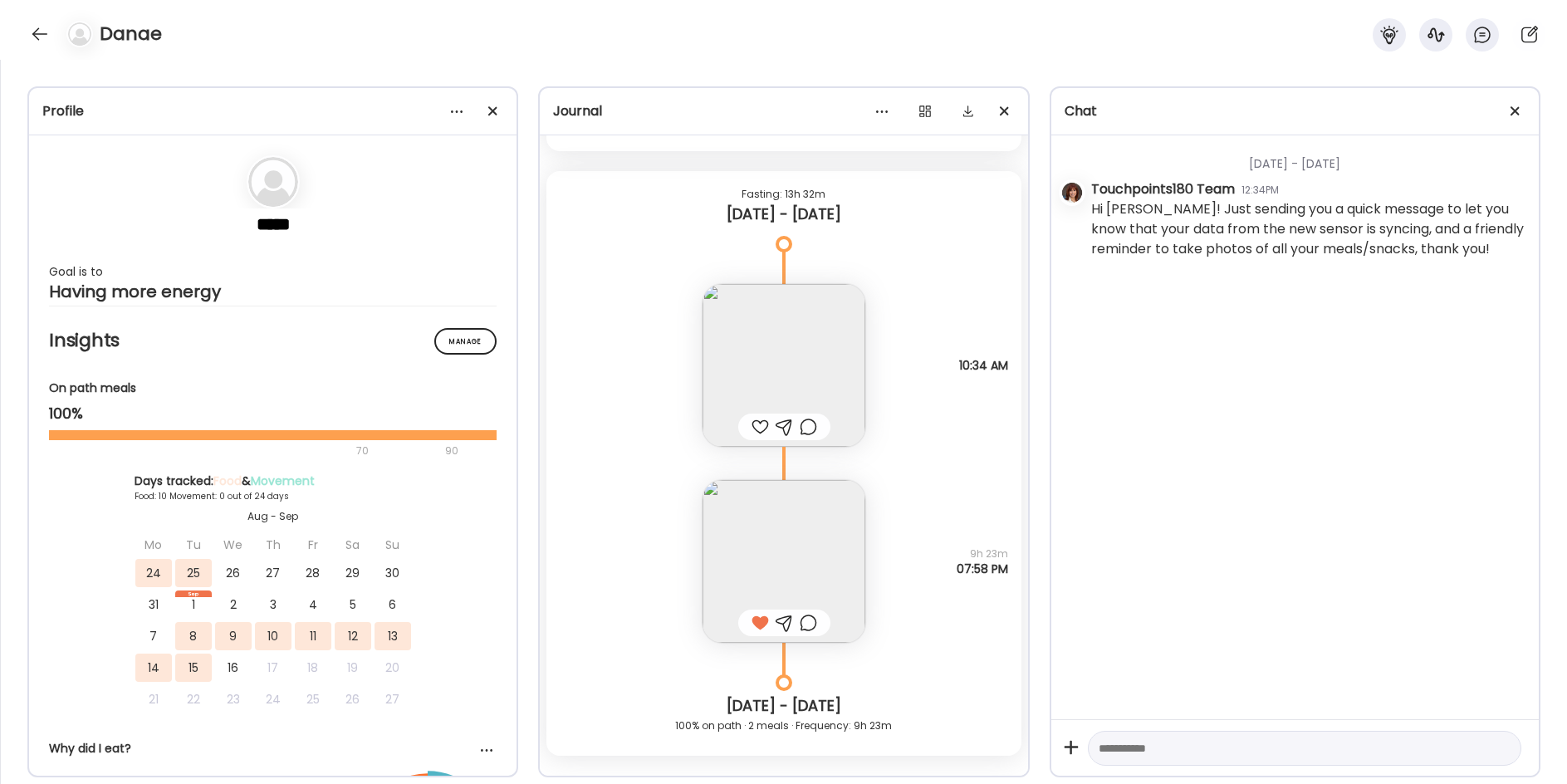
scroll to position [8324, 0]
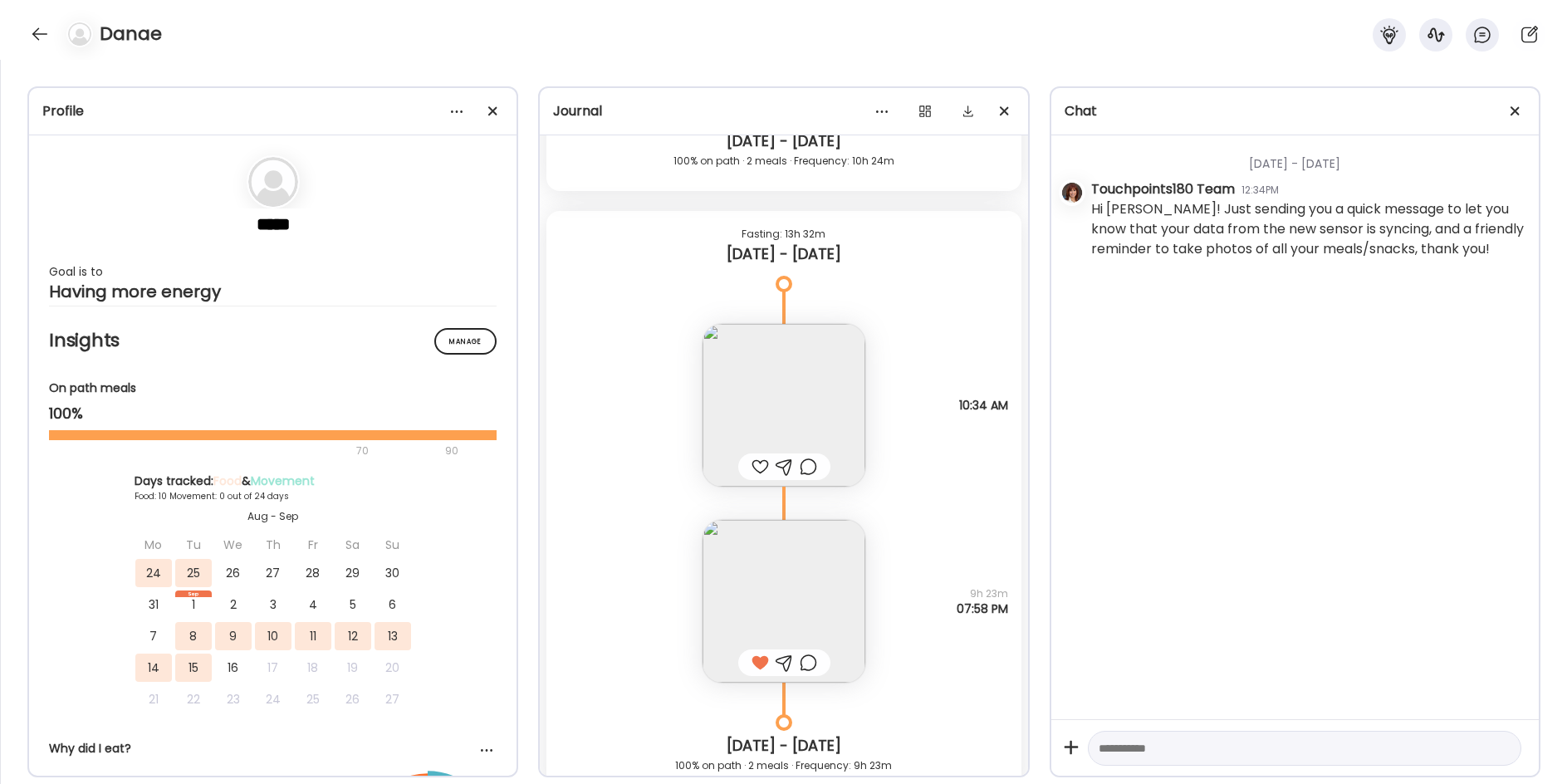
click at [769, 400] on img at bounding box center [784, 405] width 163 height 163
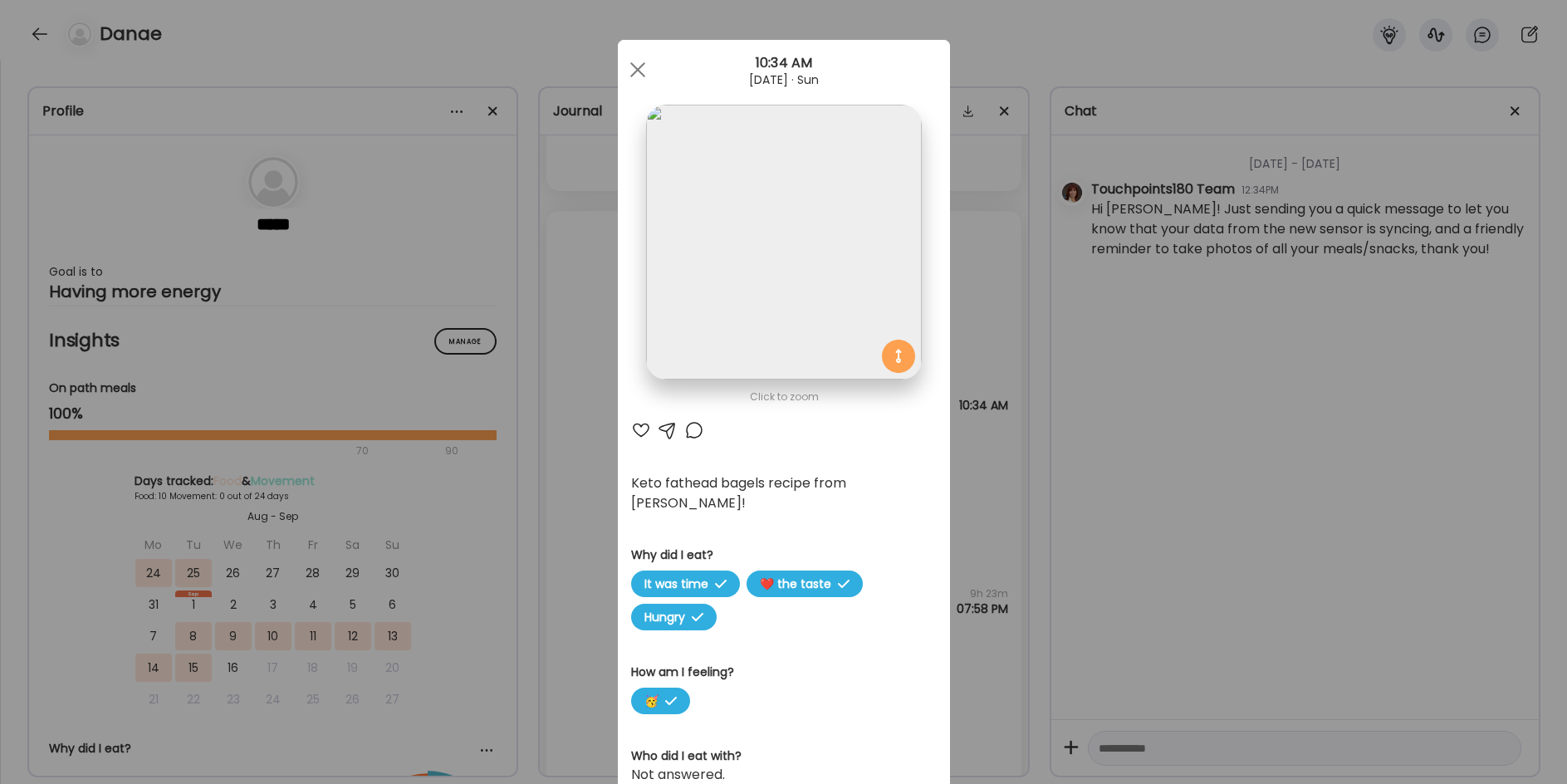
click at [1007, 470] on div "Ate Coach Dashboard Wahoo! It’s official Take a moment to set up your Coach Pro…" at bounding box center [784, 392] width 1567 height 784
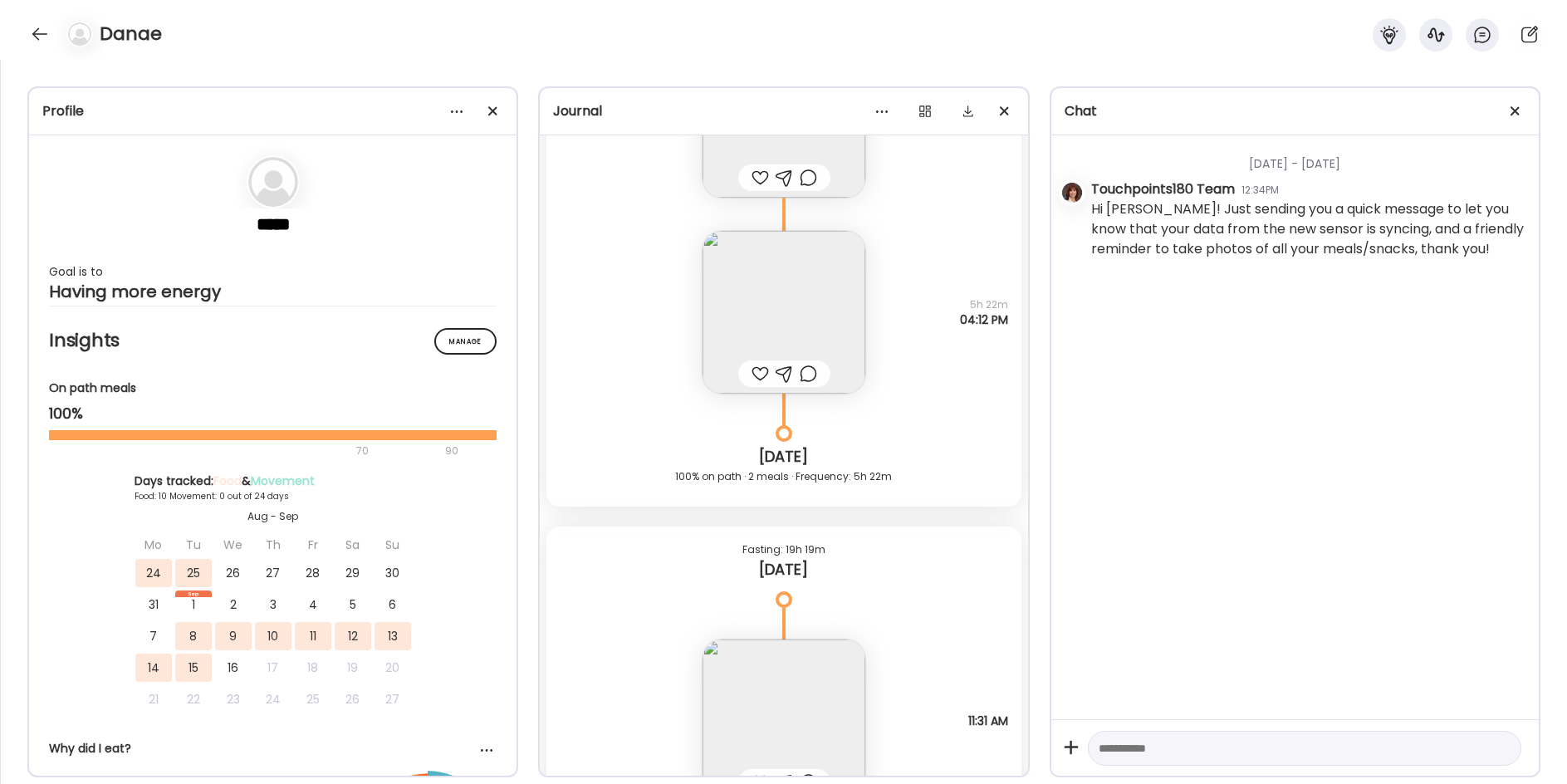
scroll to position [9237, 0]
